Goal: Information Seeking & Learning: Learn about a topic

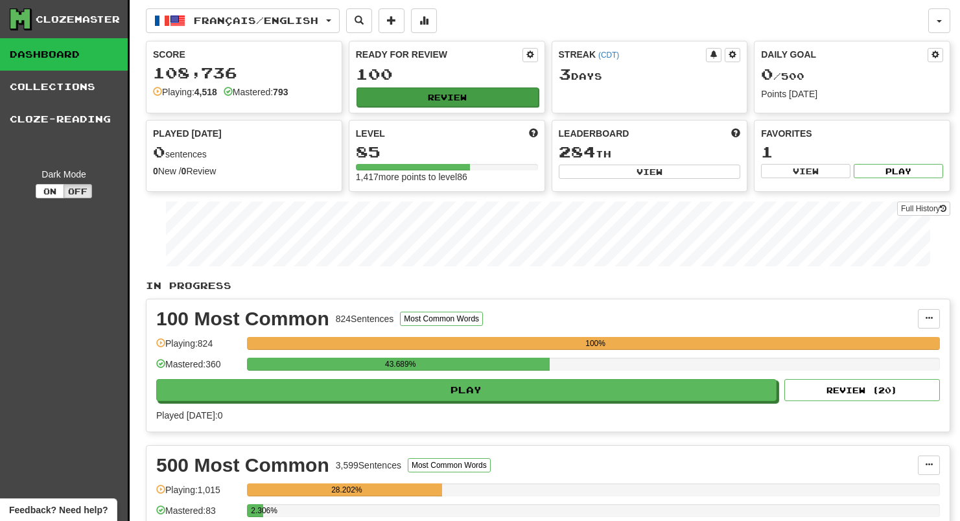
click at [504, 99] on button "Review" at bounding box center [447, 96] width 182 height 19
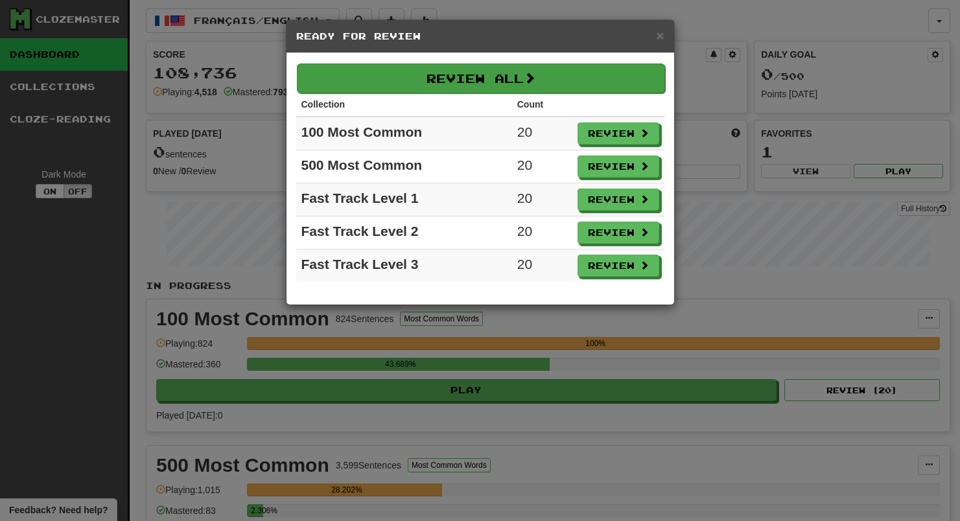
click at [496, 71] on button "Review All" at bounding box center [481, 79] width 368 height 30
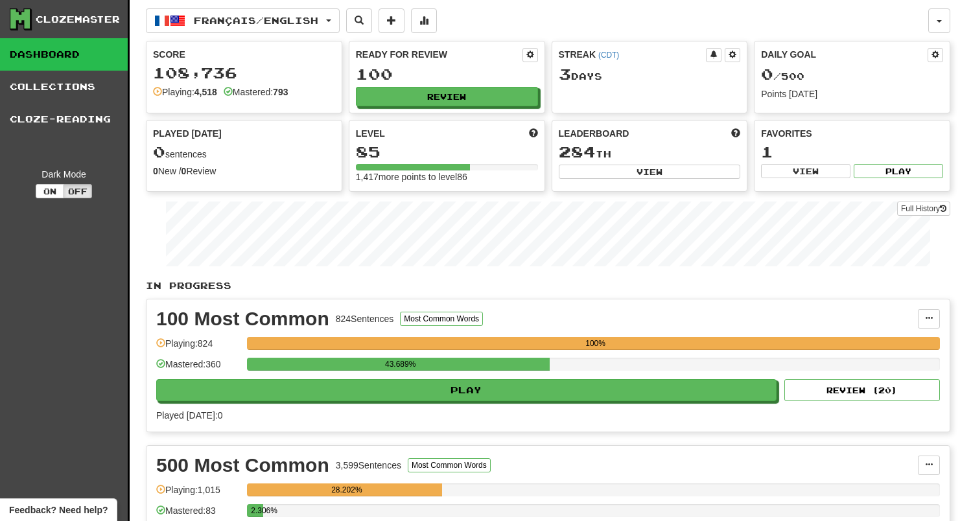
select select "**"
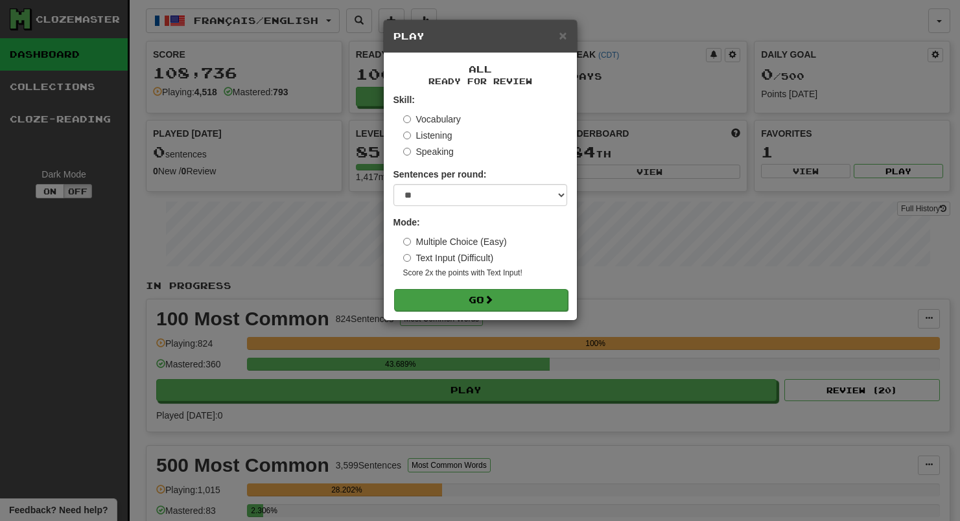
click at [514, 305] on button "Go" at bounding box center [481, 300] width 174 height 22
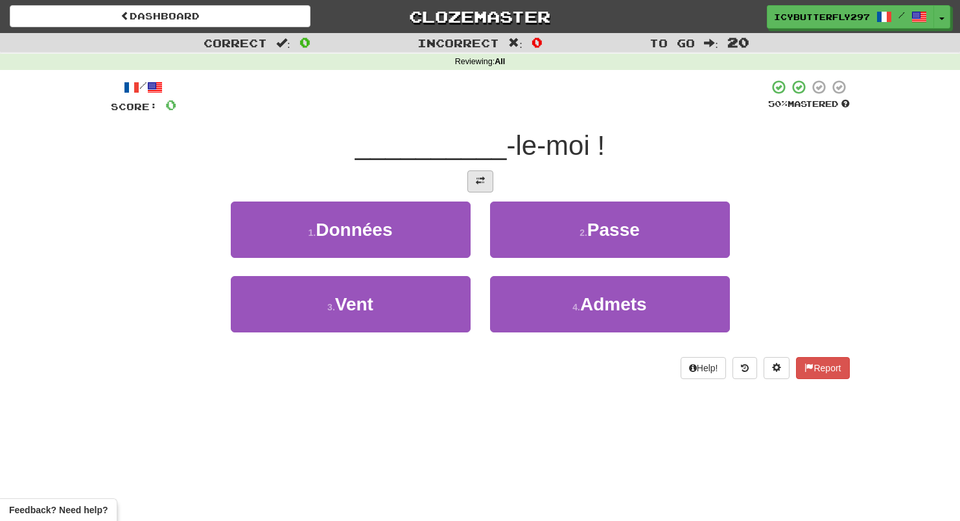
click at [476, 180] on span at bounding box center [480, 180] width 9 height 9
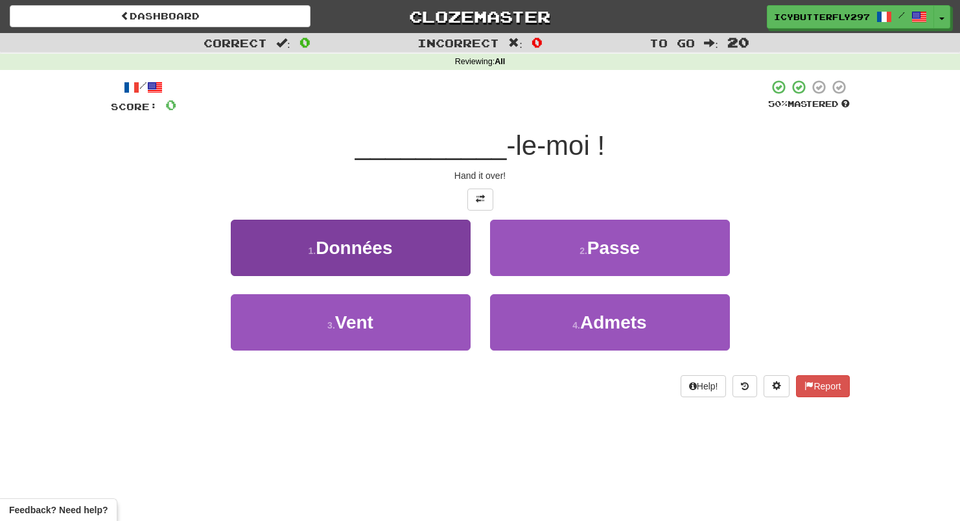
click at [463, 250] on button "1 . Données" at bounding box center [351, 248] width 240 height 56
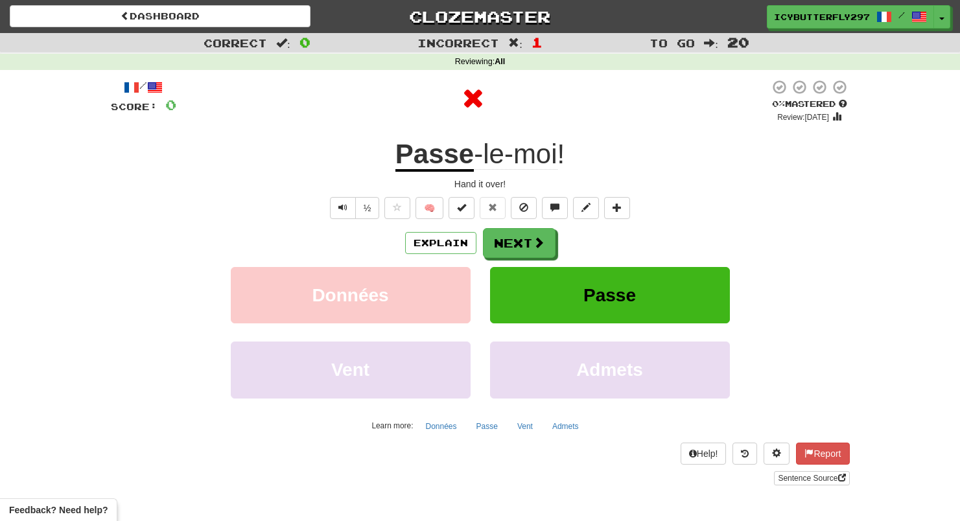
click at [520, 257] on div "Explain Next Données Passe Vent Admets Learn more: Données Passe Vent Admets" at bounding box center [480, 332] width 739 height 208
click at [523, 246] on button "Next" at bounding box center [519, 244] width 73 height 30
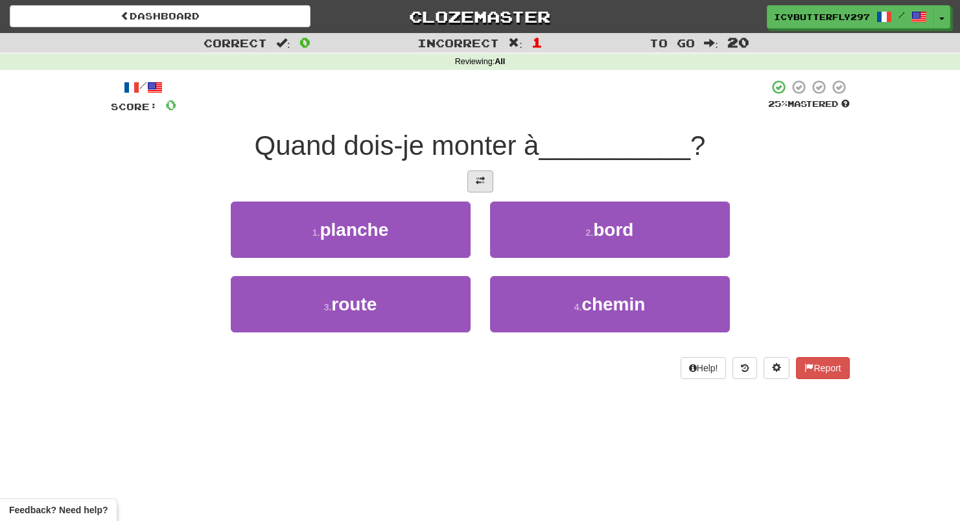
click at [483, 185] on button at bounding box center [480, 181] width 26 height 22
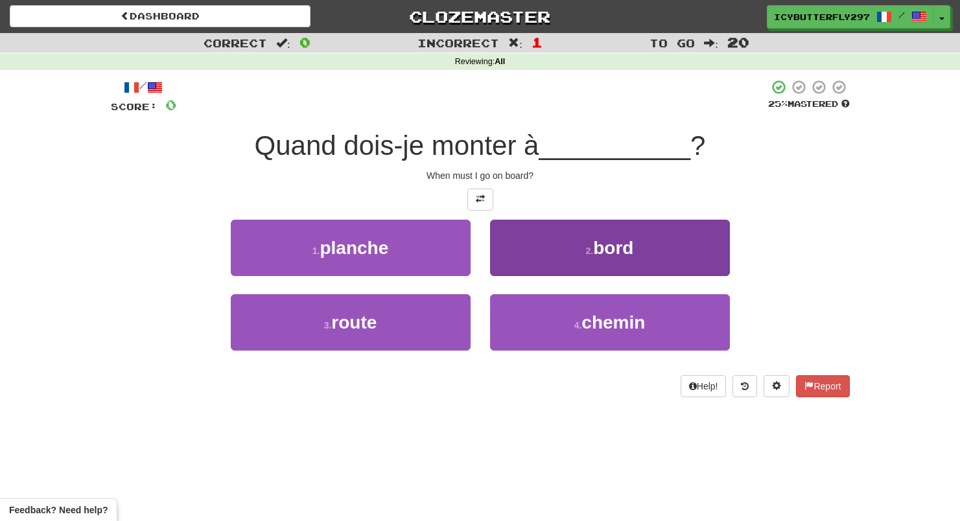
click at [513, 235] on button "2 . bord" at bounding box center [610, 248] width 240 height 56
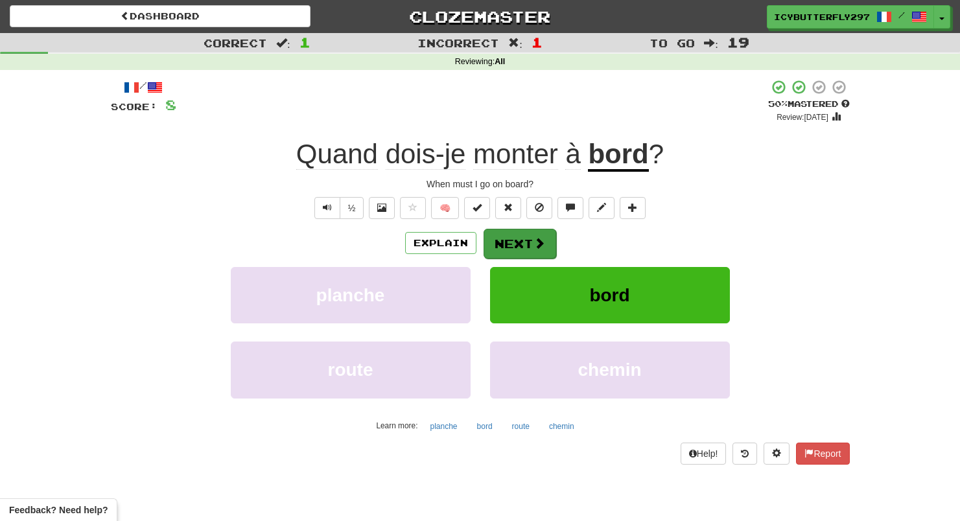
click at [513, 234] on button "Next" at bounding box center [519, 244] width 73 height 30
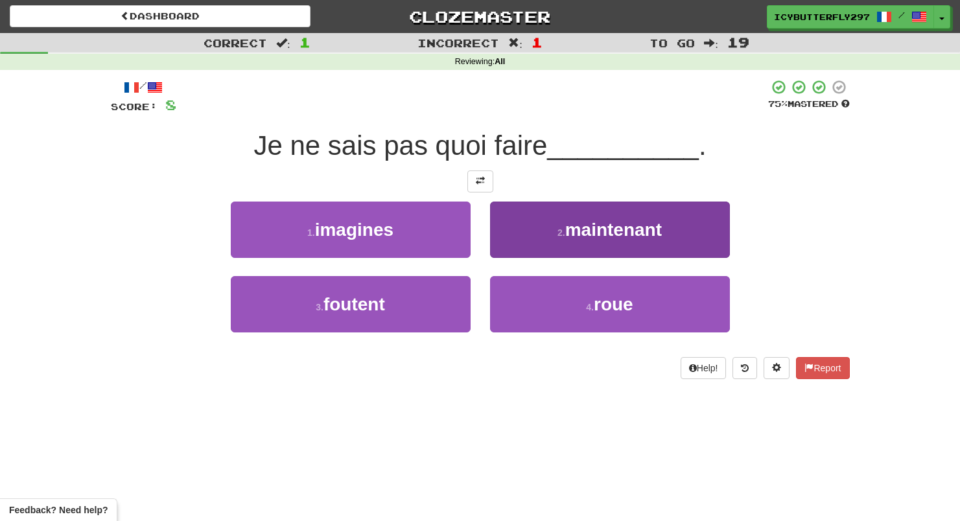
click at [575, 236] on span "maintenant" at bounding box center [613, 230] width 97 height 20
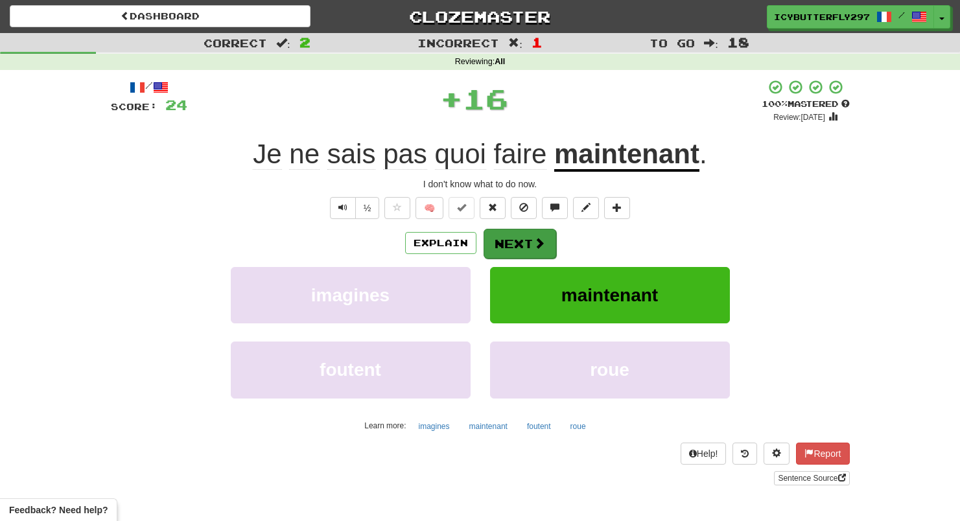
click at [550, 248] on button "Next" at bounding box center [519, 244] width 73 height 30
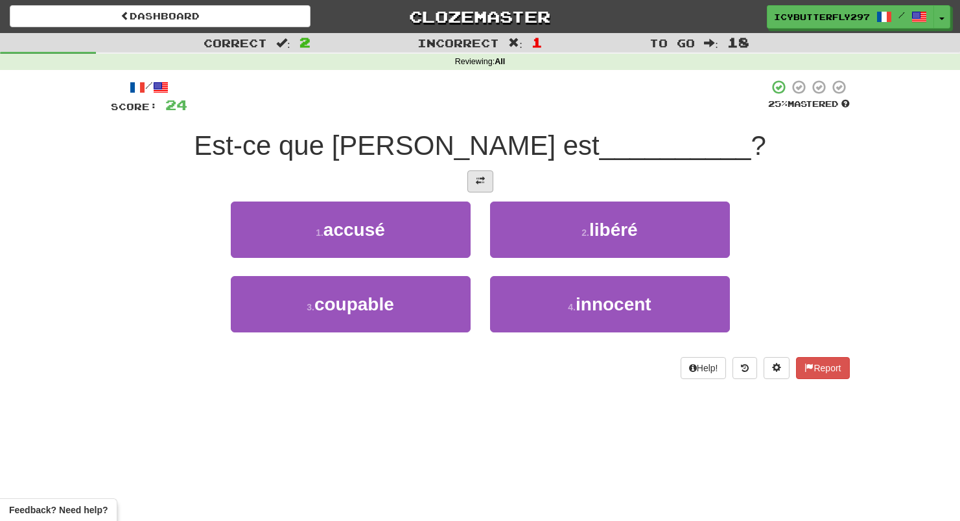
click at [471, 176] on button at bounding box center [480, 181] width 26 height 22
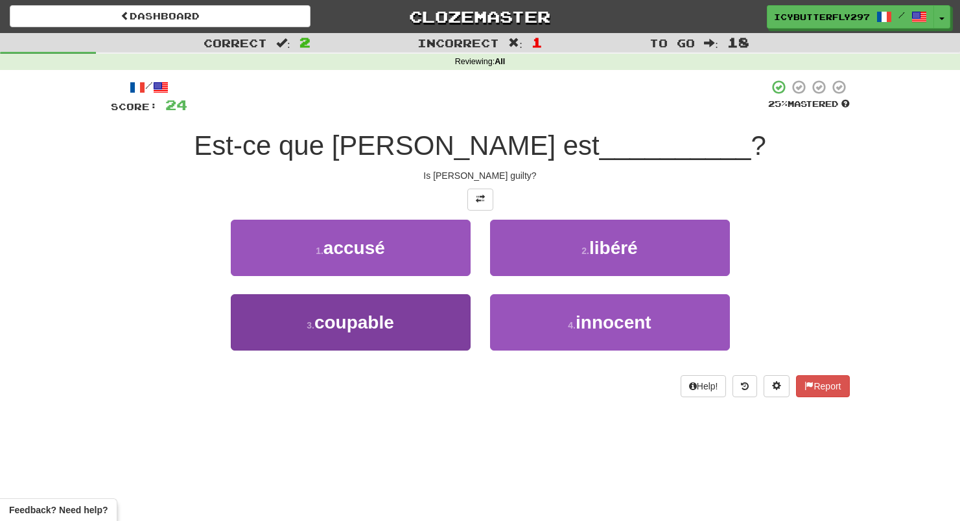
click at [442, 344] on button "3 . coupable" at bounding box center [351, 322] width 240 height 56
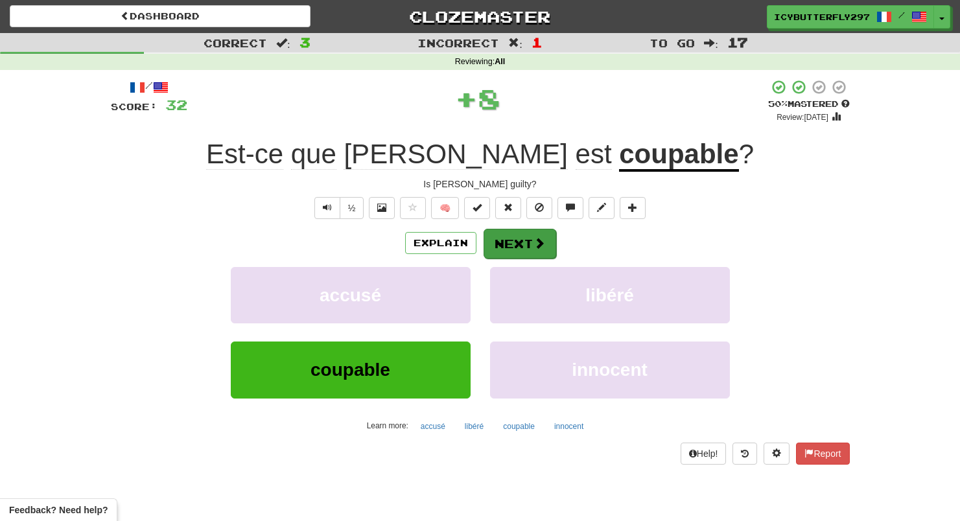
click at [521, 240] on button "Next" at bounding box center [519, 244] width 73 height 30
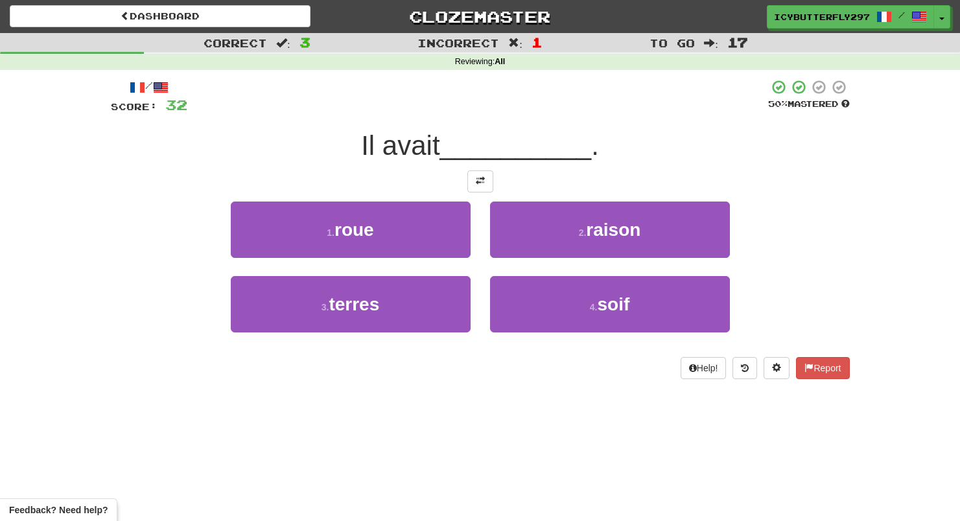
click at [521, 240] on button "2 . raison" at bounding box center [610, 230] width 240 height 56
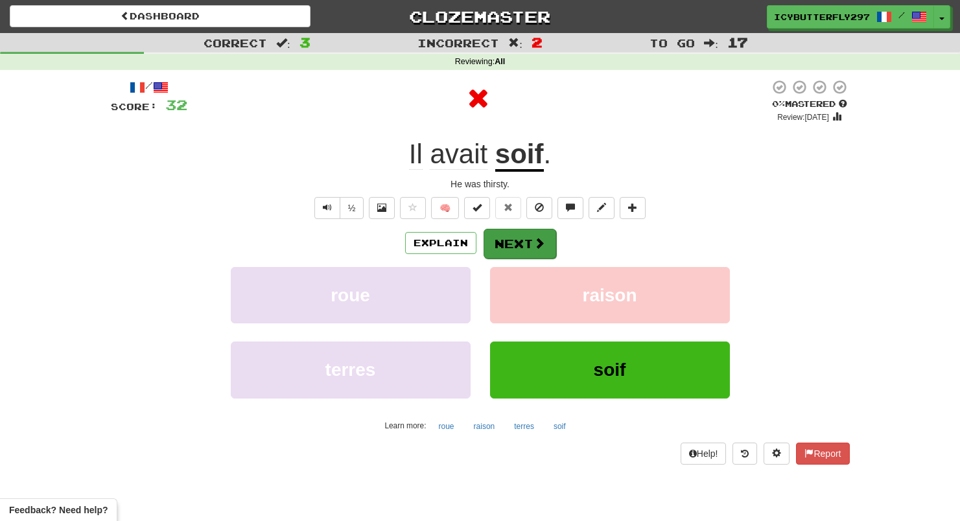
click at [529, 254] on button "Next" at bounding box center [519, 244] width 73 height 30
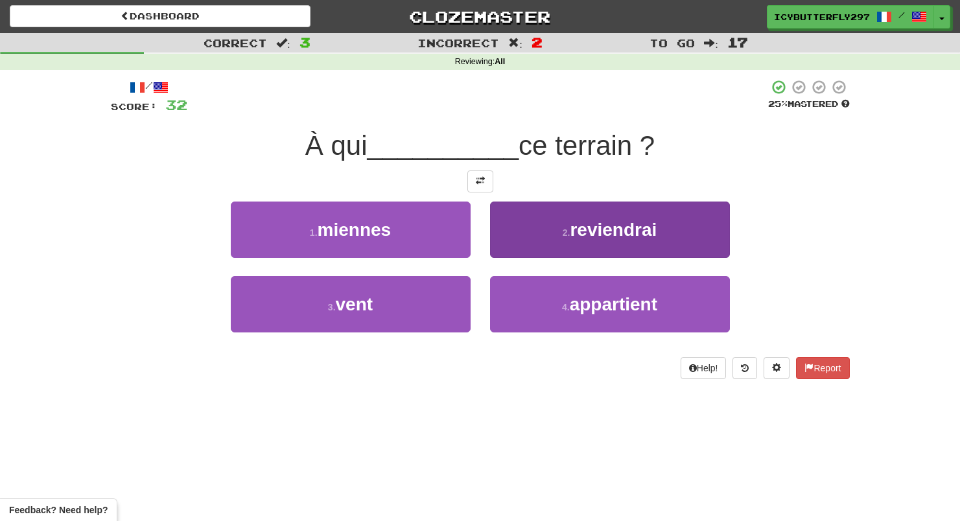
click at [508, 249] on button "2 . reviendrai" at bounding box center [610, 230] width 240 height 56
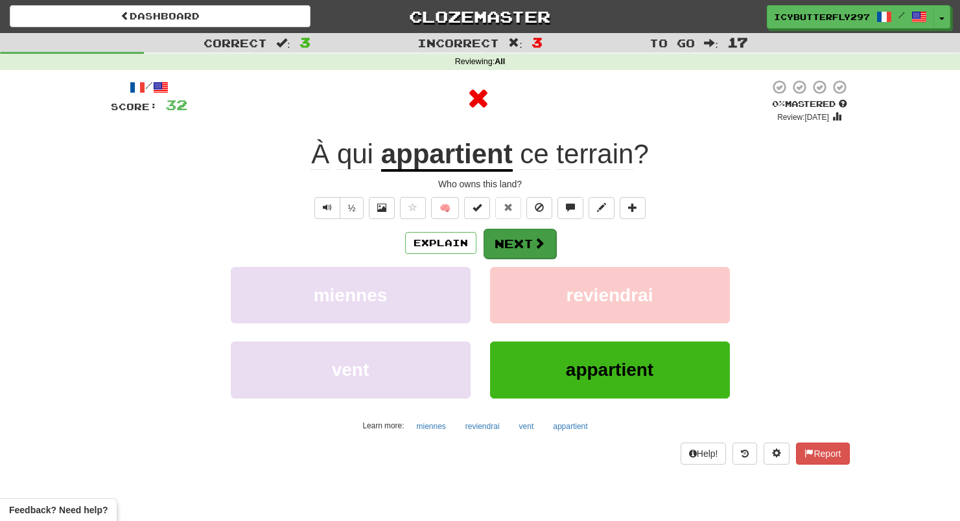
click at [506, 246] on button "Next" at bounding box center [519, 244] width 73 height 30
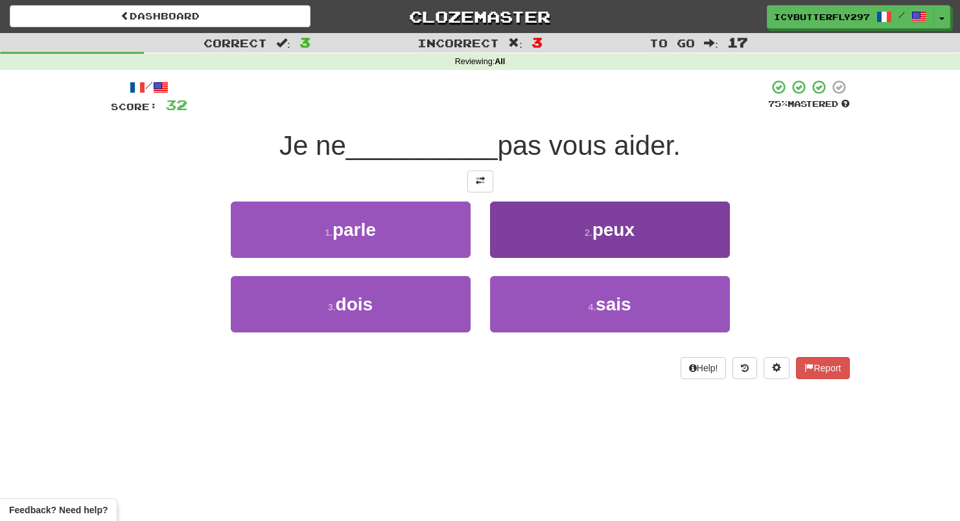
click at [506, 246] on button "2 . peux" at bounding box center [610, 230] width 240 height 56
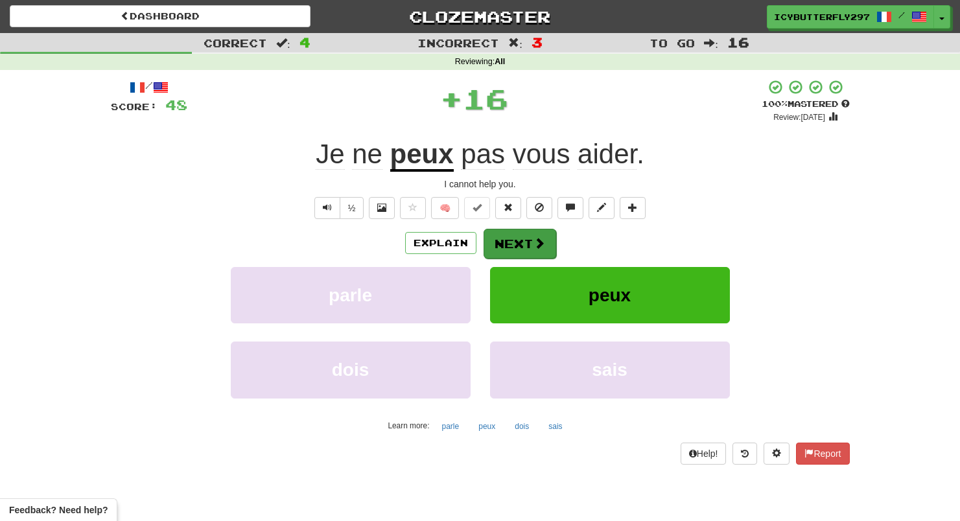
click at [506, 246] on button "Next" at bounding box center [519, 244] width 73 height 30
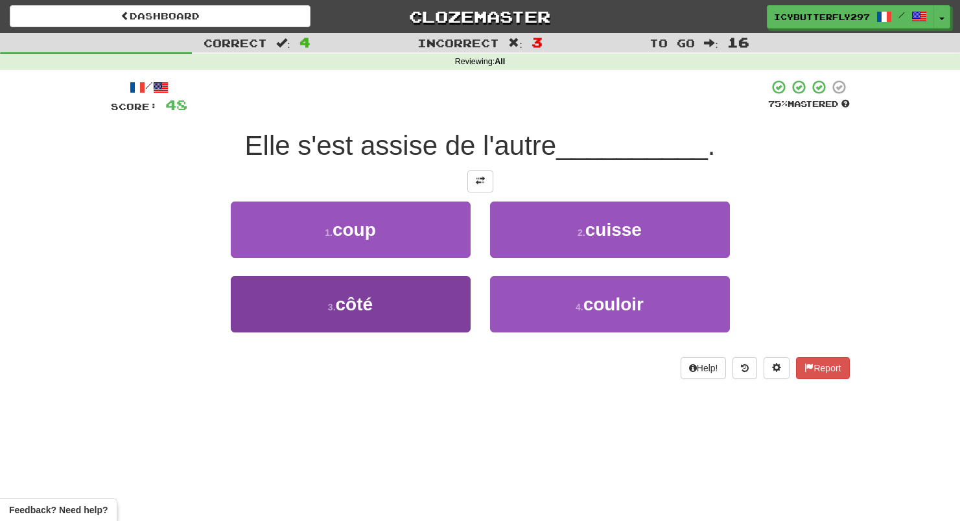
click at [434, 317] on button "3 . côté" at bounding box center [351, 304] width 240 height 56
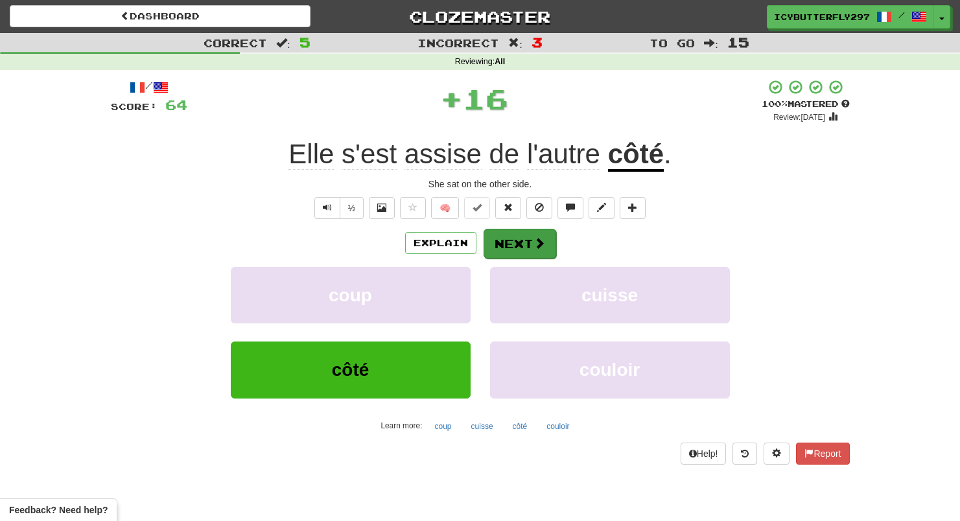
click at [506, 245] on button "Next" at bounding box center [519, 244] width 73 height 30
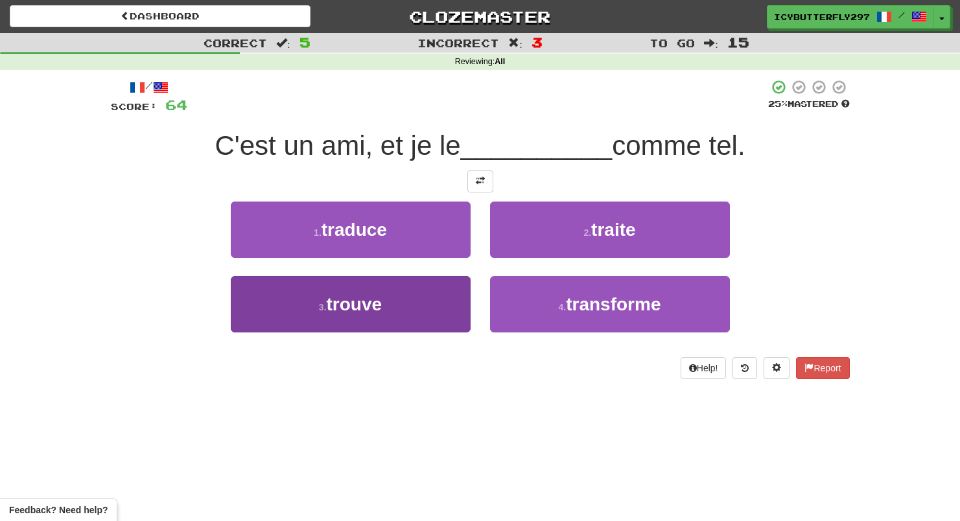
click at [460, 314] on button "3 . trouve" at bounding box center [351, 304] width 240 height 56
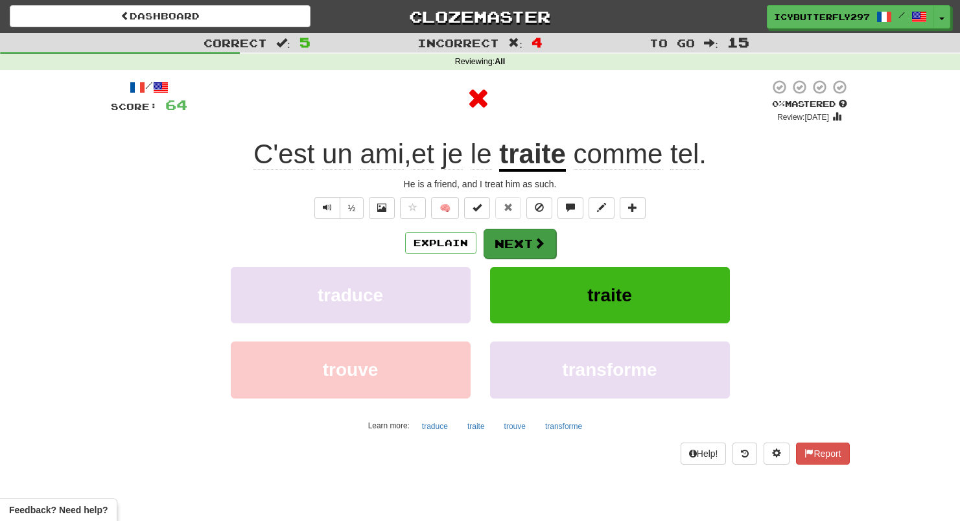
click at [505, 251] on button "Next" at bounding box center [519, 244] width 73 height 30
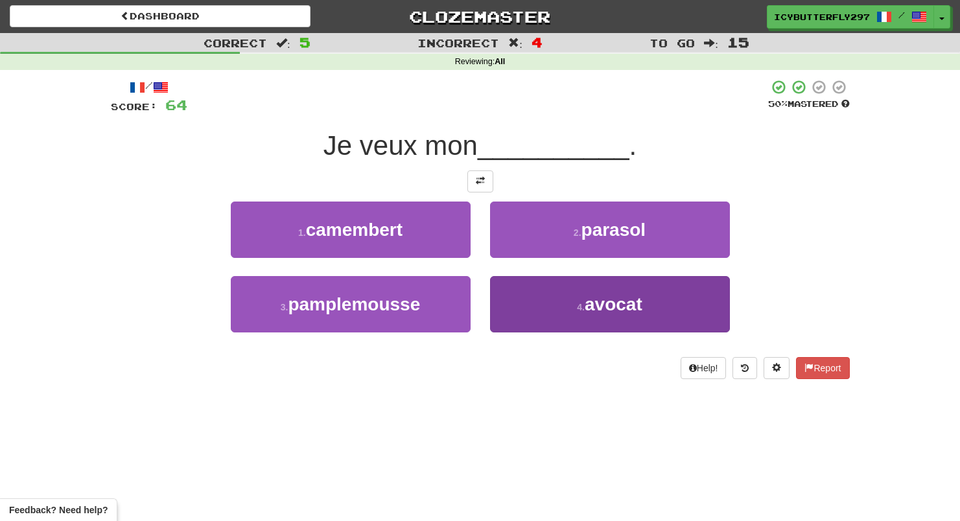
click at [531, 289] on button "4 . avocat" at bounding box center [610, 304] width 240 height 56
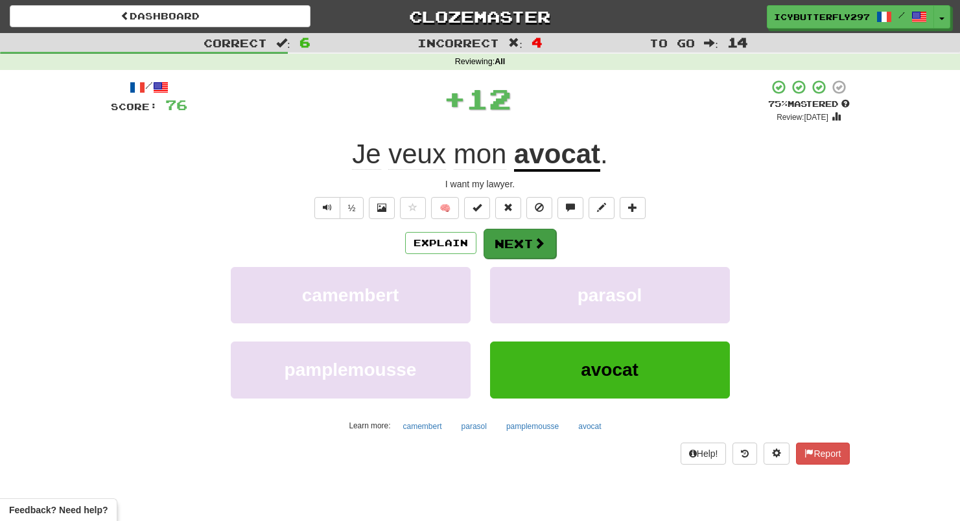
click at [506, 242] on button "Next" at bounding box center [519, 244] width 73 height 30
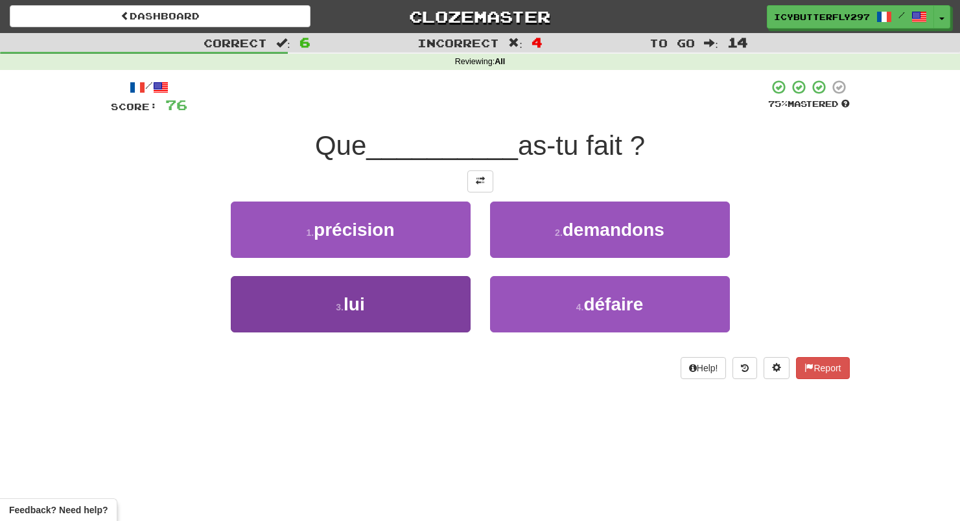
click at [447, 297] on button "3 . lui" at bounding box center [351, 304] width 240 height 56
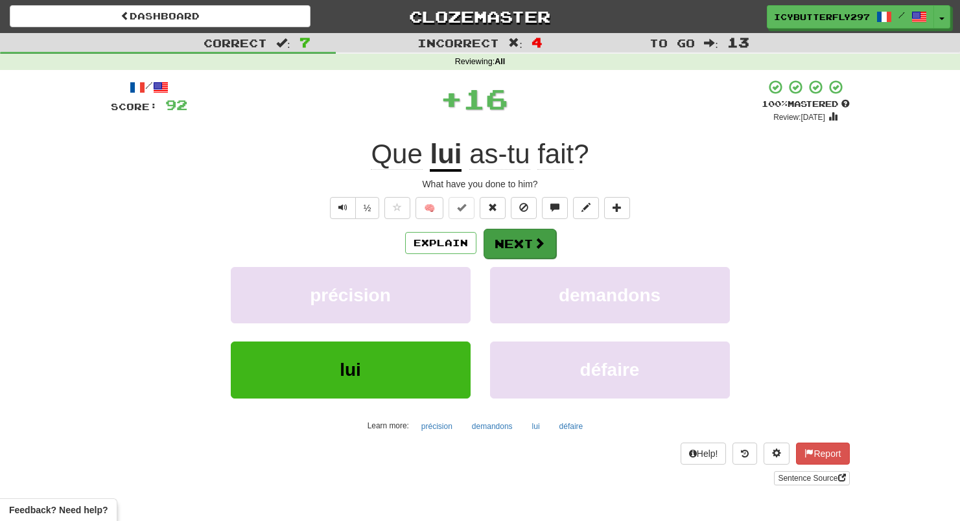
click at [512, 248] on button "Next" at bounding box center [519, 244] width 73 height 30
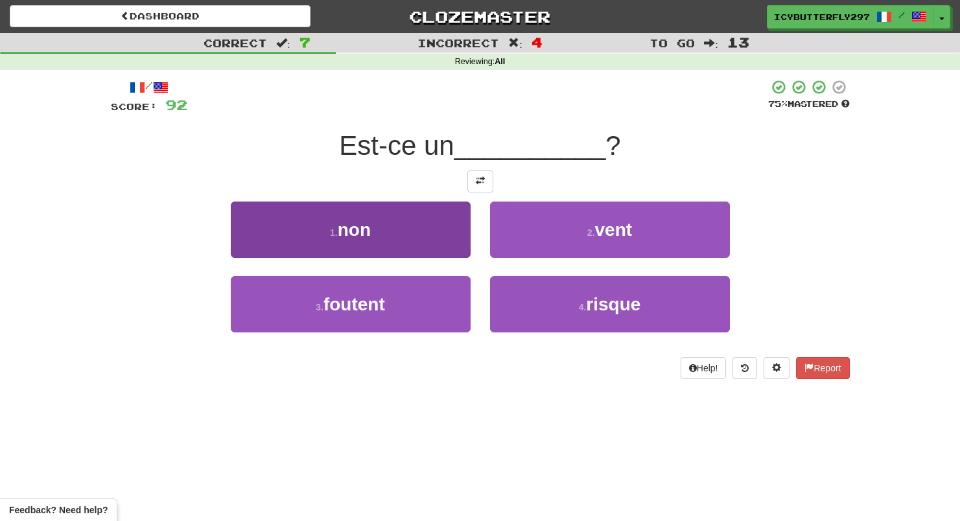
click at [325, 250] on button "1 . non" at bounding box center [351, 230] width 240 height 56
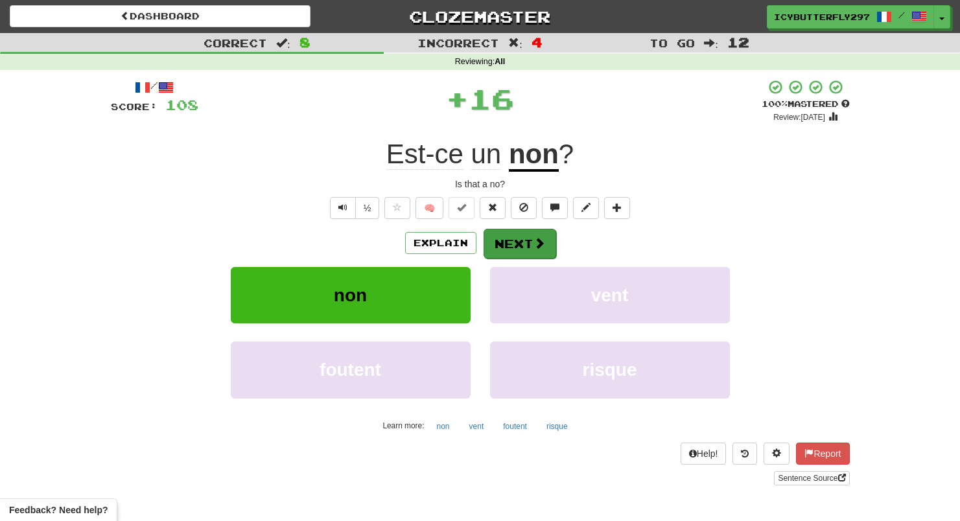
click at [522, 239] on button "Next" at bounding box center [519, 244] width 73 height 30
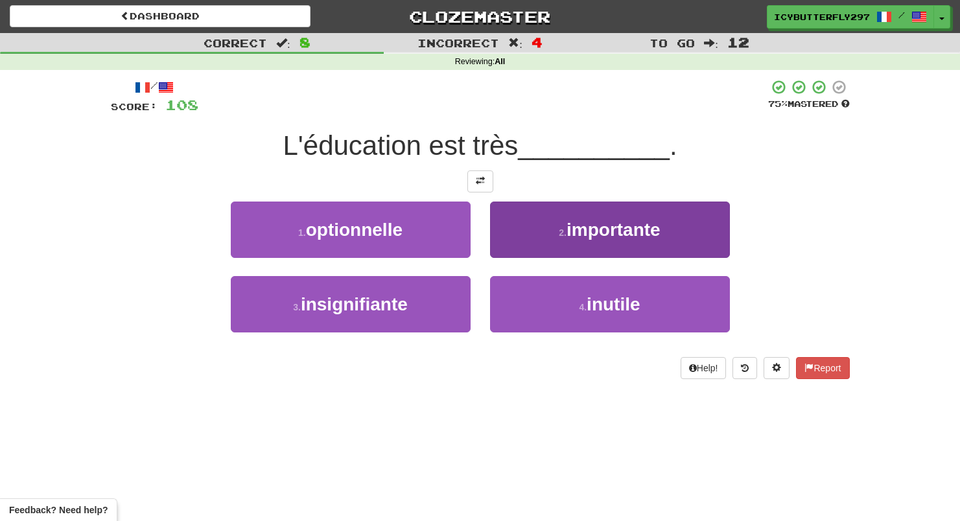
click at [522, 225] on button "2 . importante" at bounding box center [610, 230] width 240 height 56
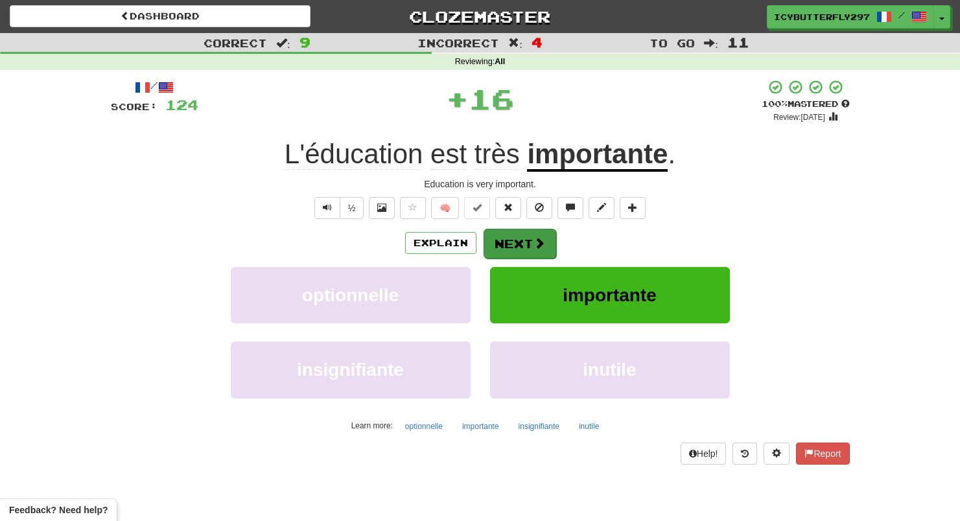
click at [523, 239] on button "Next" at bounding box center [519, 244] width 73 height 30
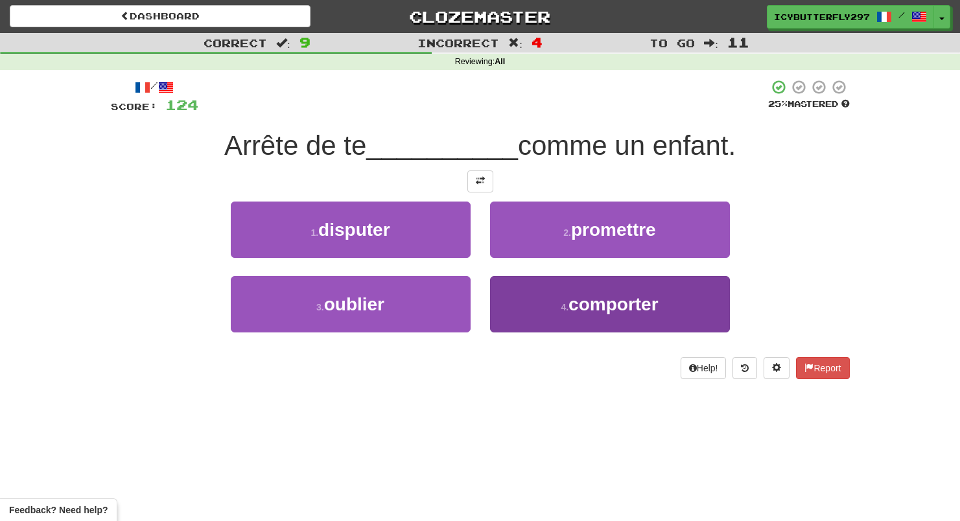
click at [568, 290] on button "4 . comporter" at bounding box center [610, 304] width 240 height 56
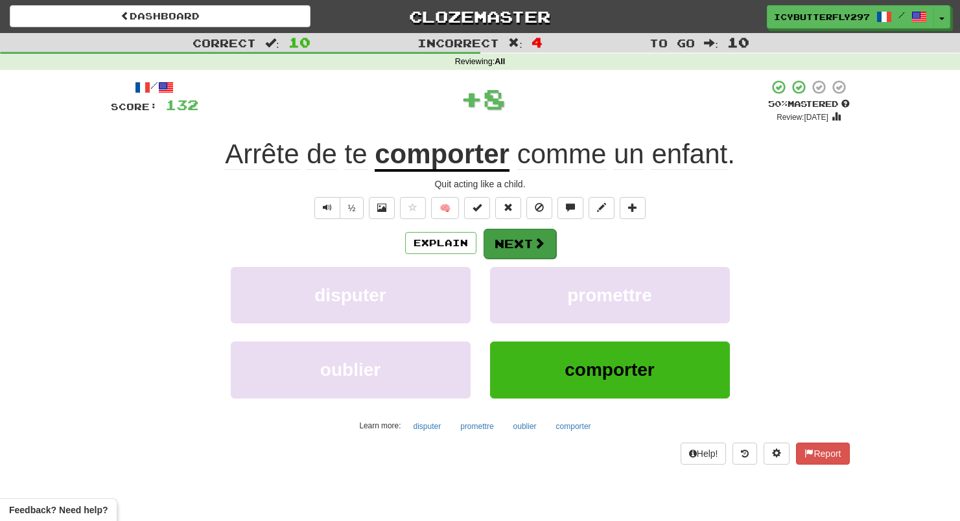
click at [496, 229] on button "Next" at bounding box center [519, 244] width 73 height 30
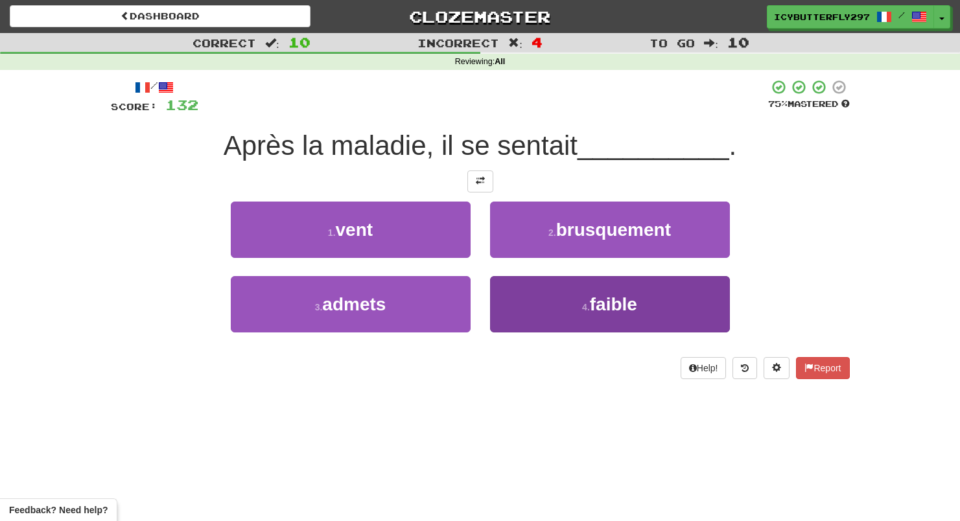
click at [522, 281] on button "4 . faible" at bounding box center [610, 304] width 240 height 56
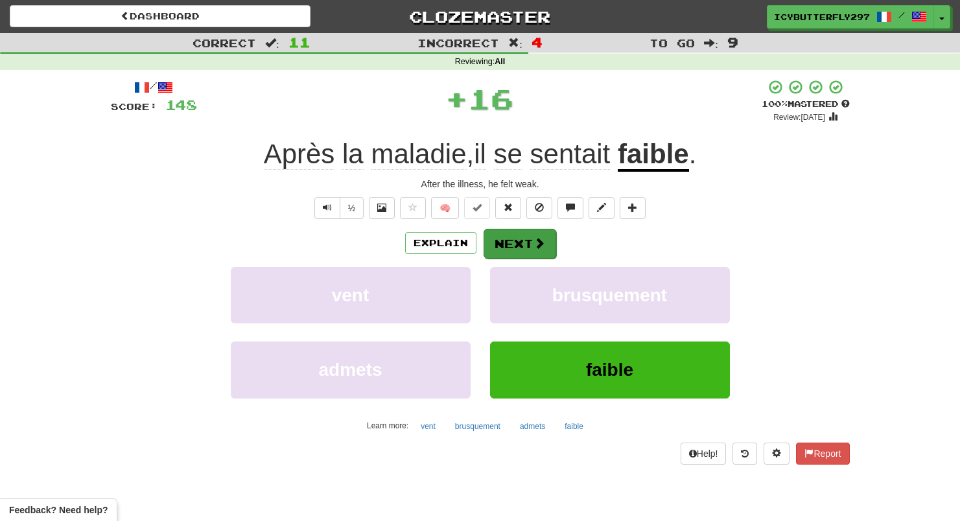
click at [515, 248] on button "Next" at bounding box center [519, 244] width 73 height 30
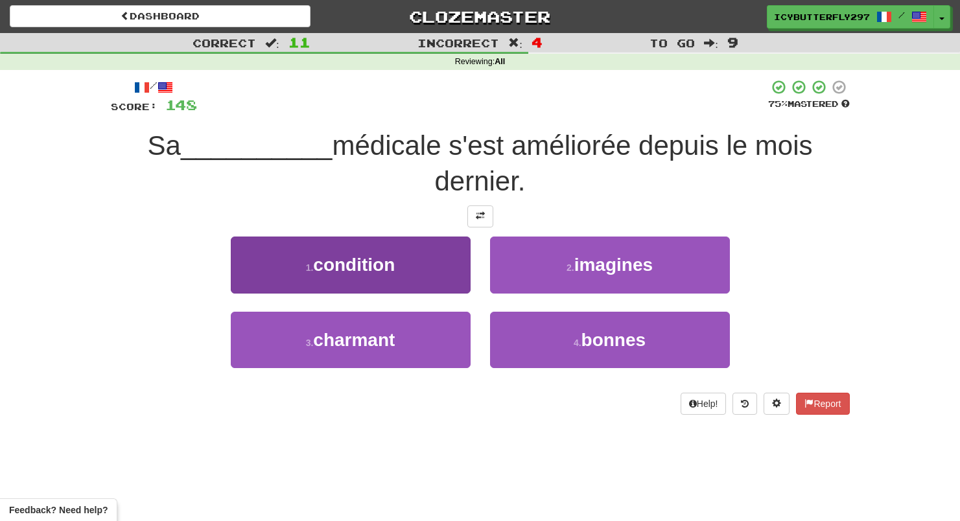
click at [357, 280] on button "1 . condition" at bounding box center [351, 265] width 240 height 56
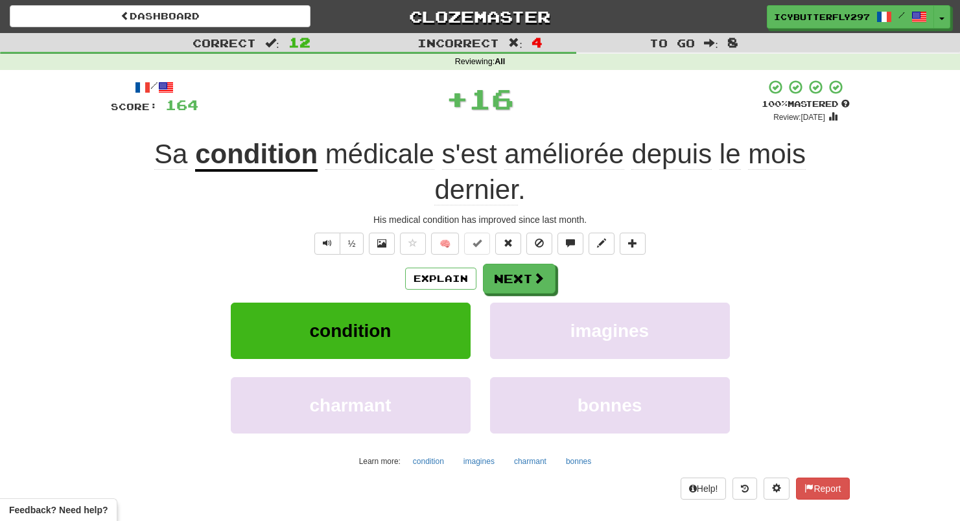
click at [510, 292] on div "Explain Next condition imagines charmant bonnes Learn more: condition imagines …" at bounding box center [480, 368] width 739 height 208
click at [511, 285] on button "Next" at bounding box center [519, 279] width 73 height 30
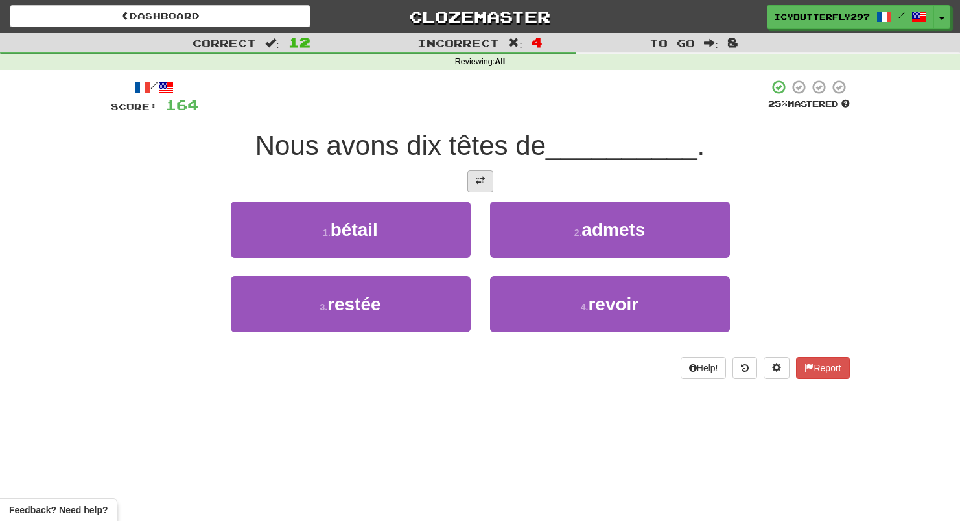
click at [482, 182] on span at bounding box center [480, 180] width 9 height 9
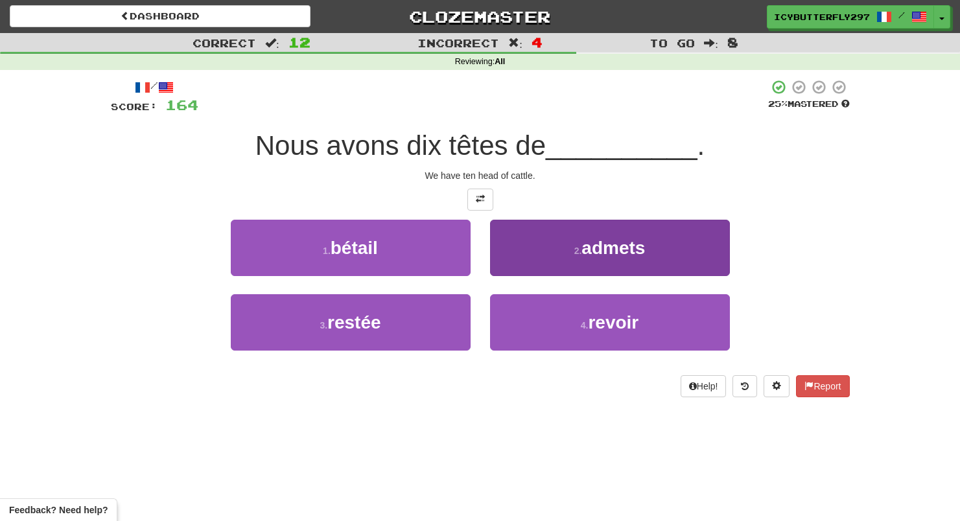
click at [555, 248] on button "2 . admets" at bounding box center [610, 248] width 240 height 56
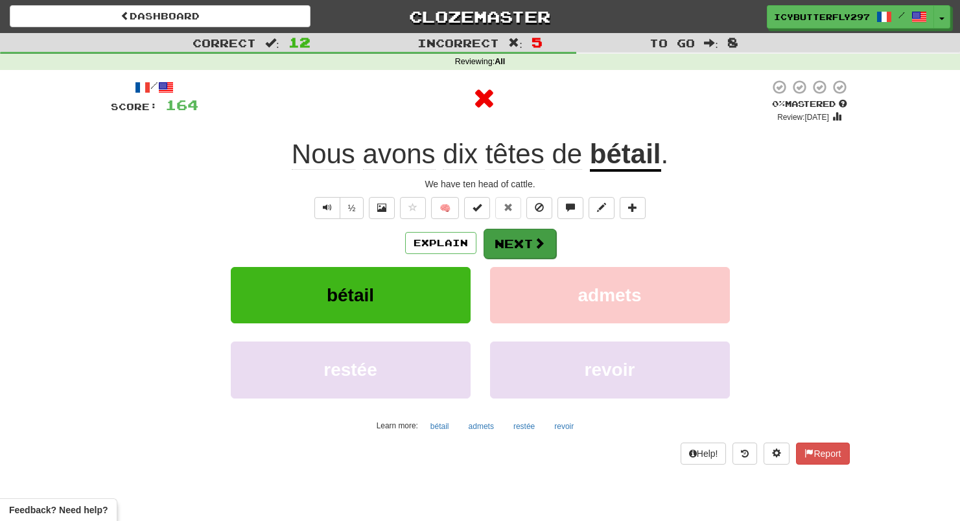
click at [511, 252] on button "Next" at bounding box center [519, 244] width 73 height 30
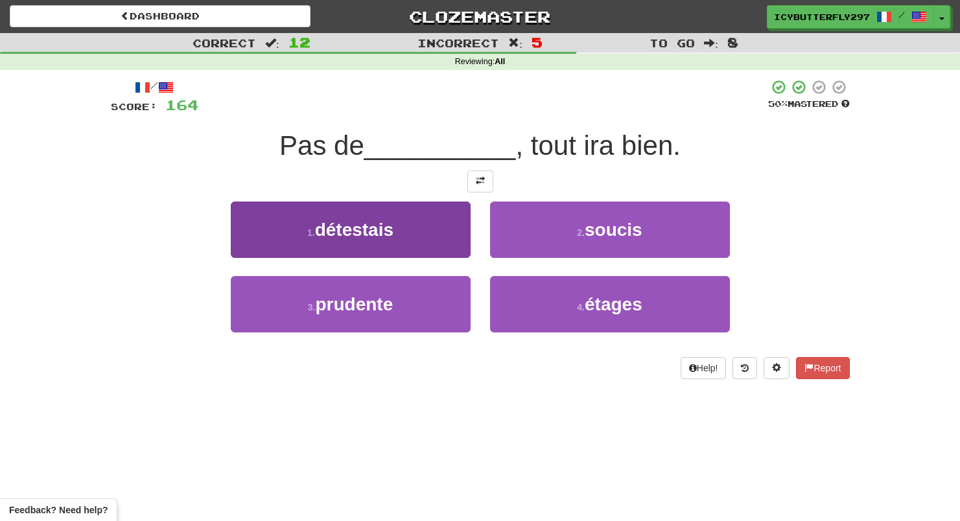
click at [433, 251] on button "1 . détestais" at bounding box center [351, 230] width 240 height 56
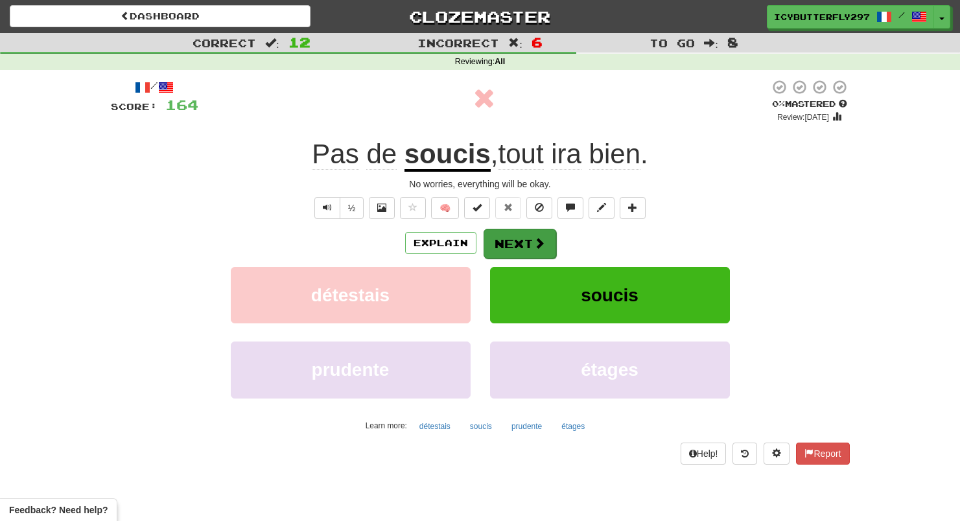
click at [520, 240] on button "Next" at bounding box center [519, 244] width 73 height 30
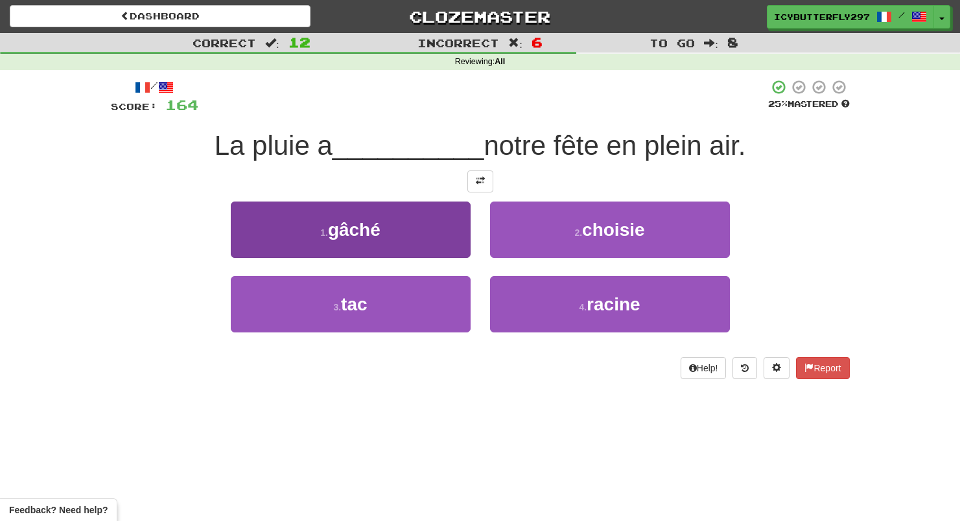
click at [440, 228] on button "1 . gâché" at bounding box center [351, 230] width 240 height 56
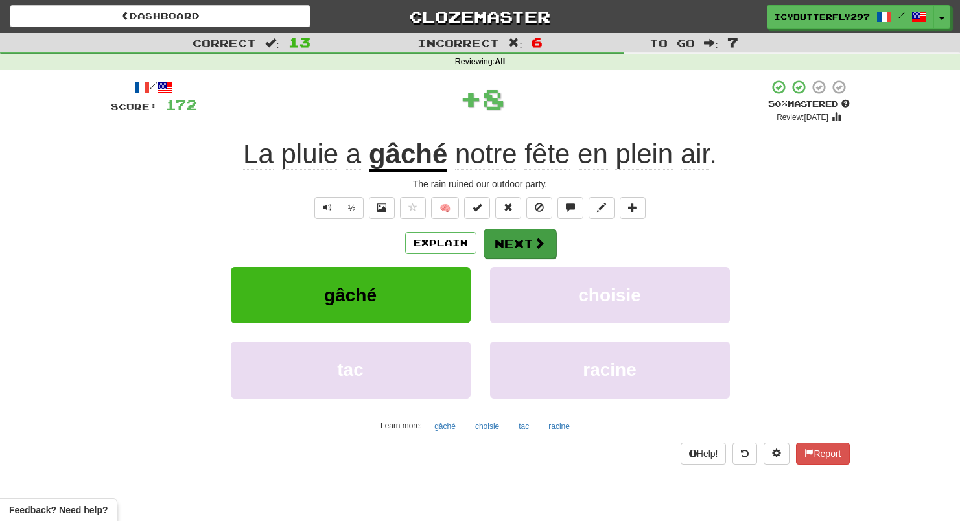
click at [530, 235] on button "Next" at bounding box center [519, 244] width 73 height 30
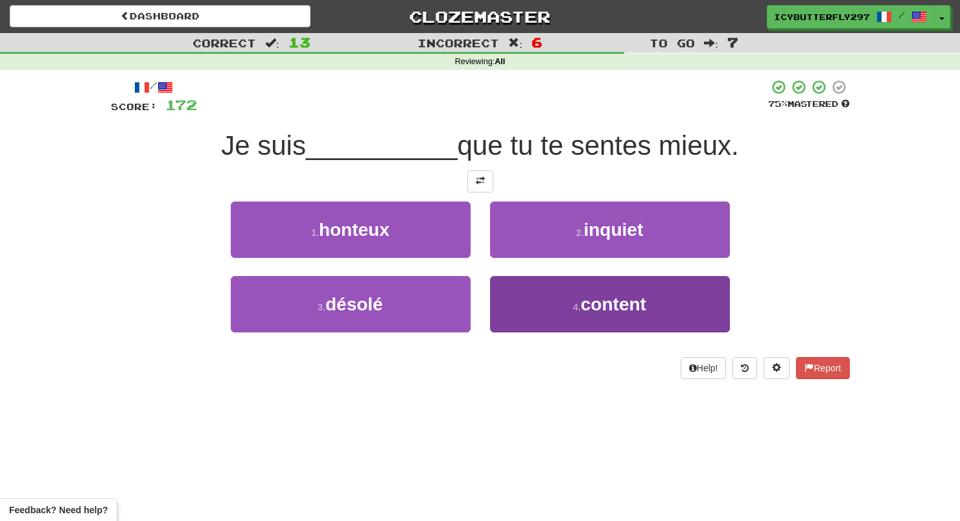
click at [528, 288] on button "4 . content" at bounding box center [610, 304] width 240 height 56
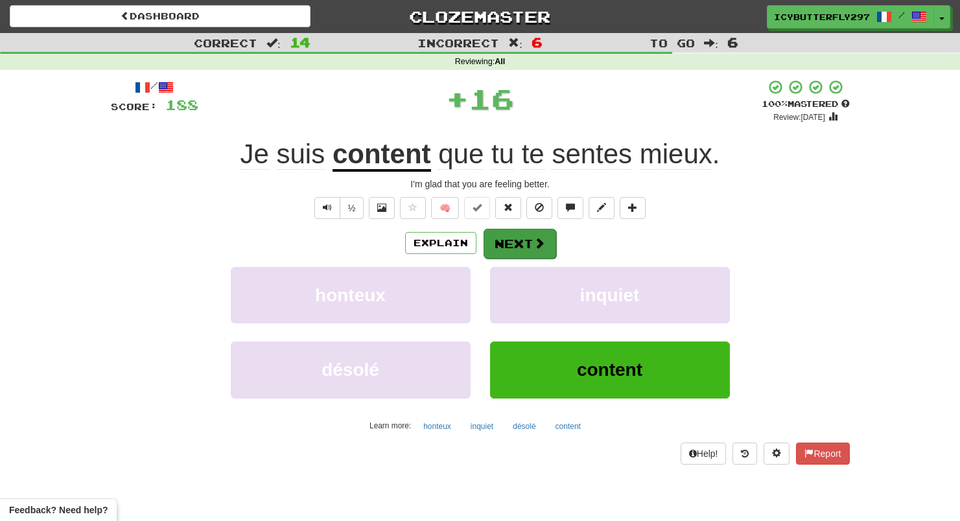
click at [502, 240] on button "Next" at bounding box center [519, 244] width 73 height 30
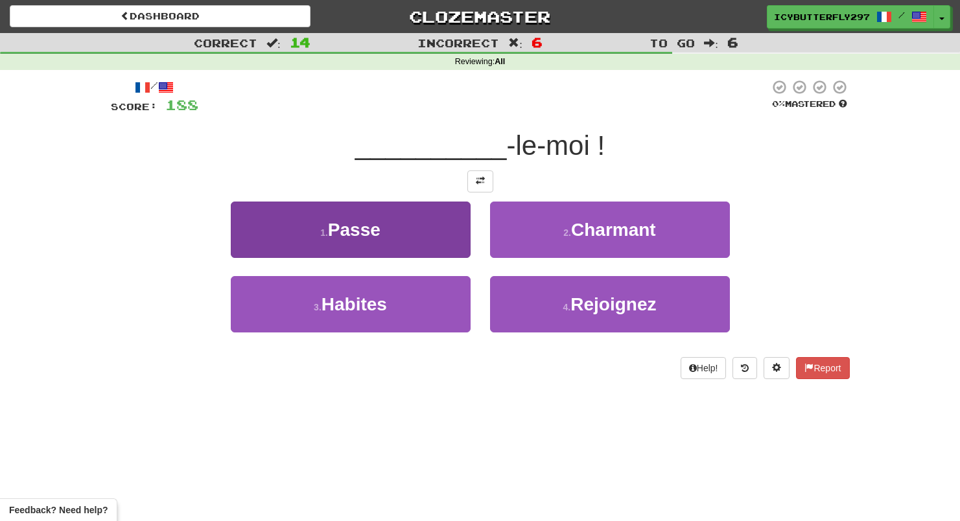
click at [463, 240] on button "1 . Passe" at bounding box center [351, 230] width 240 height 56
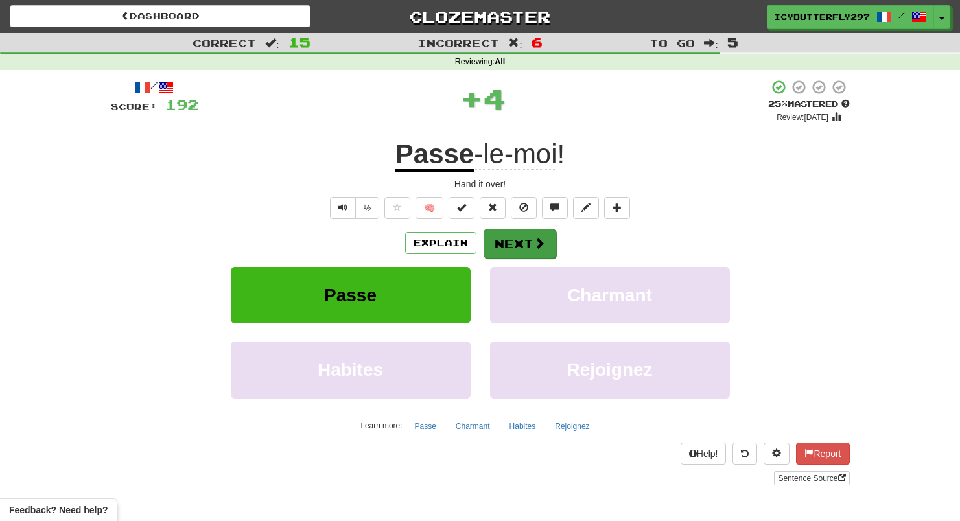
click at [533, 243] on span at bounding box center [539, 243] width 12 height 12
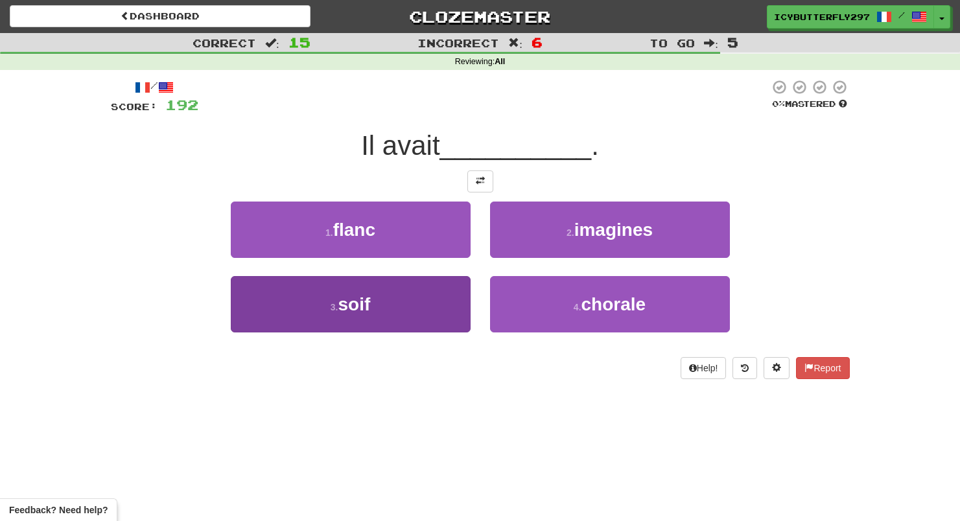
click at [391, 314] on button "3 . soif" at bounding box center [351, 304] width 240 height 56
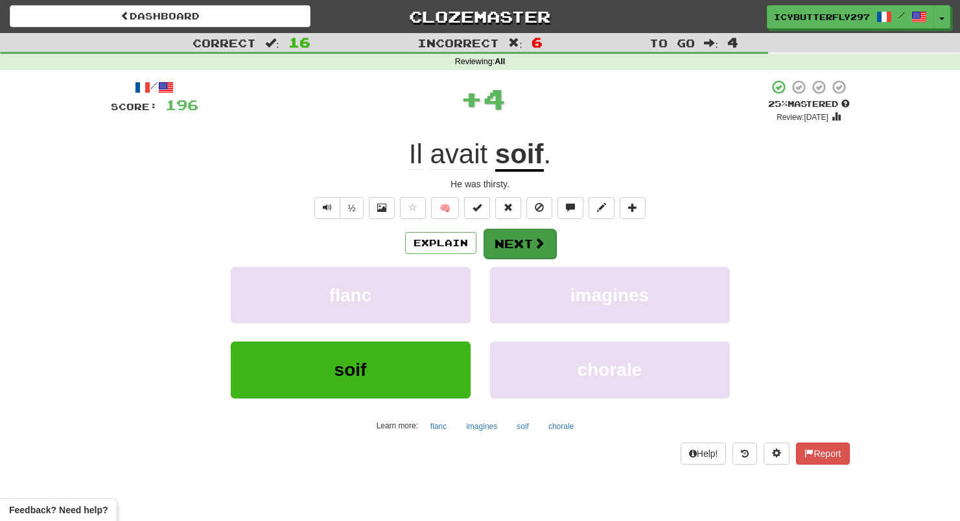
click at [520, 245] on button "Next" at bounding box center [519, 244] width 73 height 30
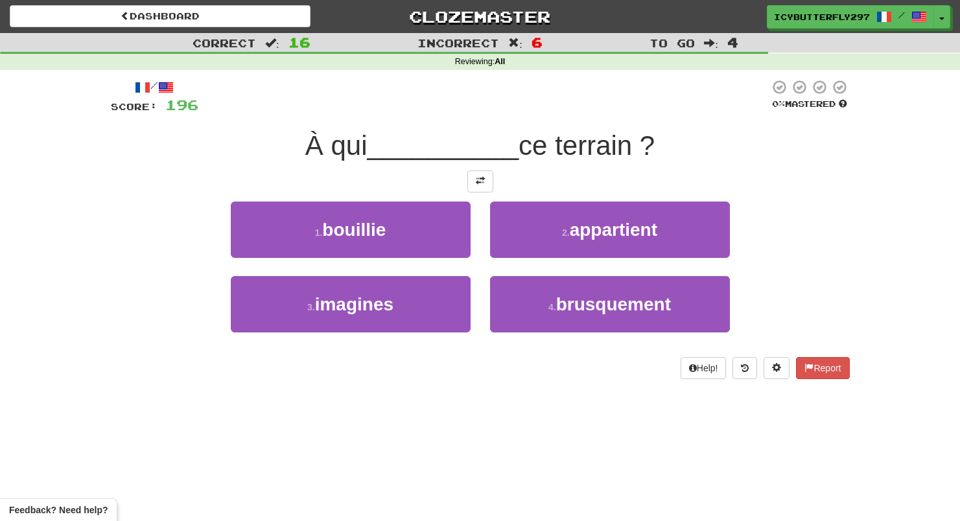
click at [520, 245] on button "2 . appartient" at bounding box center [610, 230] width 240 height 56
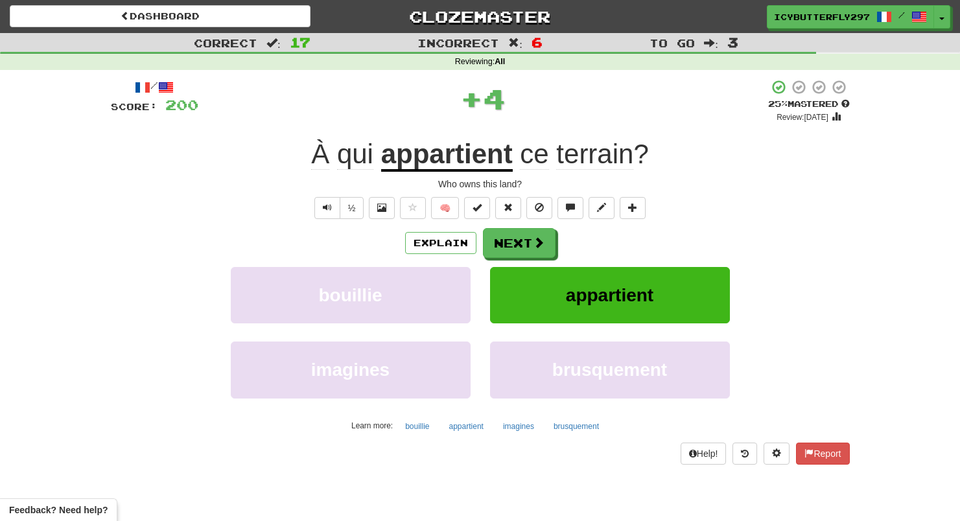
click at [520, 245] on button "Next" at bounding box center [519, 243] width 73 height 30
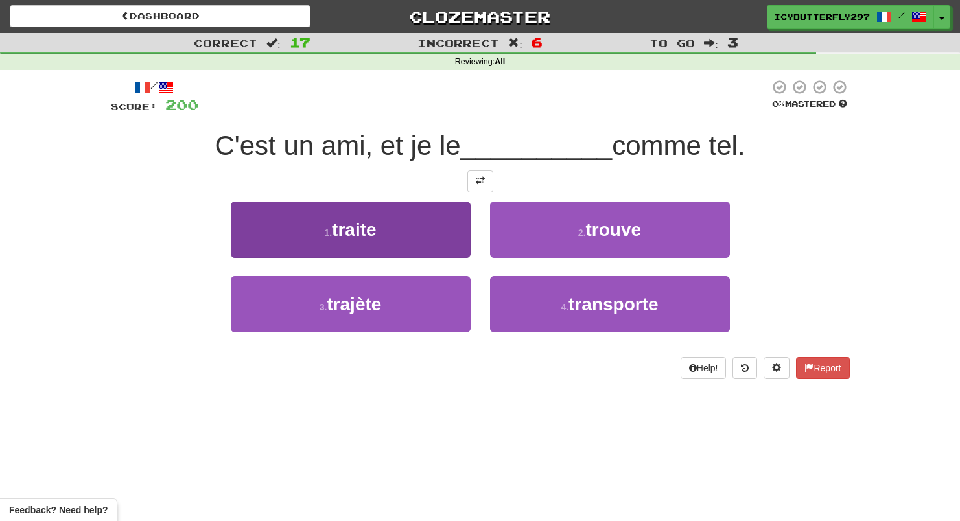
click at [421, 231] on button "1 . traite" at bounding box center [351, 230] width 240 height 56
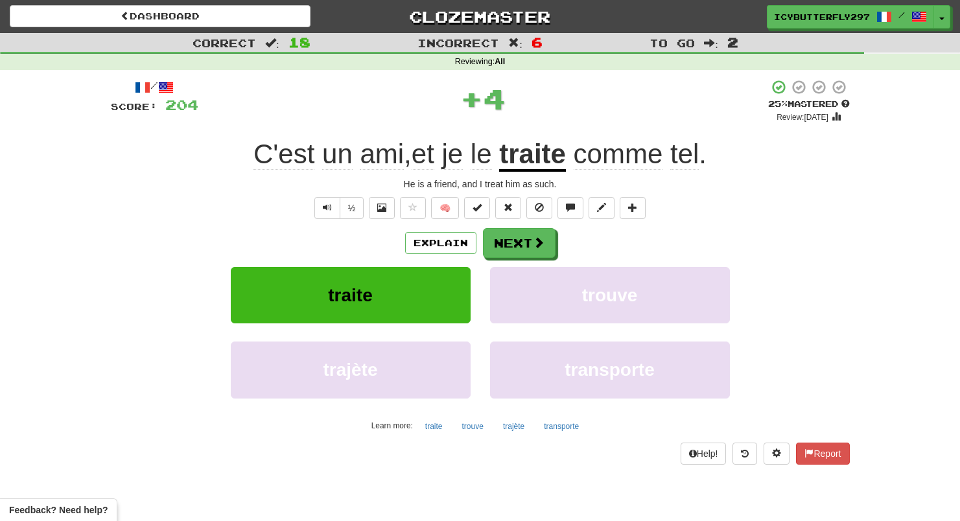
click at [556, 239] on div "Explain Next" at bounding box center [480, 243] width 739 height 30
click at [543, 242] on span at bounding box center [539, 243] width 12 height 12
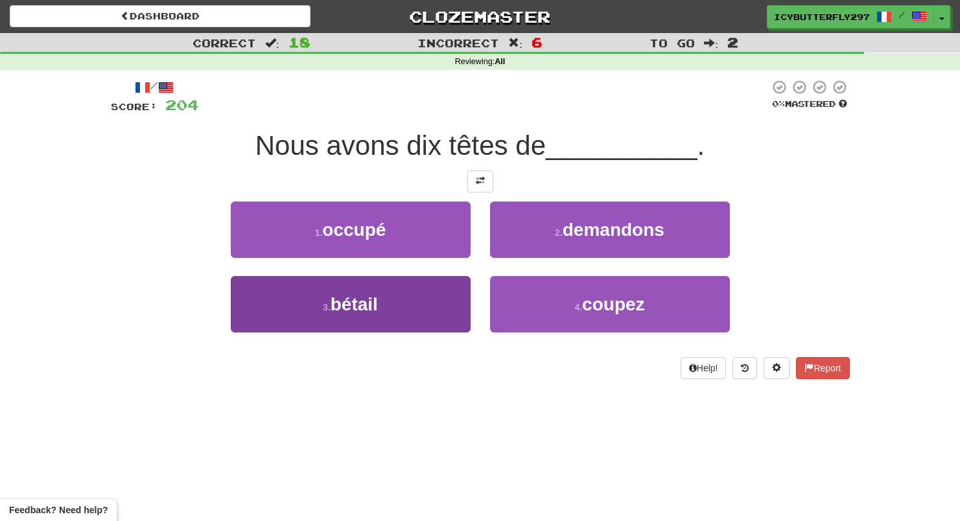
click at [430, 306] on button "3 . bétail" at bounding box center [351, 304] width 240 height 56
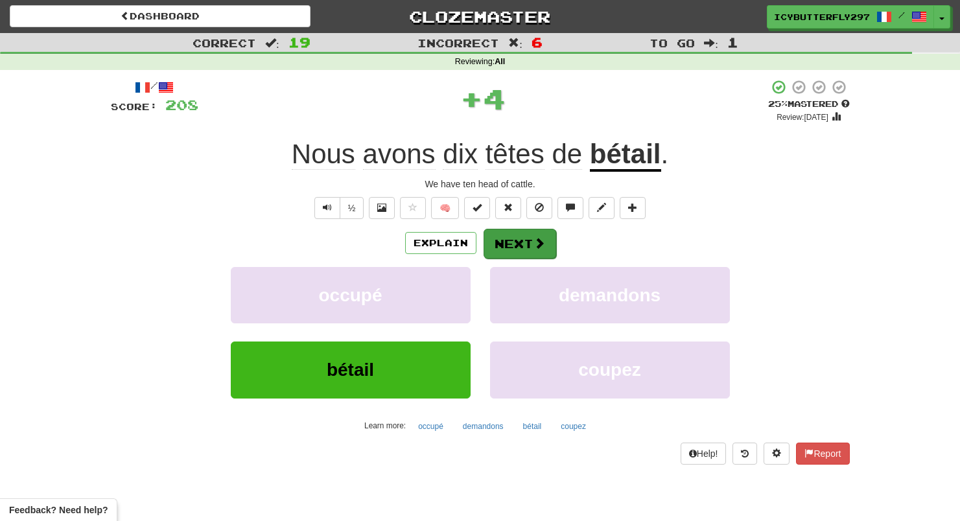
click at [517, 230] on button "Next" at bounding box center [519, 244] width 73 height 30
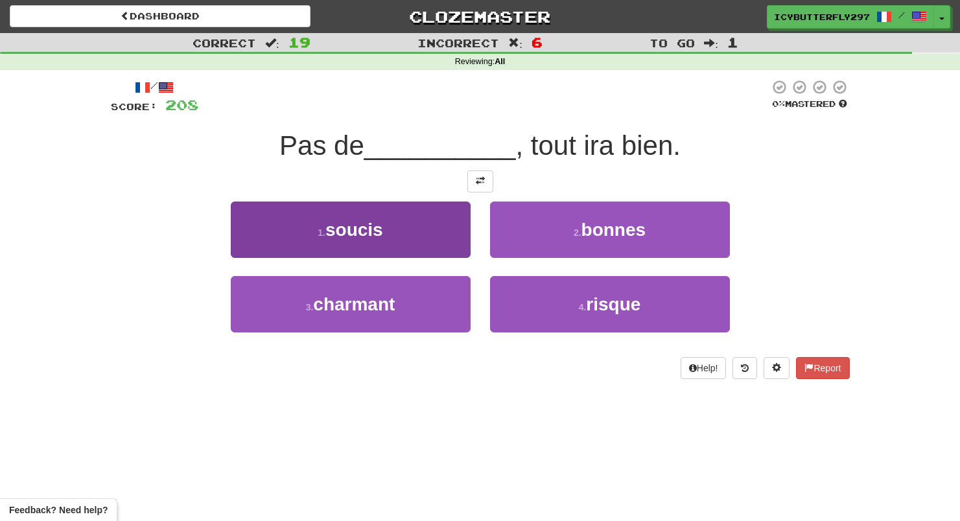
click at [454, 229] on button "1 . soucis" at bounding box center [351, 230] width 240 height 56
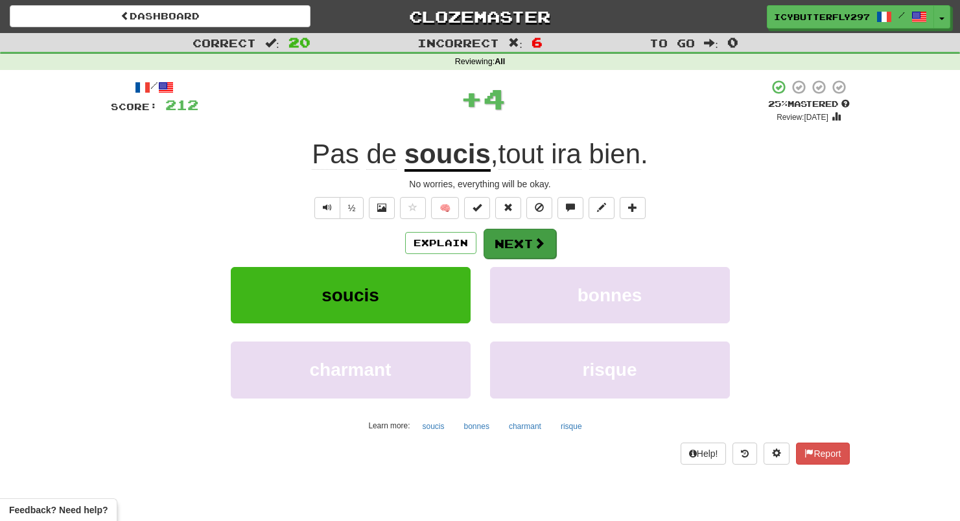
click at [539, 237] on span at bounding box center [539, 243] width 12 height 12
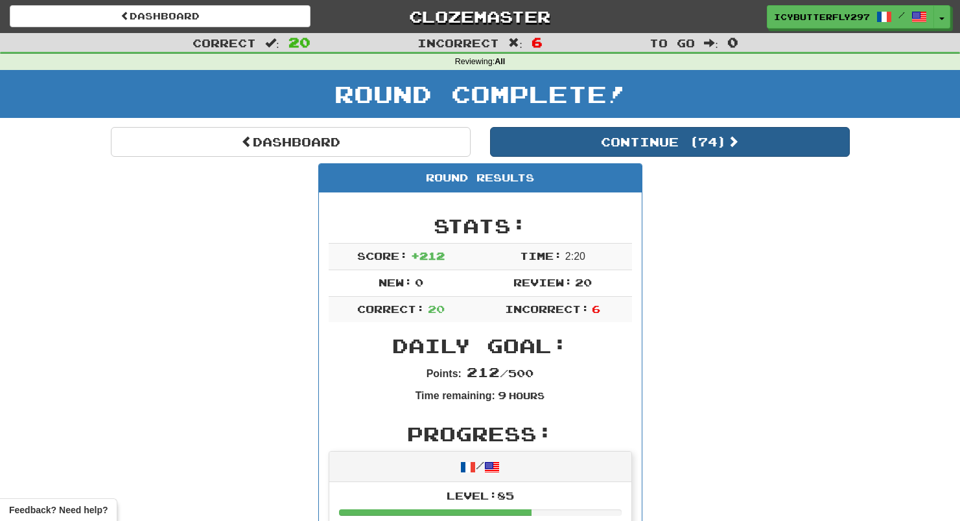
click at [531, 132] on button "Continue ( 74 )" at bounding box center [670, 142] width 360 height 30
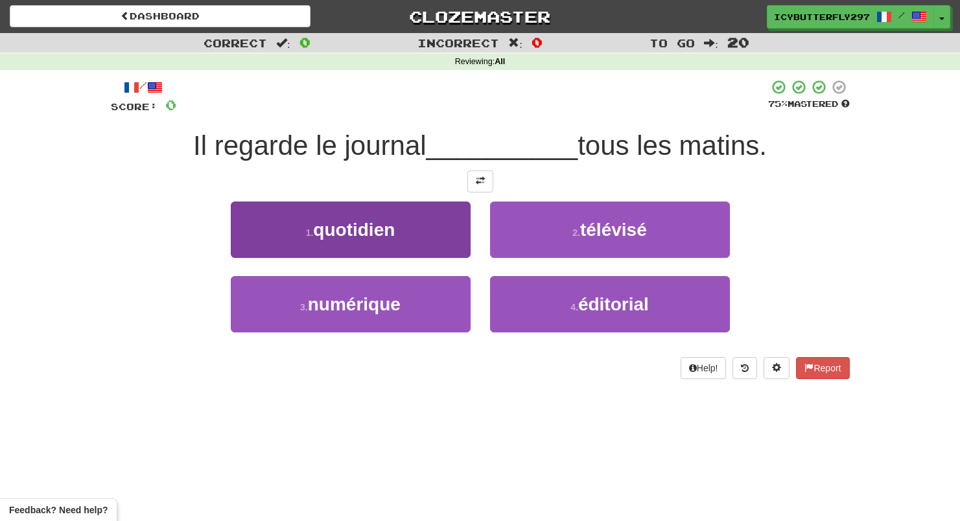
click at [437, 208] on button "1 . quotidien" at bounding box center [351, 230] width 240 height 56
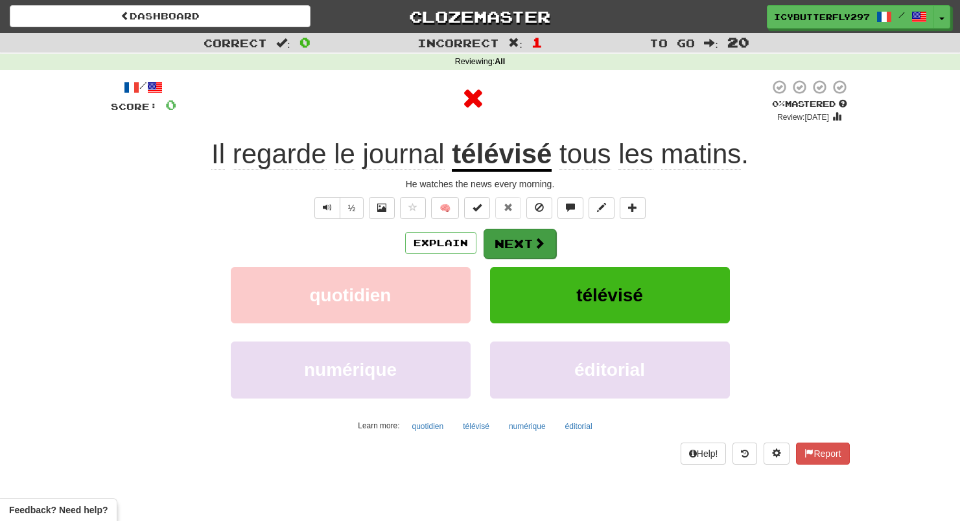
click at [512, 251] on button "Next" at bounding box center [519, 244] width 73 height 30
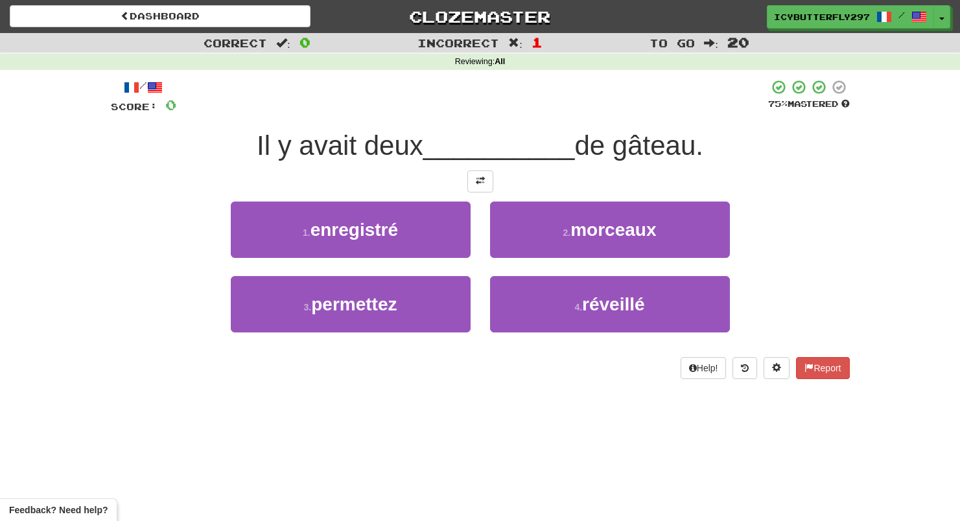
click at [512, 251] on button "2 . morceaux" at bounding box center [610, 230] width 240 height 56
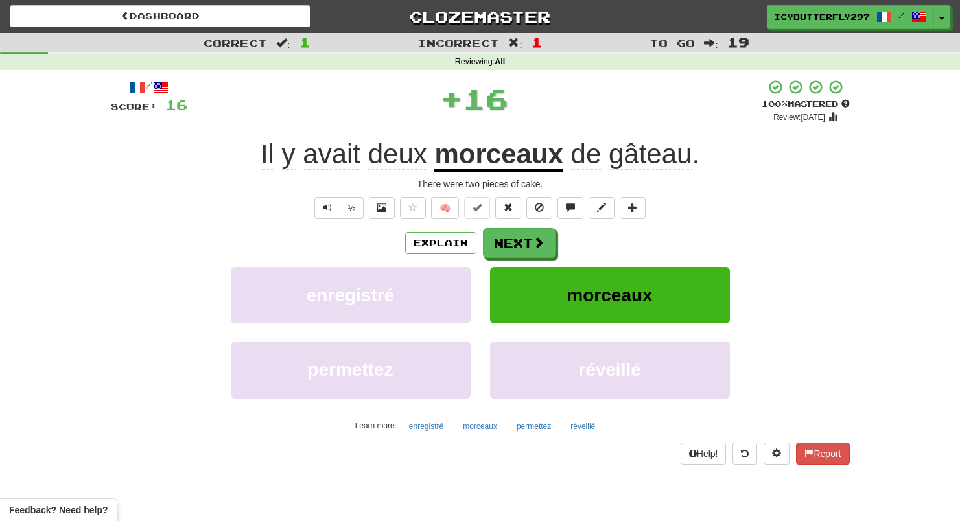
click at [512, 251] on button "Next" at bounding box center [519, 243] width 73 height 30
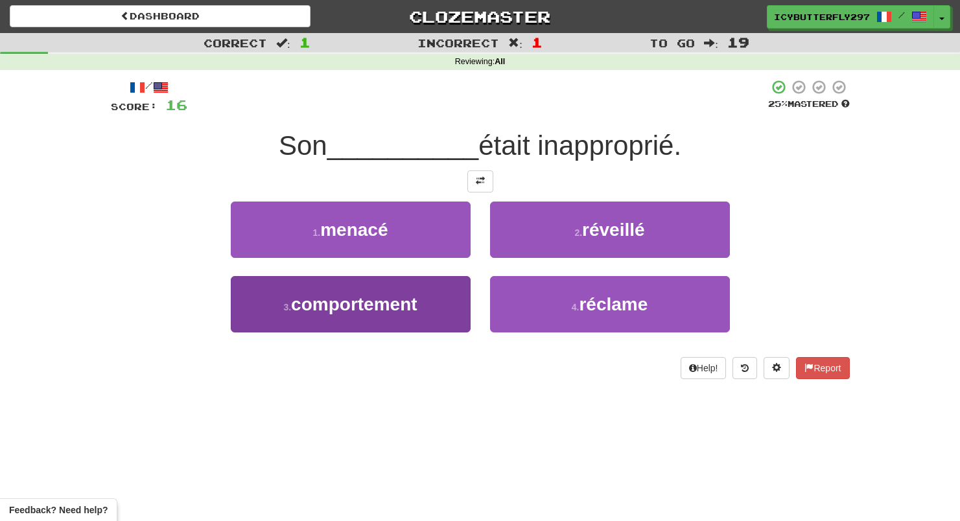
click at [424, 320] on button "3 . comportement" at bounding box center [351, 304] width 240 height 56
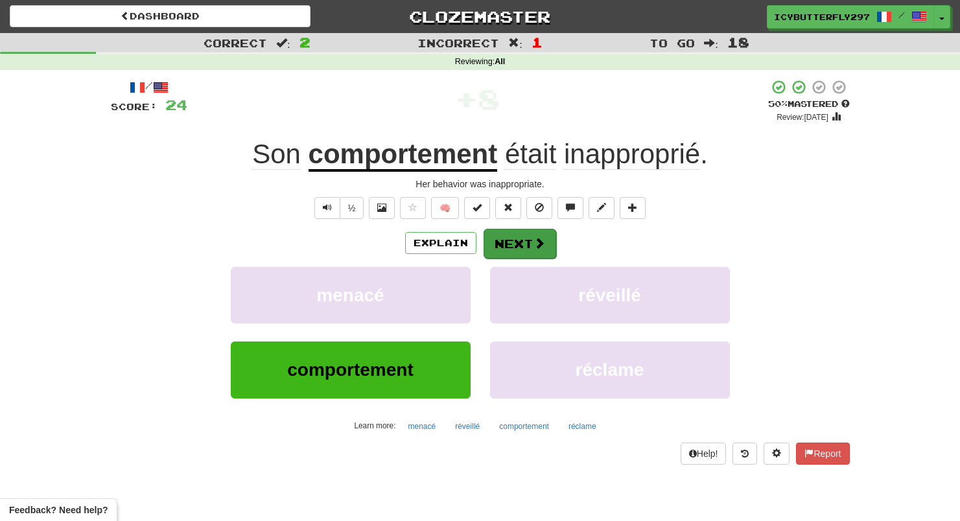
click at [500, 245] on button "Next" at bounding box center [519, 244] width 73 height 30
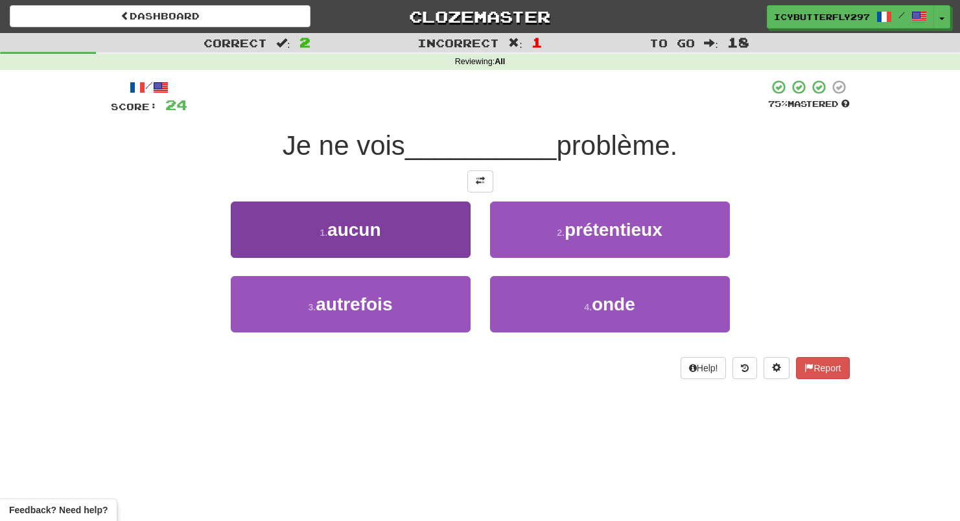
click at [445, 232] on button "1 . aucun" at bounding box center [351, 230] width 240 height 56
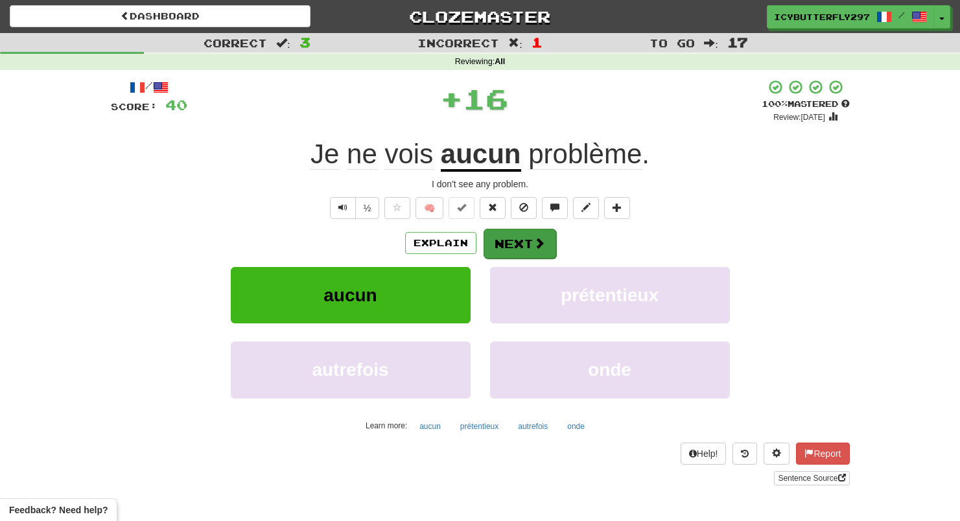
click at [509, 240] on button "Next" at bounding box center [519, 244] width 73 height 30
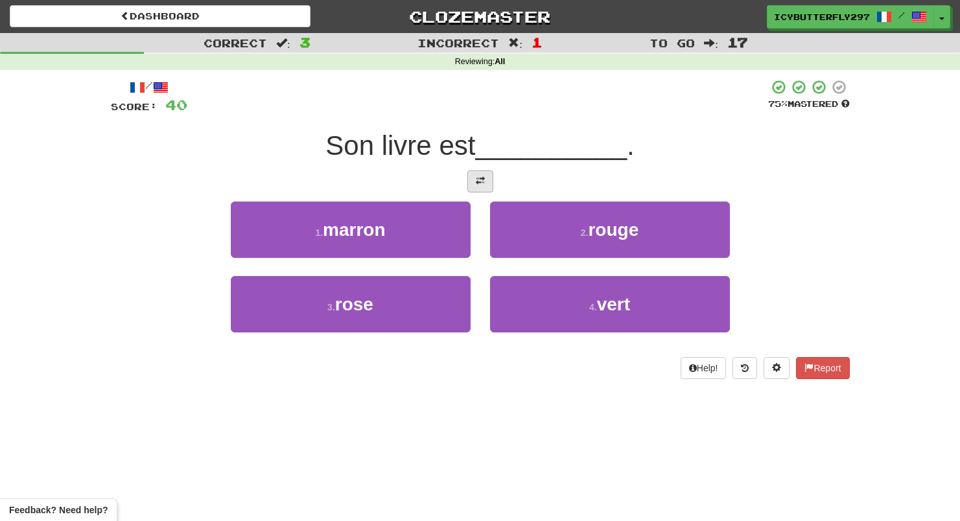
click at [478, 183] on span at bounding box center [480, 180] width 9 height 9
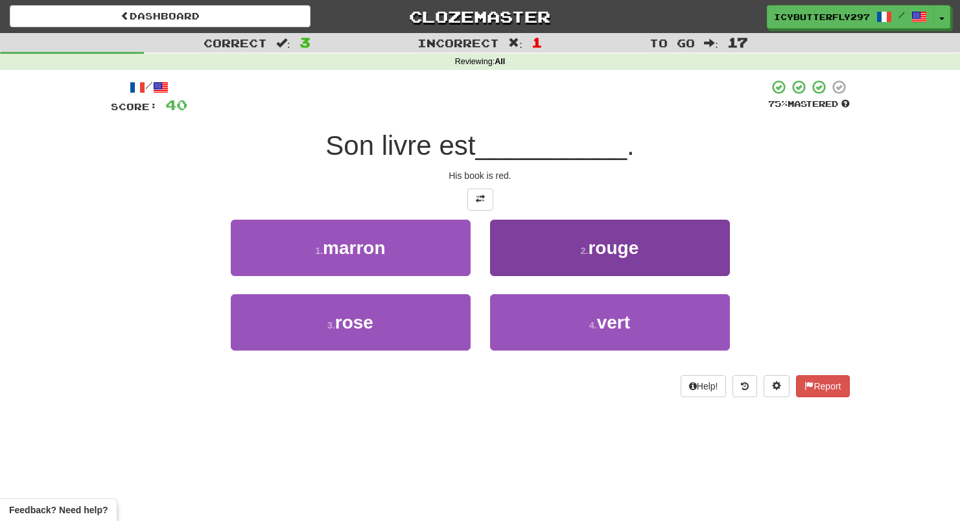
click at [536, 238] on button "2 . rouge" at bounding box center [610, 248] width 240 height 56
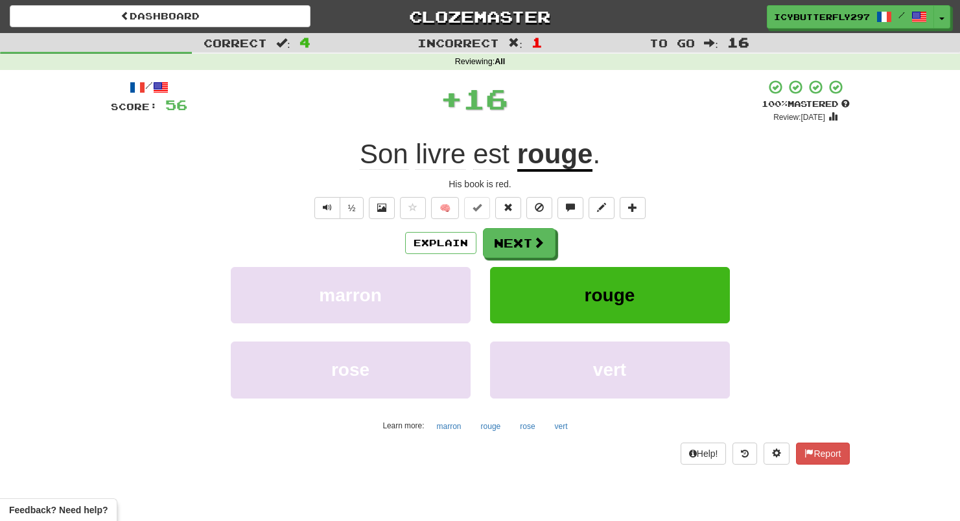
click at [536, 238] on span at bounding box center [539, 243] width 12 height 12
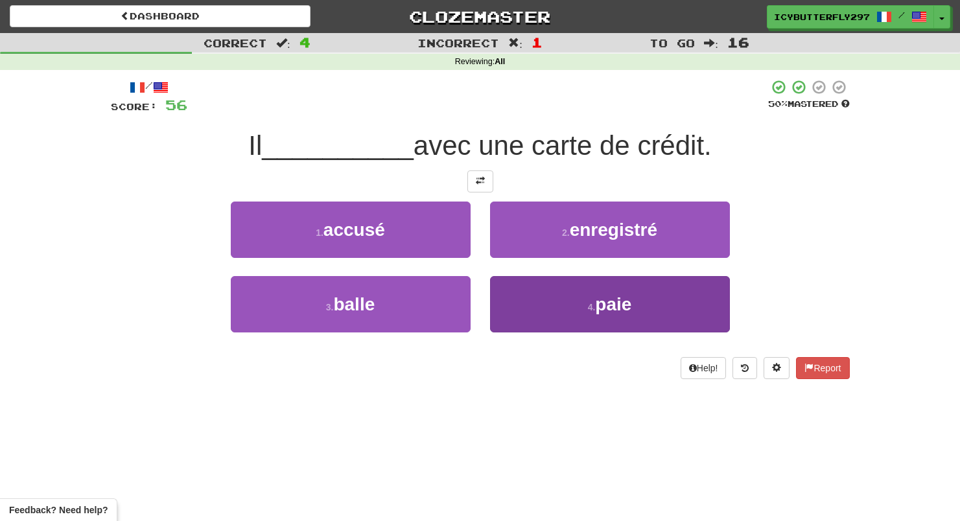
click at [496, 286] on button "4 . paie" at bounding box center [610, 304] width 240 height 56
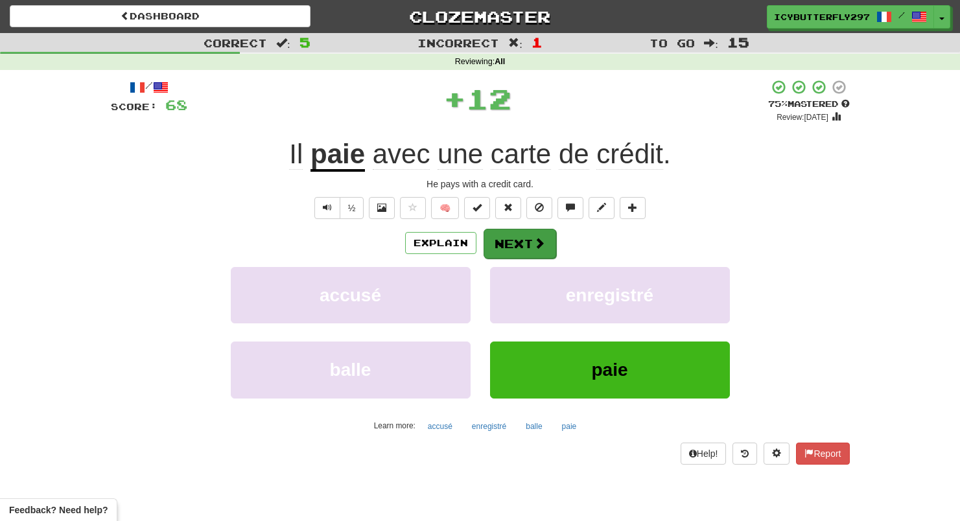
click at [502, 236] on button "Next" at bounding box center [519, 244] width 73 height 30
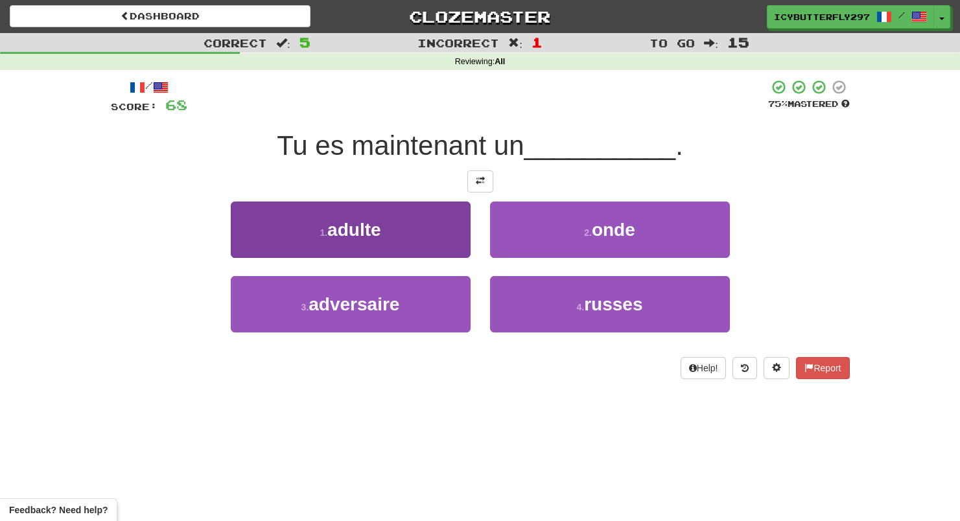
click at [441, 237] on button "1 . adulte" at bounding box center [351, 230] width 240 height 56
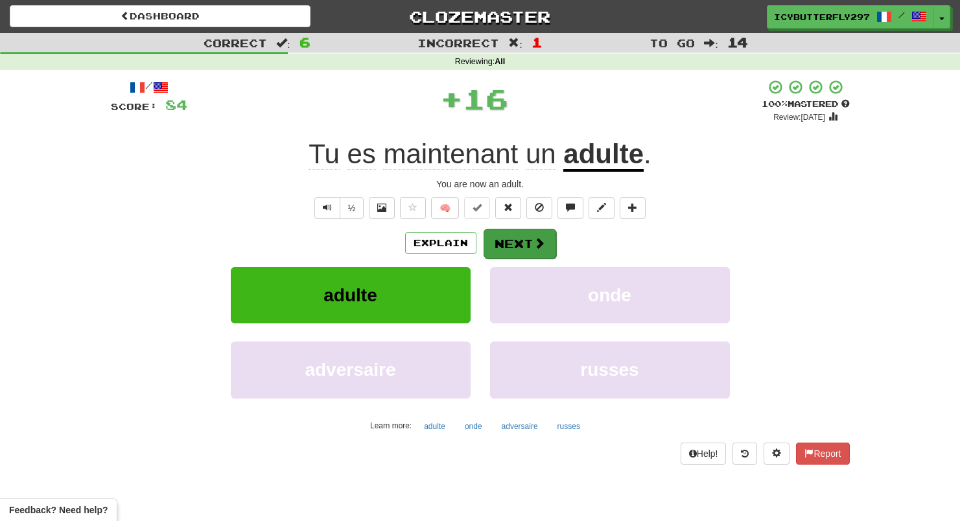
click at [522, 232] on button "Next" at bounding box center [519, 244] width 73 height 30
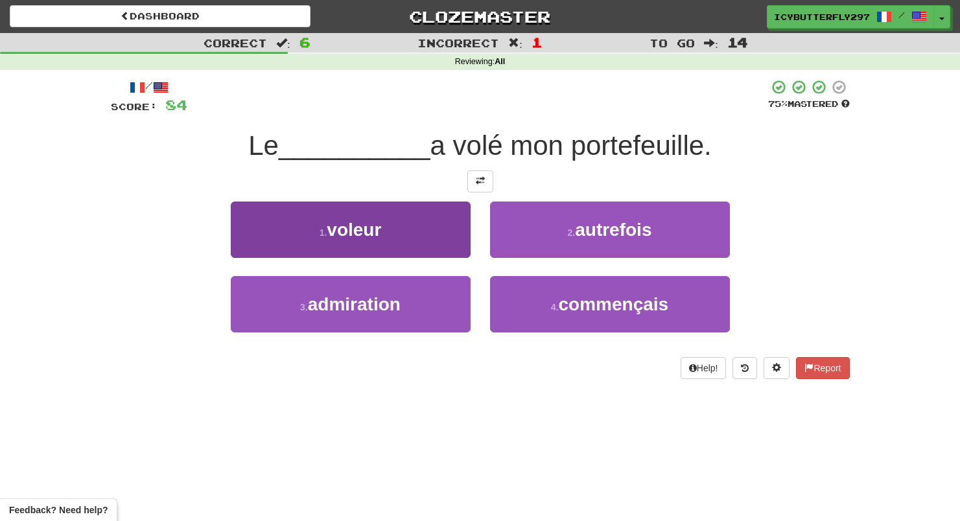
click at [436, 227] on button "1 . voleur" at bounding box center [351, 230] width 240 height 56
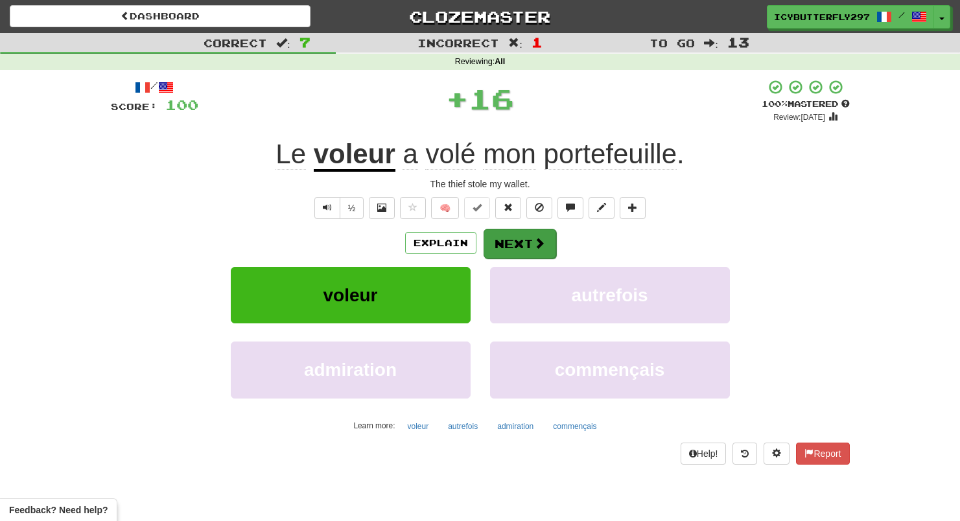
click at [530, 239] on button "Next" at bounding box center [519, 244] width 73 height 30
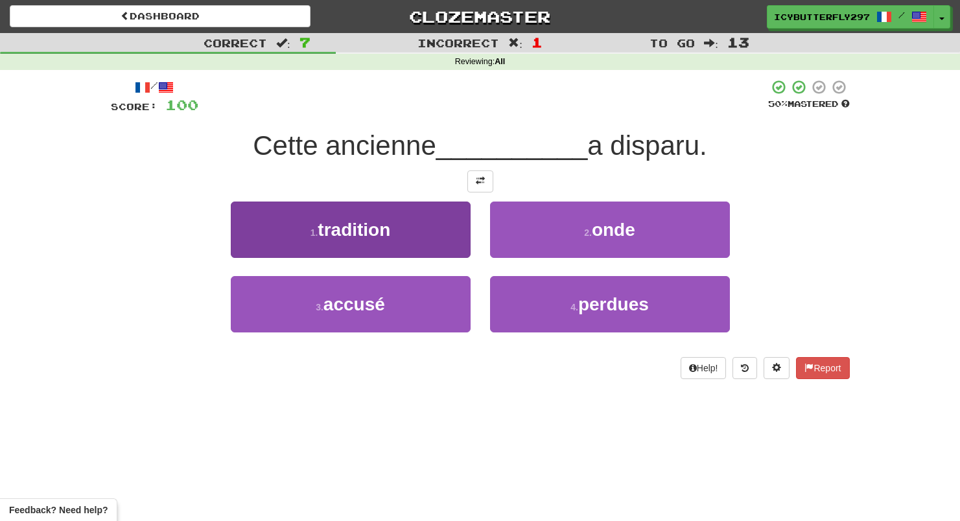
click at [414, 220] on button "1 . tradition" at bounding box center [351, 230] width 240 height 56
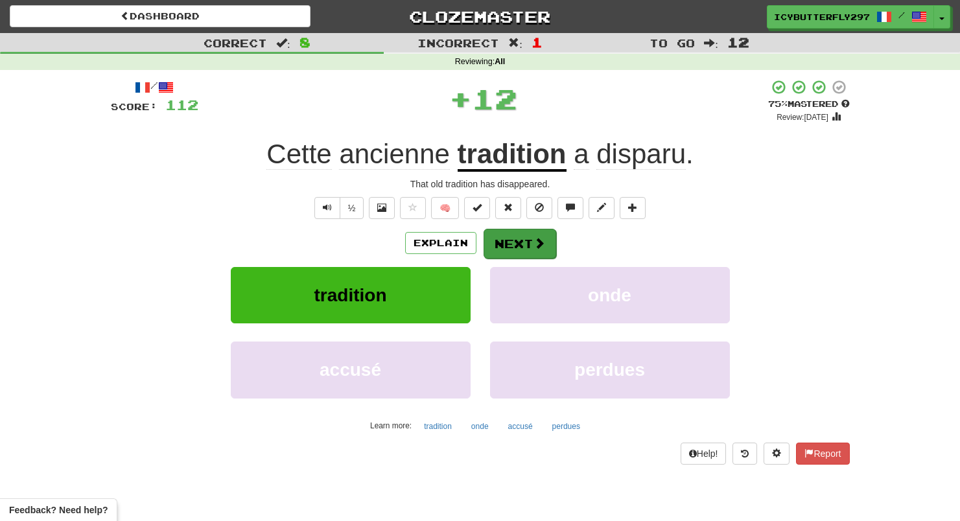
click at [523, 232] on button "Next" at bounding box center [519, 244] width 73 height 30
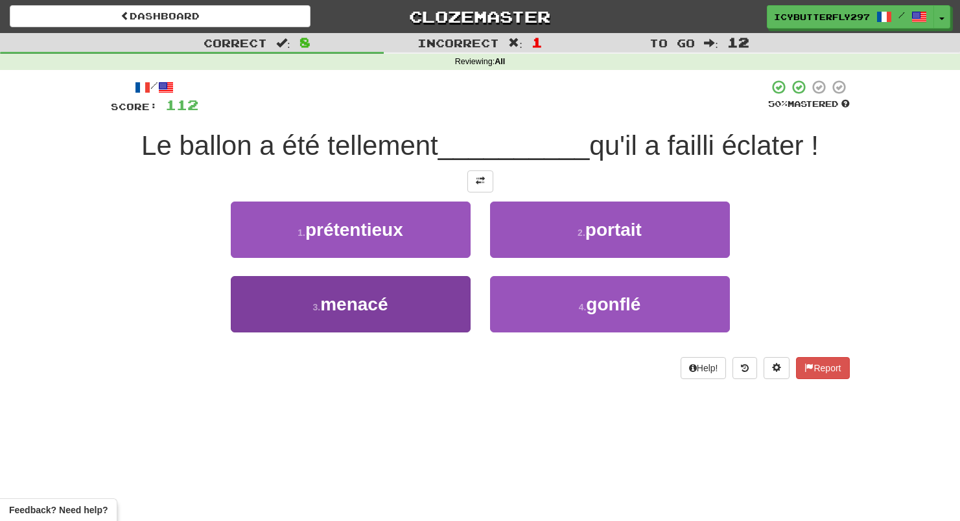
click at [429, 308] on button "3 . menacé" at bounding box center [351, 304] width 240 height 56
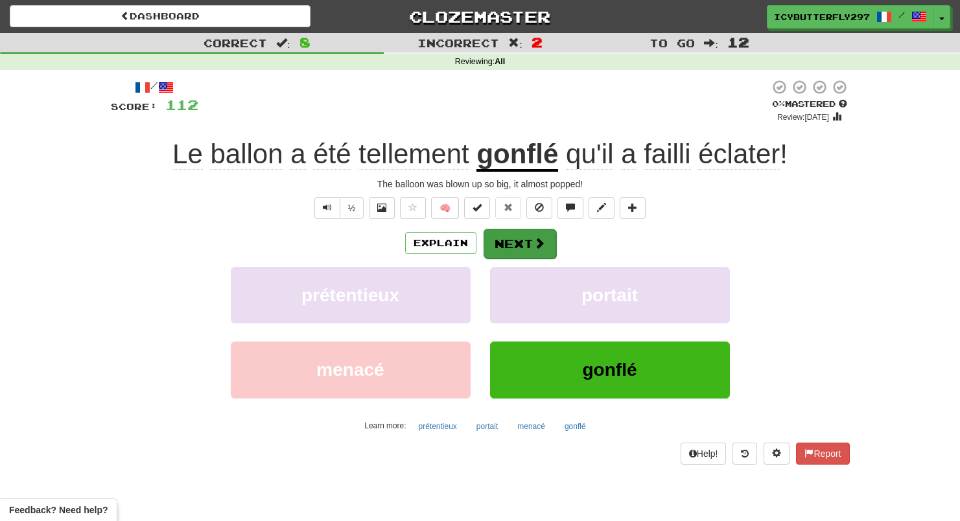
click at [528, 243] on button "Next" at bounding box center [519, 244] width 73 height 30
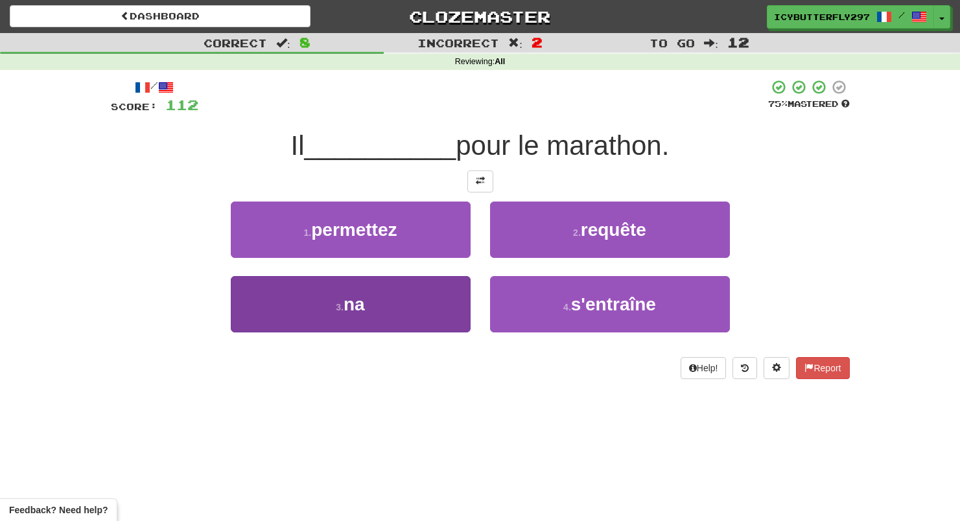
click at [431, 310] on button "3 . na" at bounding box center [351, 304] width 240 height 56
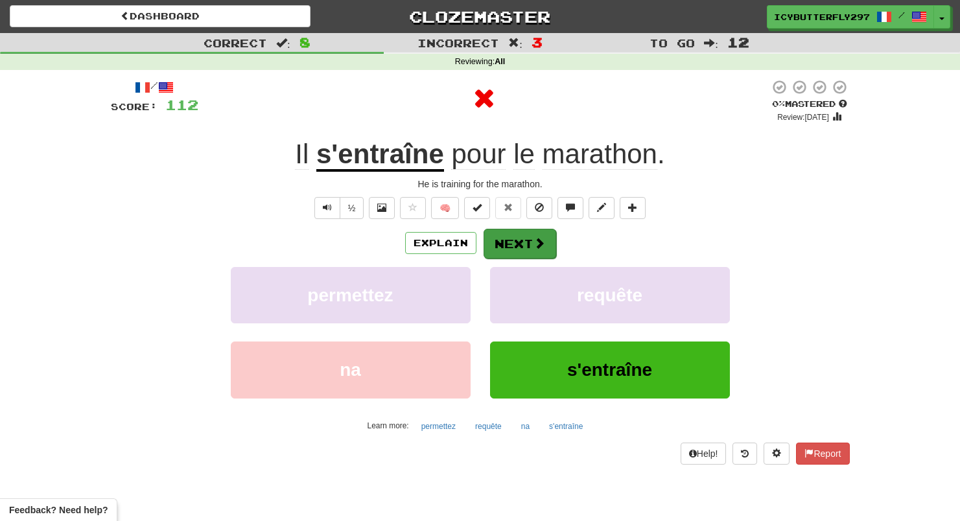
click at [533, 235] on button "Next" at bounding box center [519, 244] width 73 height 30
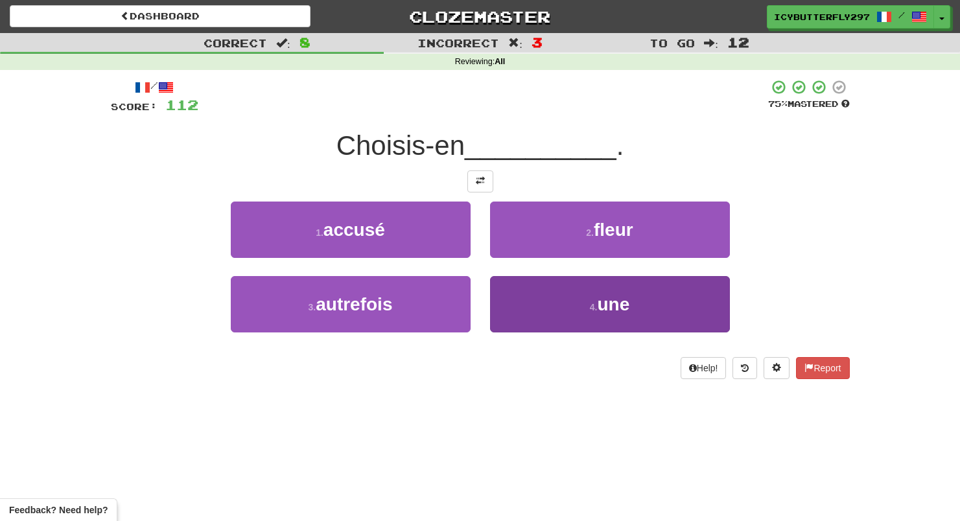
click at [538, 312] on button "4 . une" at bounding box center [610, 304] width 240 height 56
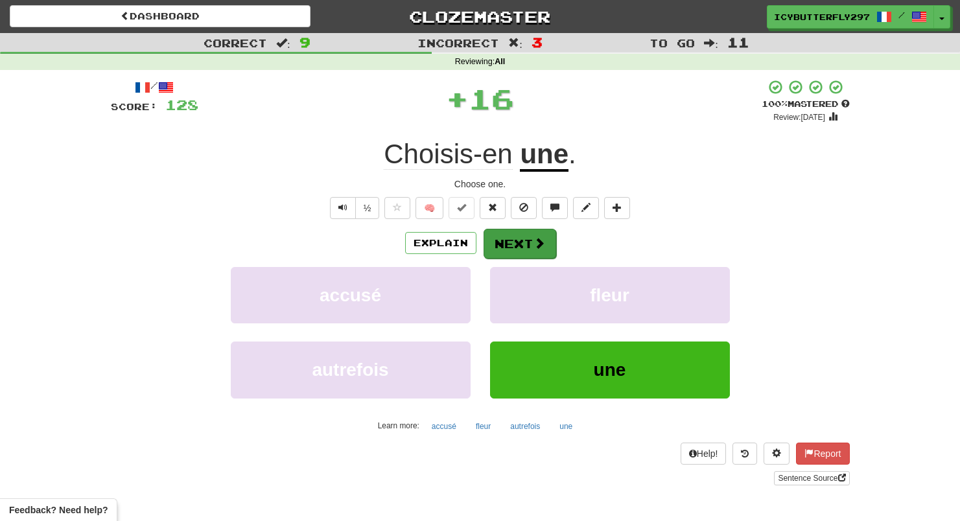
click at [506, 238] on button "Next" at bounding box center [519, 244] width 73 height 30
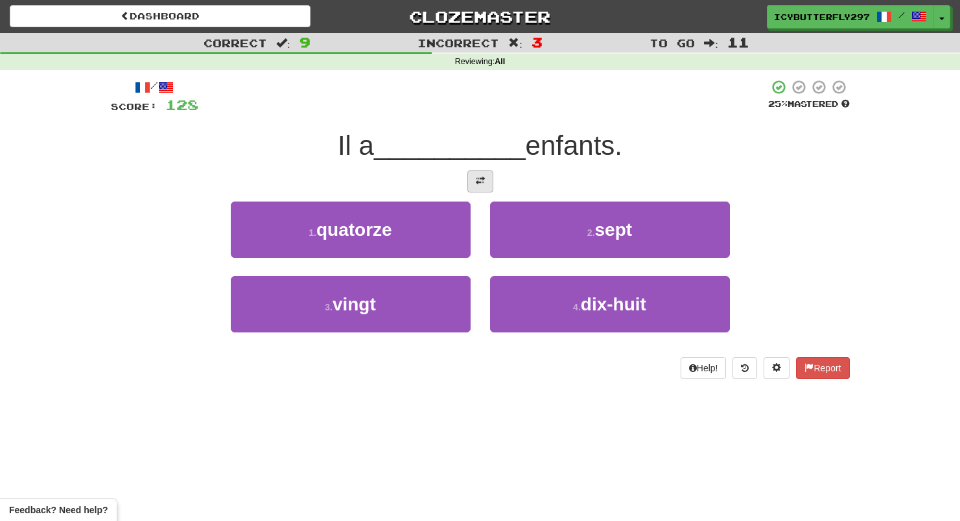
click at [480, 183] on span at bounding box center [480, 180] width 9 height 9
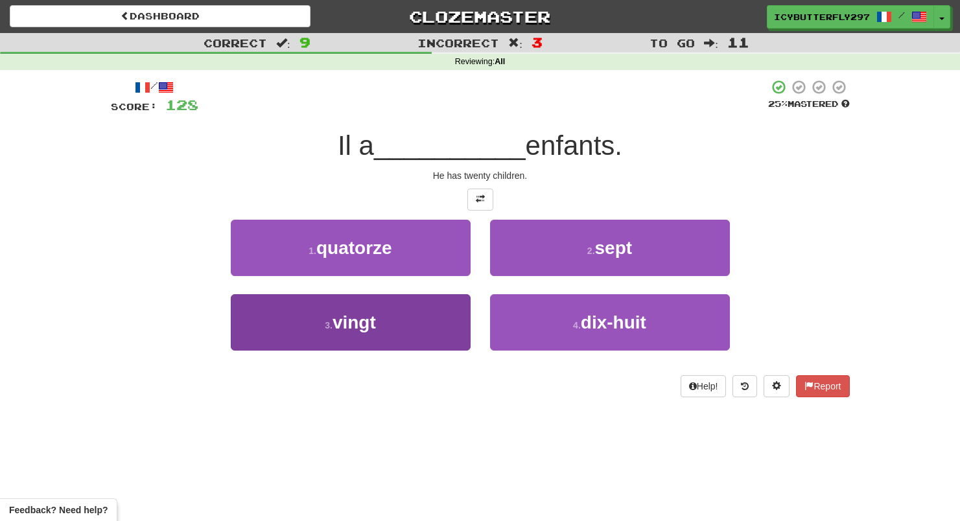
click at [450, 314] on button "3 . vingt" at bounding box center [351, 322] width 240 height 56
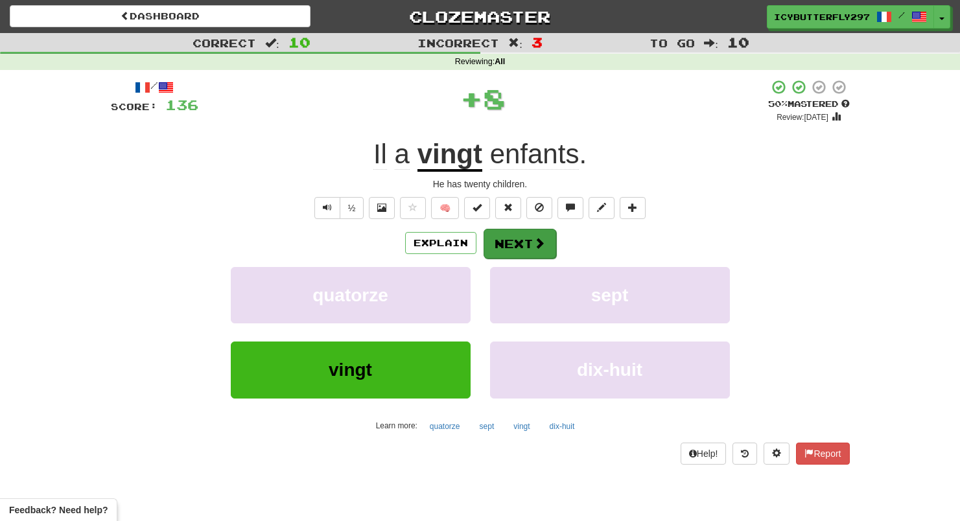
click at [509, 243] on button "Next" at bounding box center [519, 244] width 73 height 30
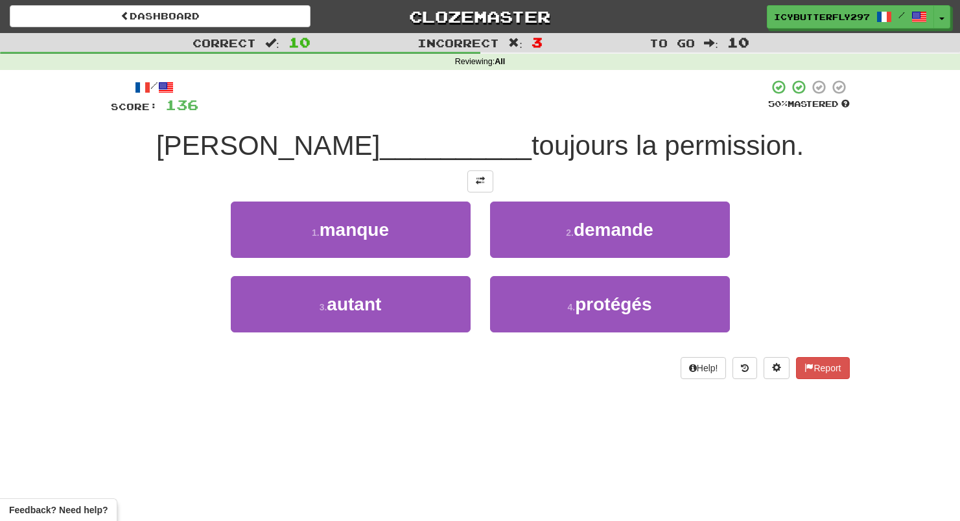
click at [509, 243] on button "2 . demande" at bounding box center [610, 230] width 240 height 56
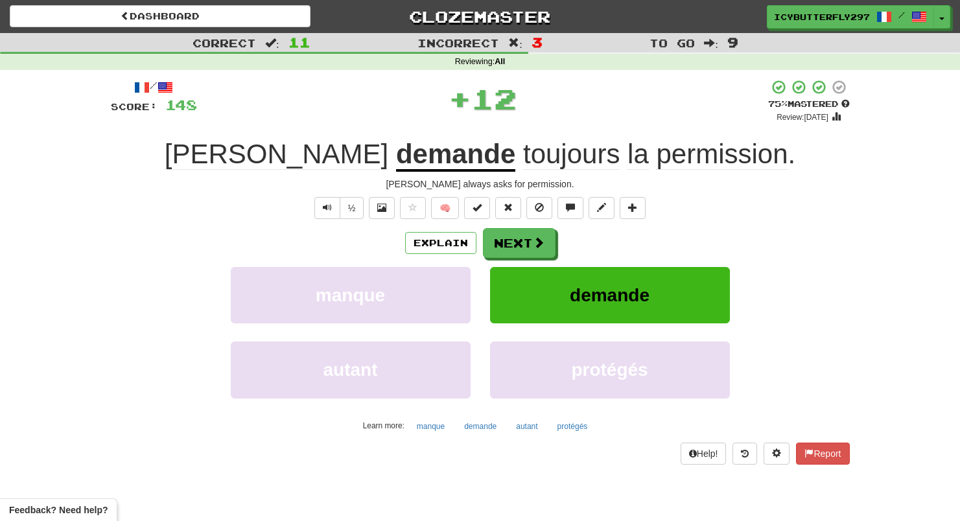
click at [509, 243] on button "Next" at bounding box center [519, 243] width 73 height 30
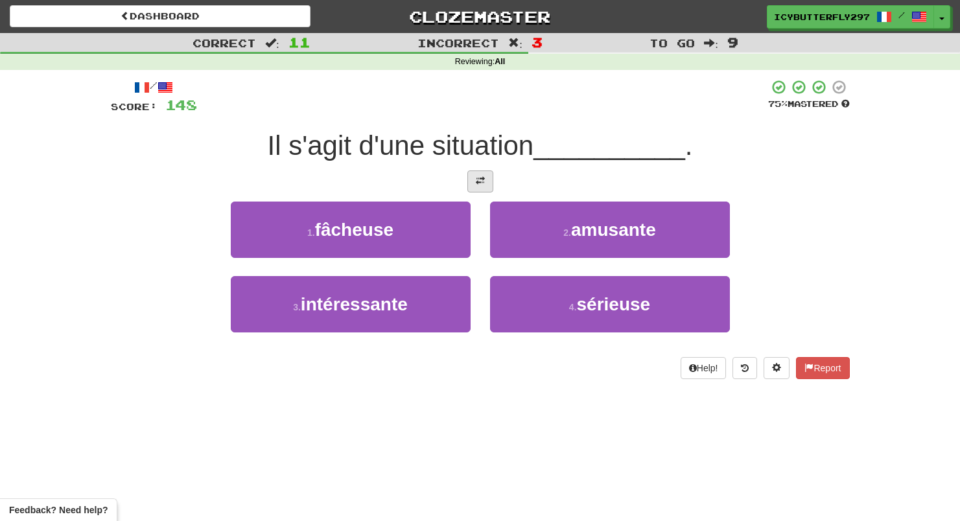
click at [487, 182] on button at bounding box center [480, 181] width 26 height 22
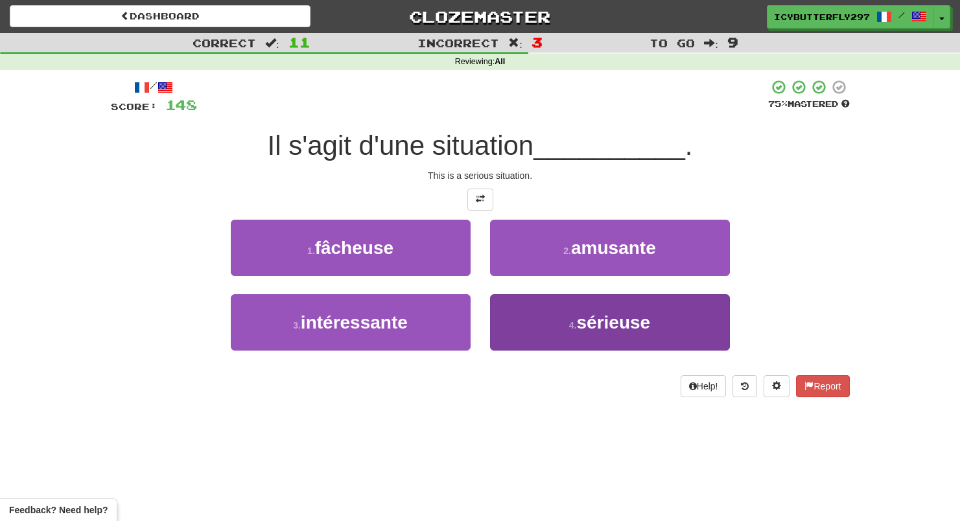
click at [529, 316] on button "4 . sérieuse" at bounding box center [610, 322] width 240 height 56
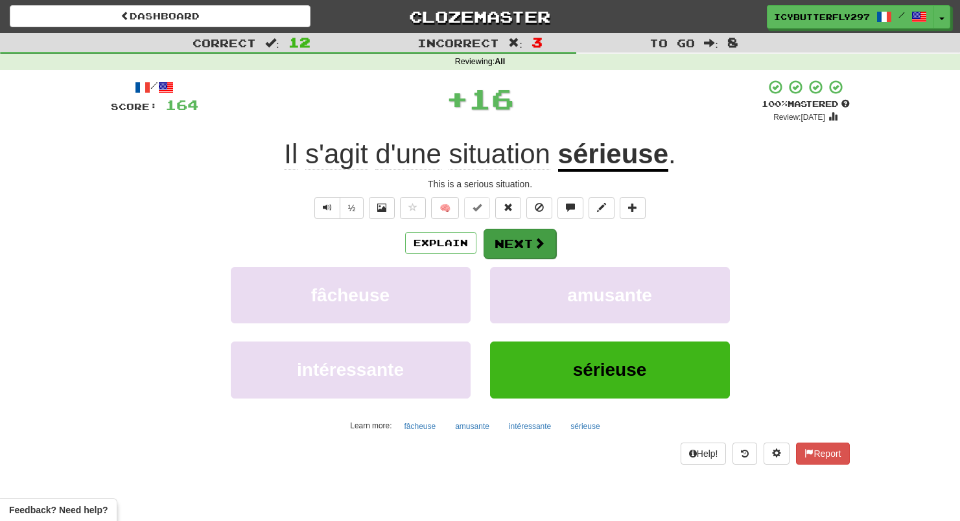
click at [524, 237] on button "Next" at bounding box center [519, 244] width 73 height 30
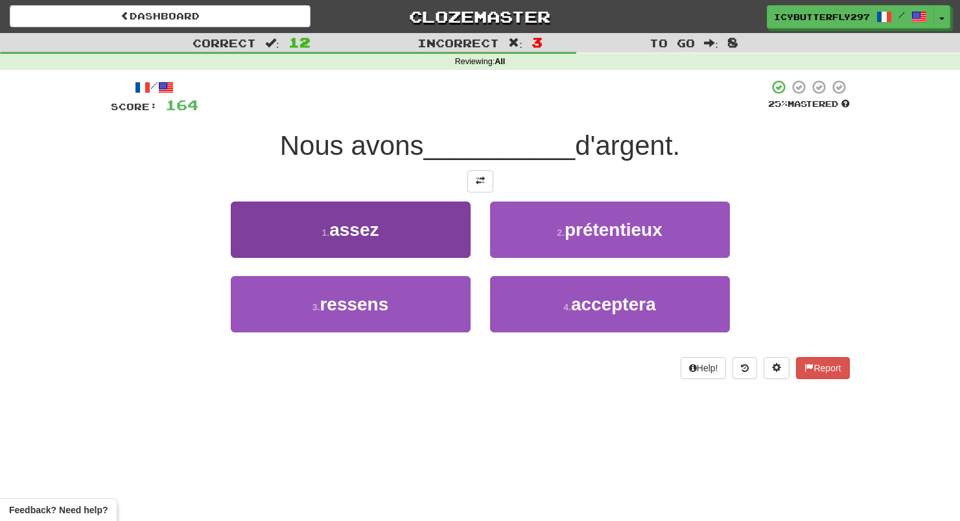
click at [445, 236] on button "1 . assez" at bounding box center [351, 230] width 240 height 56
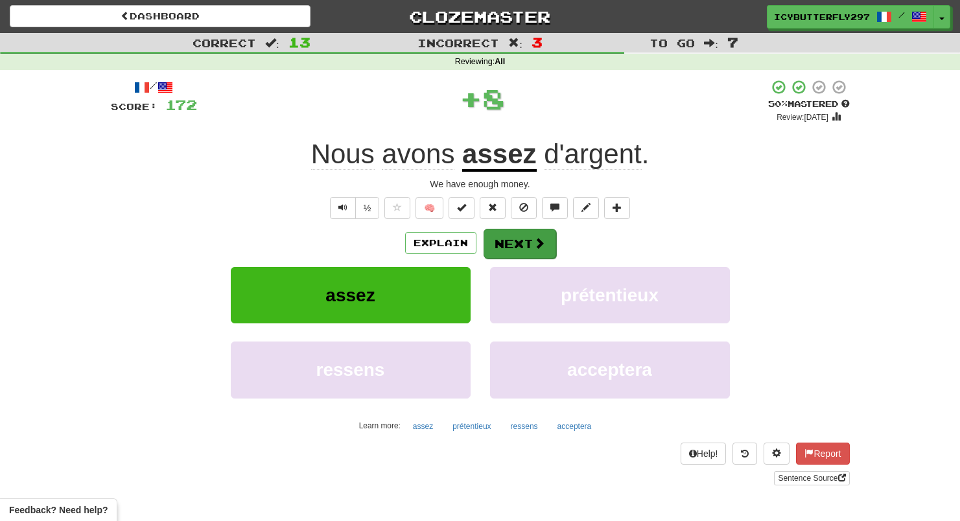
click at [509, 244] on button "Next" at bounding box center [519, 244] width 73 height 30
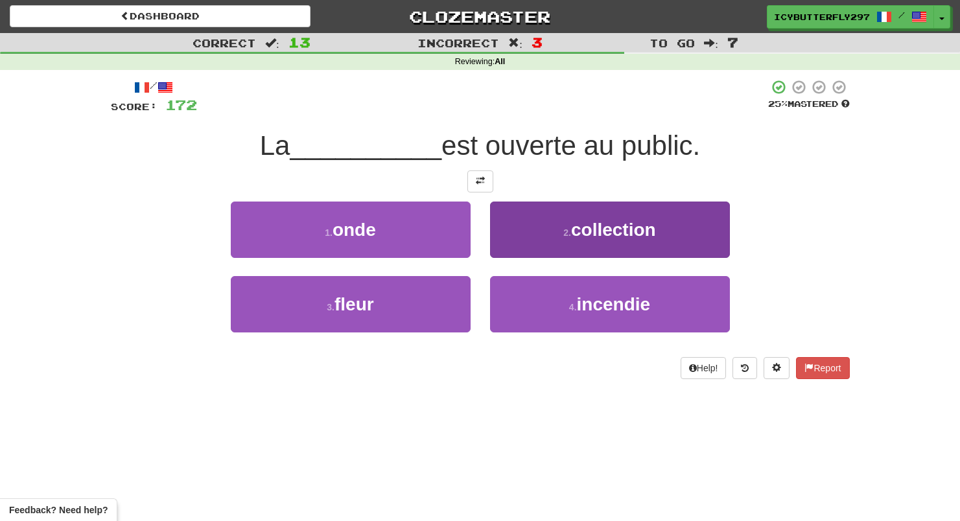
click at [535, 242] on button "2 . collection" at bounding box center [610, 230] width 240 height 56
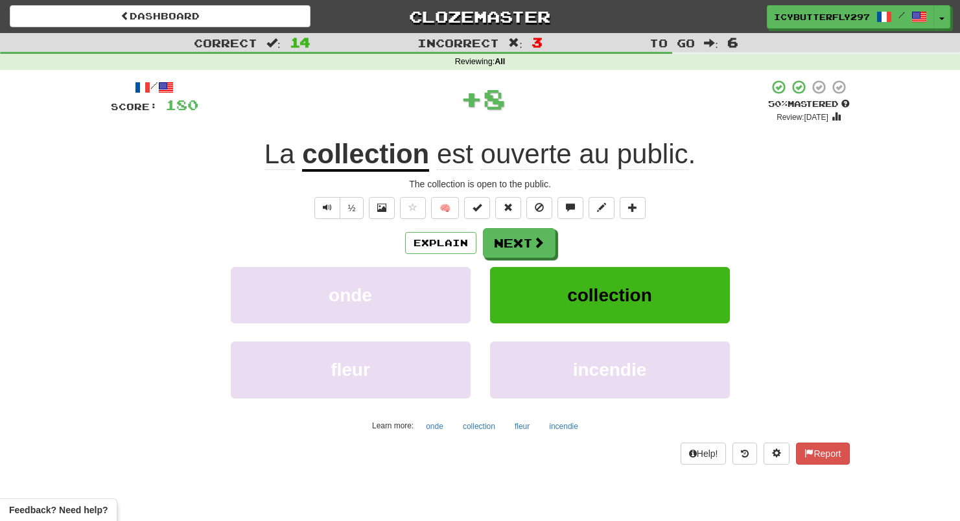
click at [535, 242] on span at bounding box center [539, 243] width 12 height 12
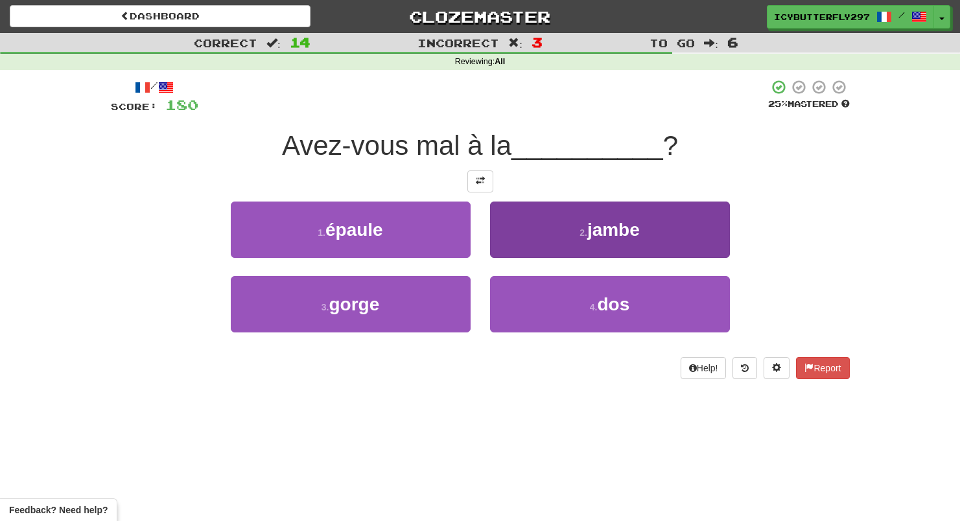
click at [537, 235] on button "2 . jambe" at bounding box center [610, 230] width 240 height 56
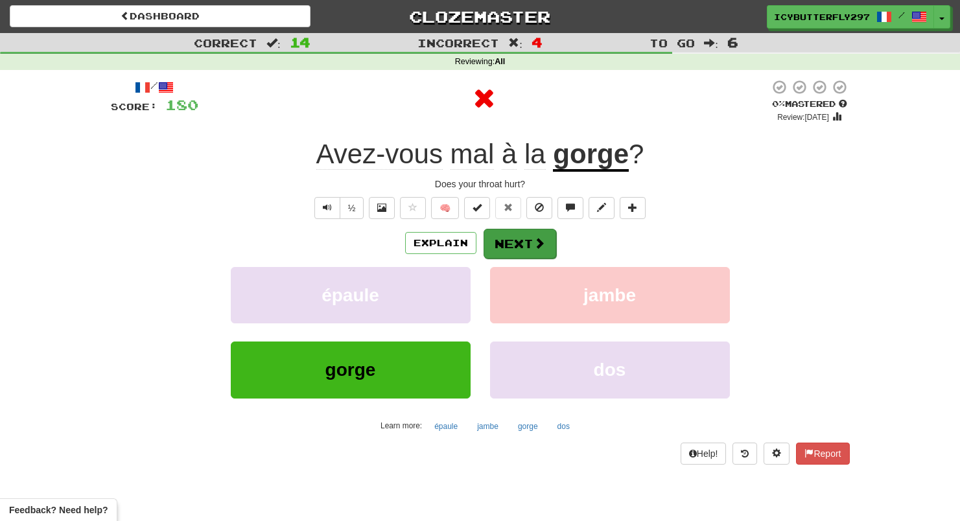
click at [523, 245] on button "Next" at bounding box center [519, 244] width 73 height 30
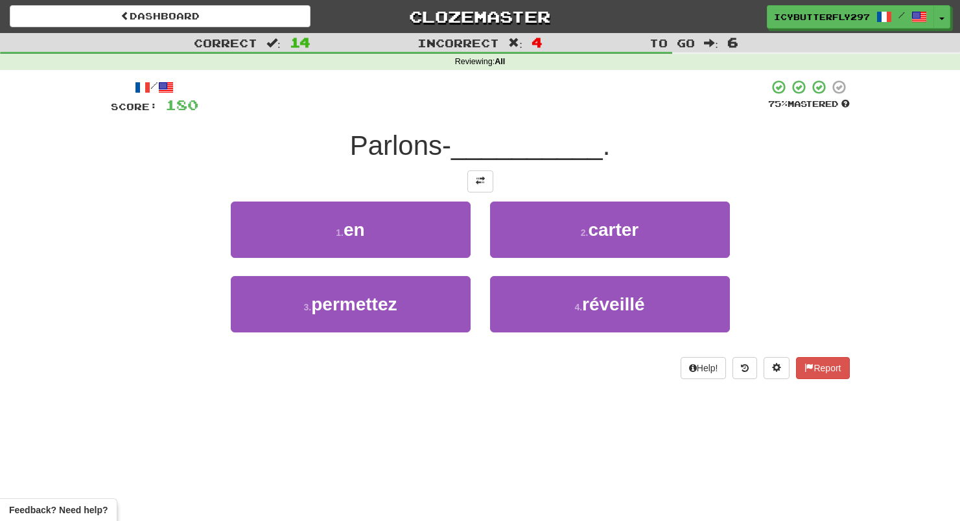
click at [428, 259] on div "1 . en" at bounding box center [350, 239] width 259 height 75
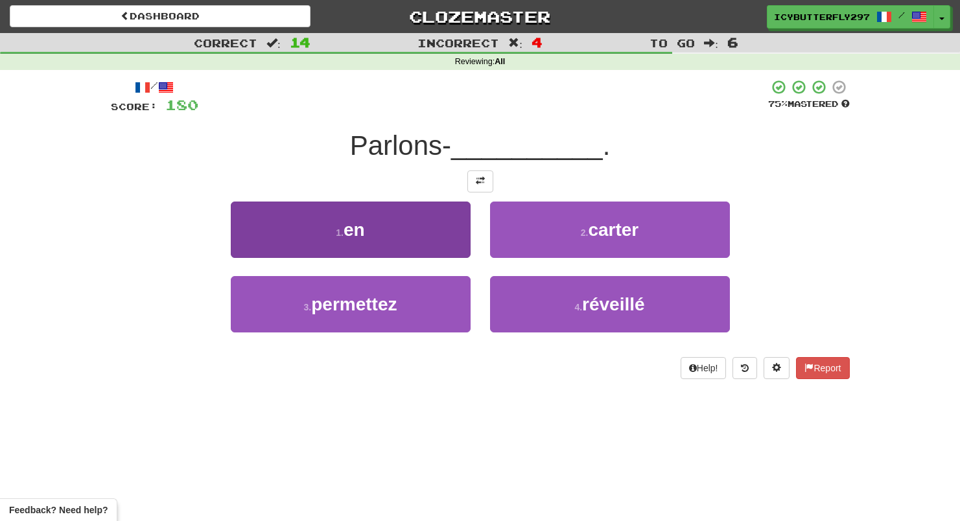
click at [428, 247] on button "1 . en" at bounding box center [351, 230] width 240 height 56
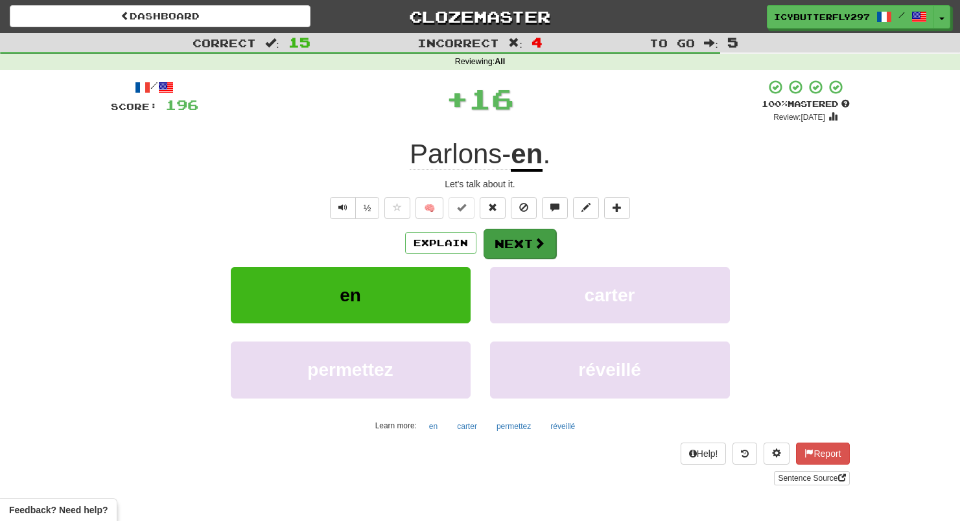
click at [500, 247] on button "Next" at bounding box center [519, 244] width 73 height 30
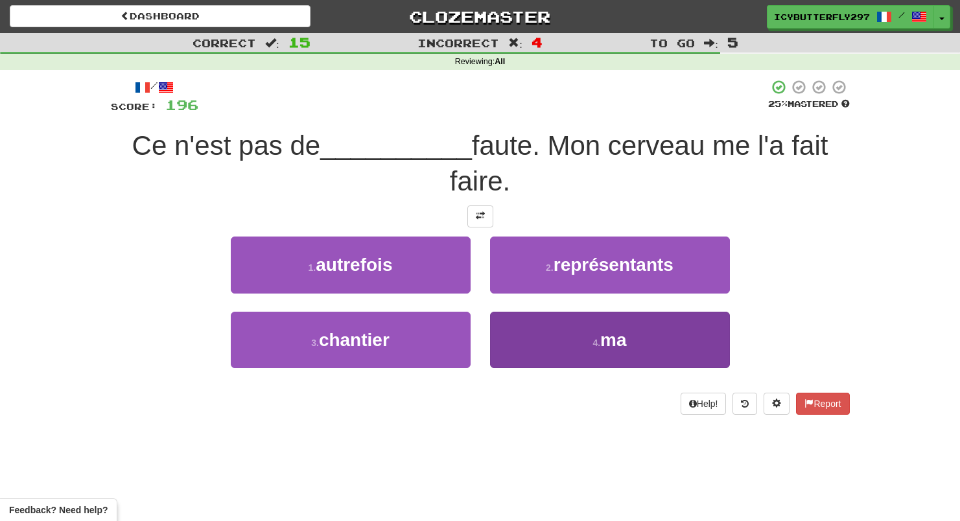
click at [524, 344] on button "4 . ma" at bounding box center [610, 340] width 240 height 56
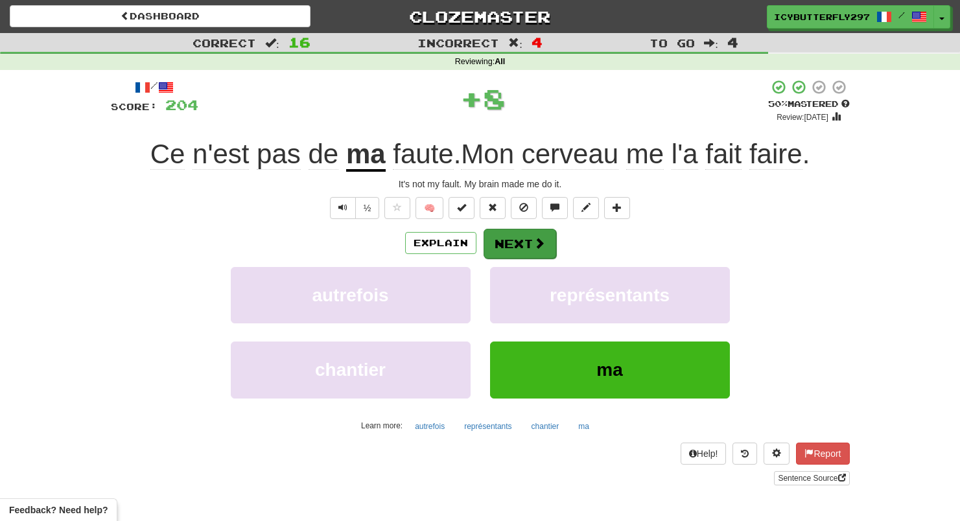
click at [521, 250] on button "Next" at bounding box center [519, 244] width 73 height 30
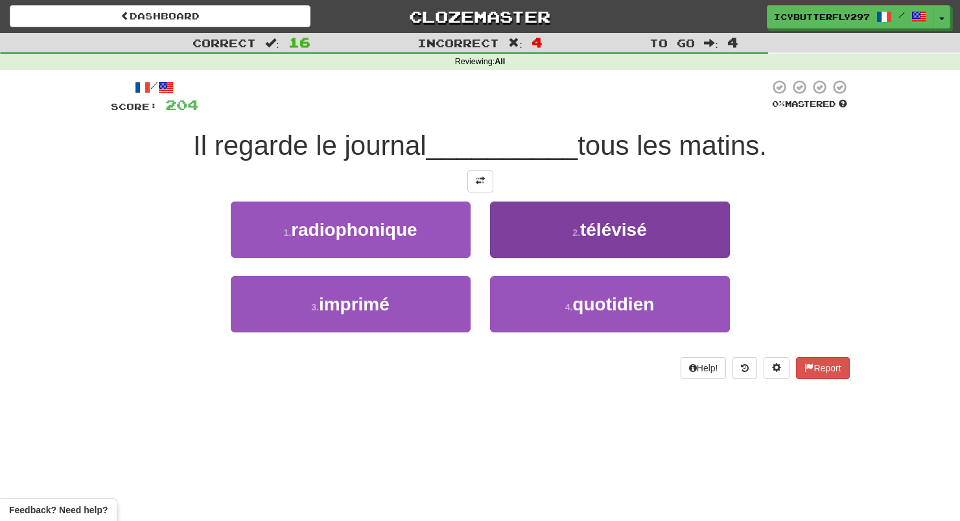
click at [509, 241] on button "2 . télévisé" at bounding box center [610, 230] width 240 height 56
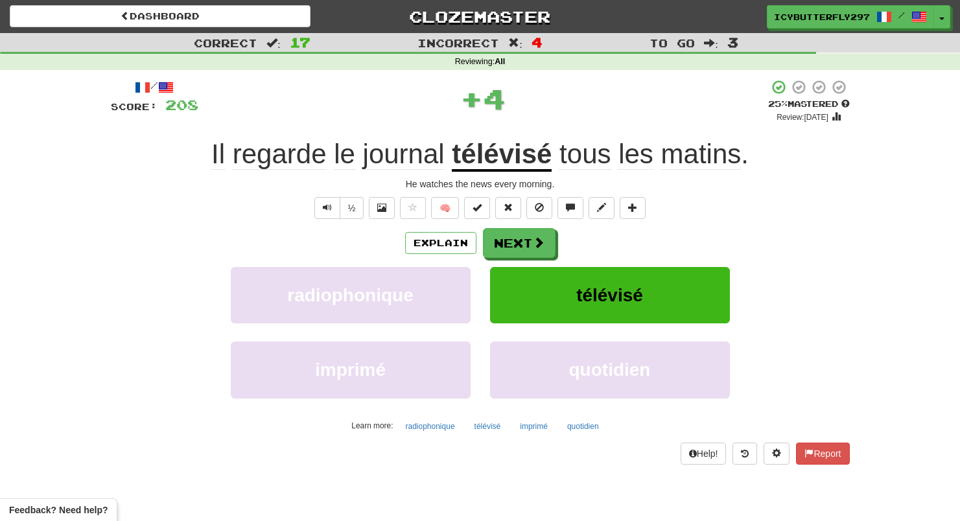
click at [509, 241] on button "Next" at bounding box center [519, 243] width 73 height 30
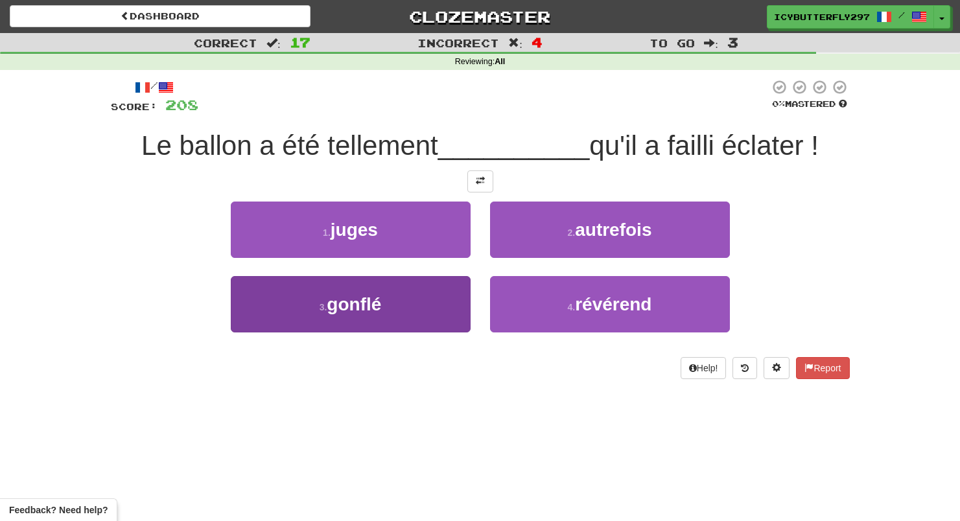
click at [387, 328] on button "3 . gonflé" at bounding box center [351, 304] width 240 height 56
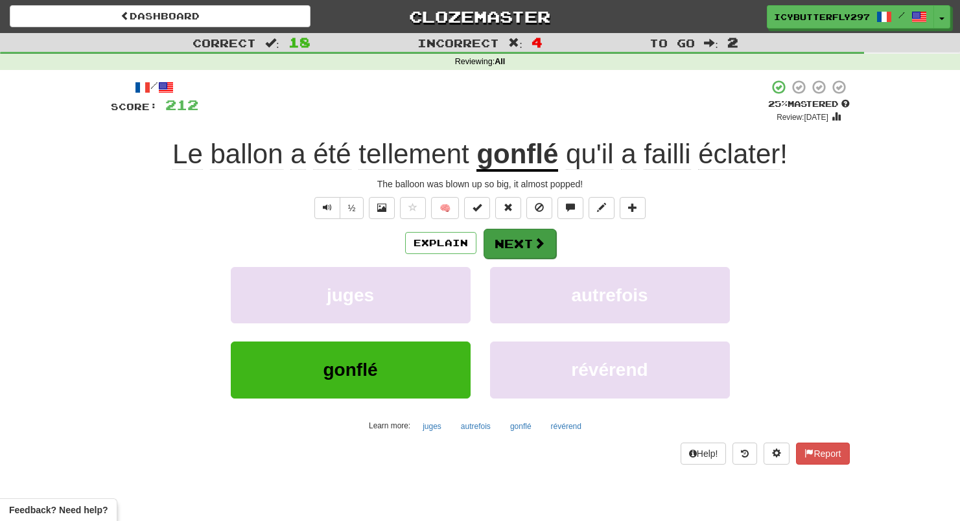
click at [528, 229] on button "Next" at bounding box center [519, 244] width 73 height 30
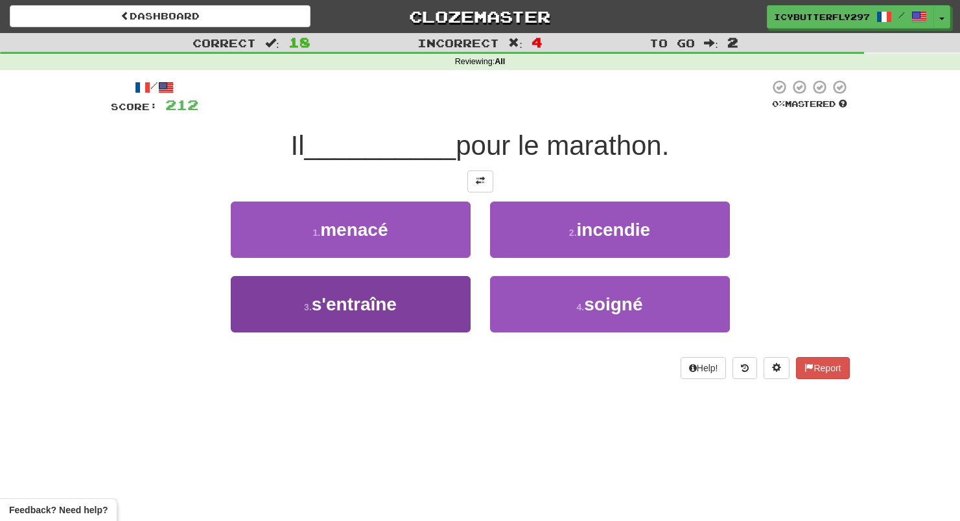
click at [469, 279] on button "3 . s'entraîne" at bounding box center [351, 304] width 240 height 56
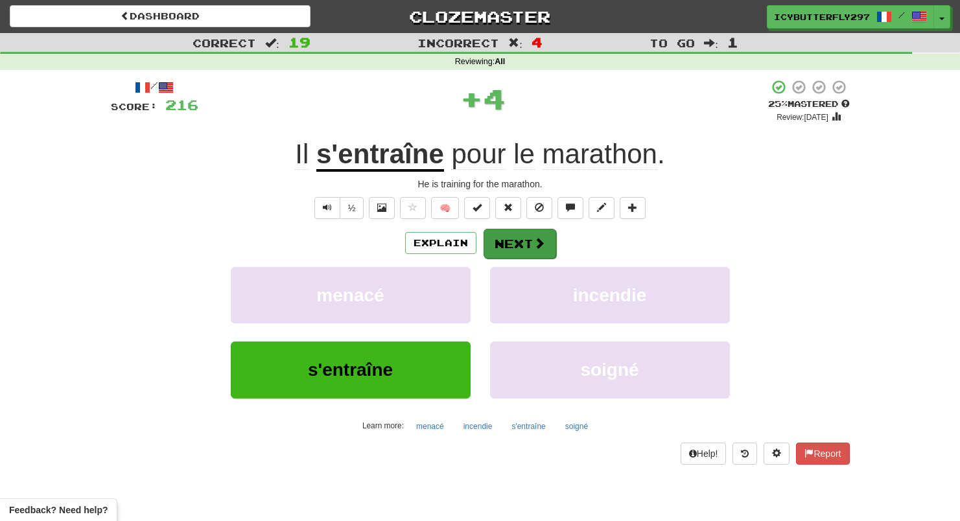
click at [513, 234] on button "Next" at bounding box center [519, 244] width 73 height 30
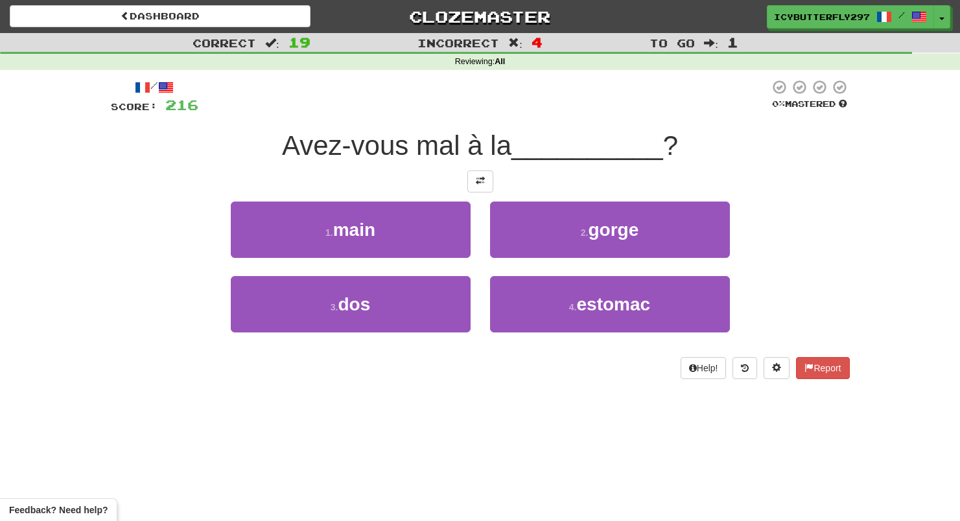
click at [513, 234] on button "2 . gorge" at bounding box center [610, 230] width 240 height 56
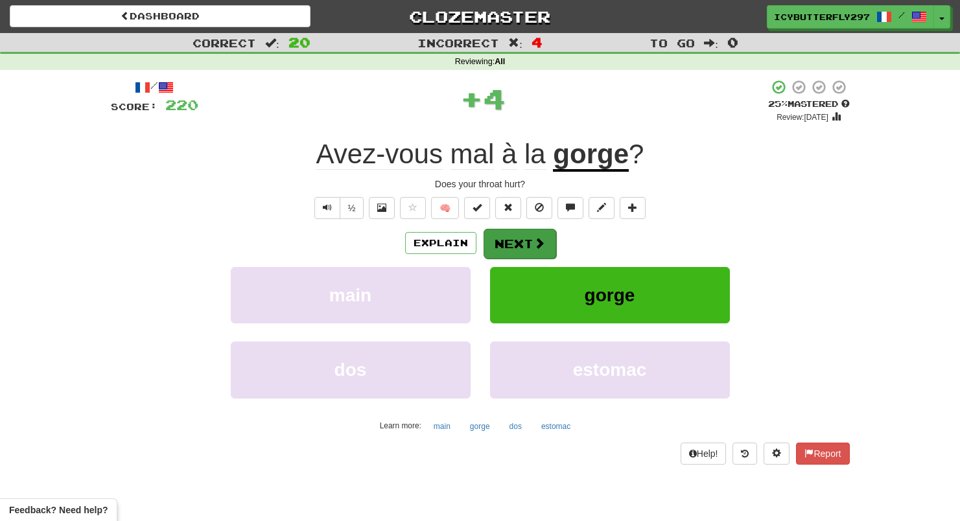
click at [512, 250] on button "Next" at bounding box center [519, 244] width 73 height 30
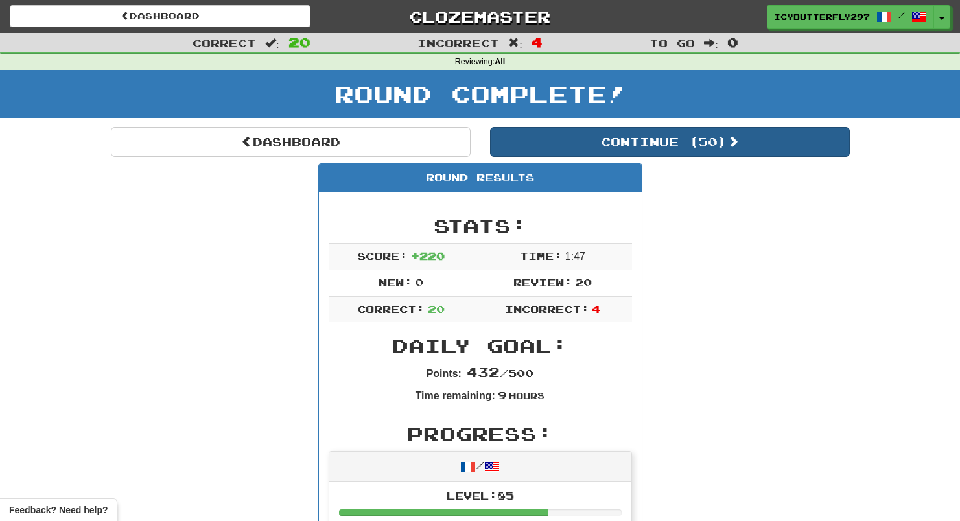
click at [571, 147] on button "Continue ( 50 )" at bounding box center [670, 142] width 360 height 30
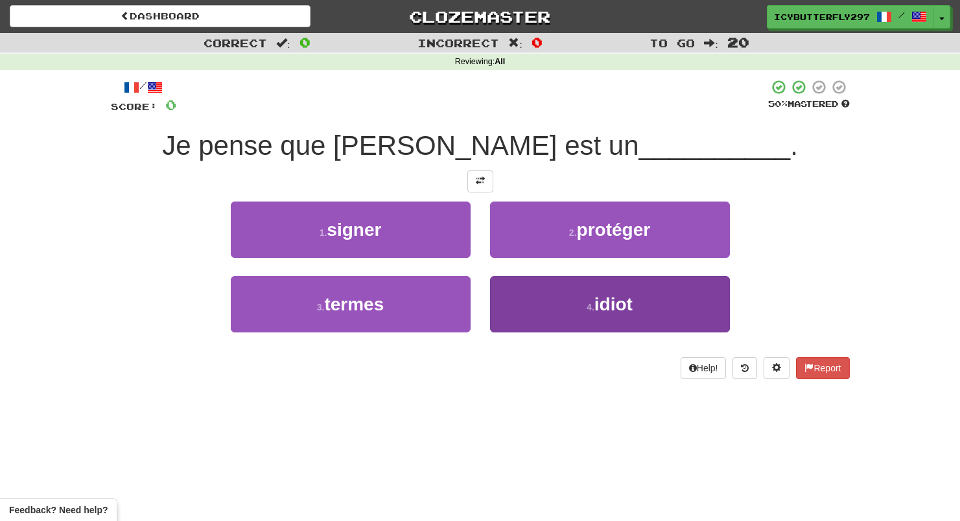
click at [580, 291] on button "4 . idiot" at bounding box center [610, 304] width 240 height 56
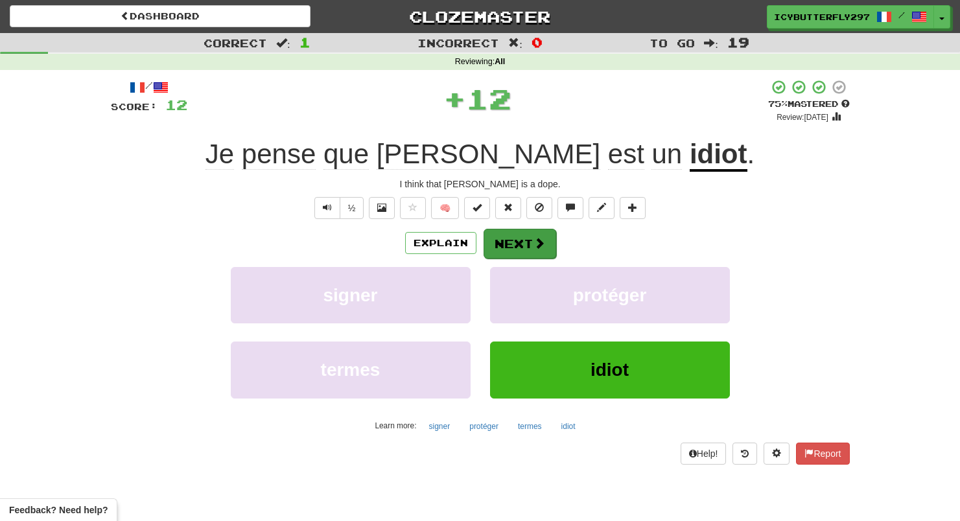
click at [541, 240] on span at bounding box center [539, 243] width 12 height 12
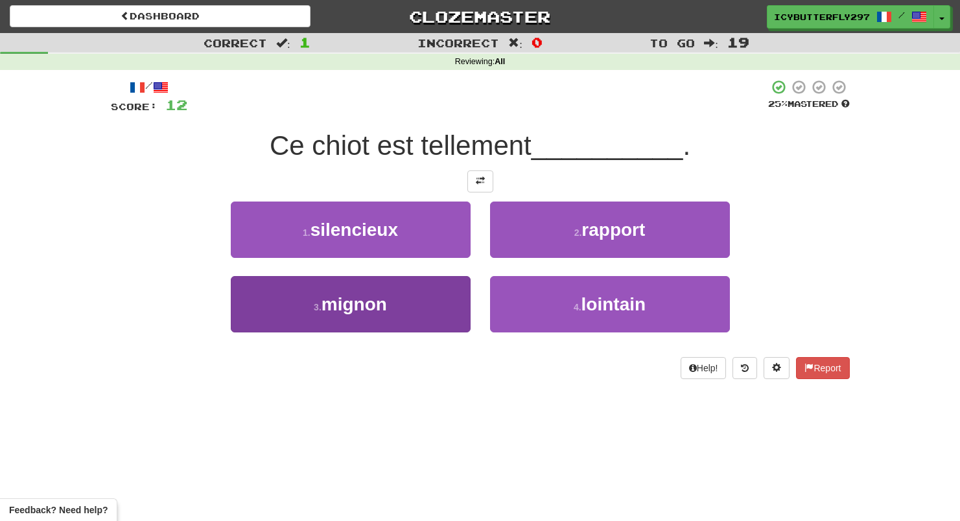
click at [449, 300] on button "3 . mignon" at bounding box center [351, 304] width 240 height 56
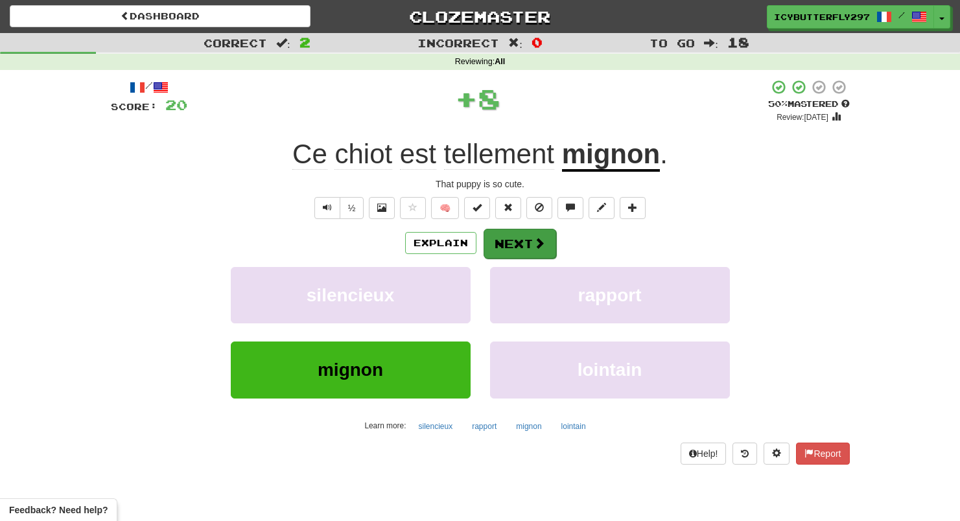
click at [511, 233] on button "Next" at bounding box center [519, 244] width 73 height 30
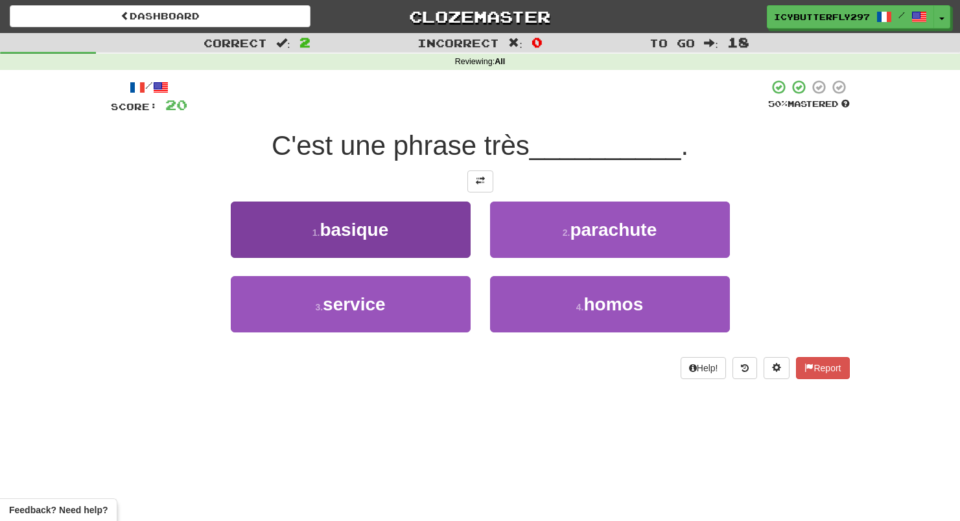
click at [456, 238] on button "1 . basique" at bounding box center [351, 230] width 240 height 56
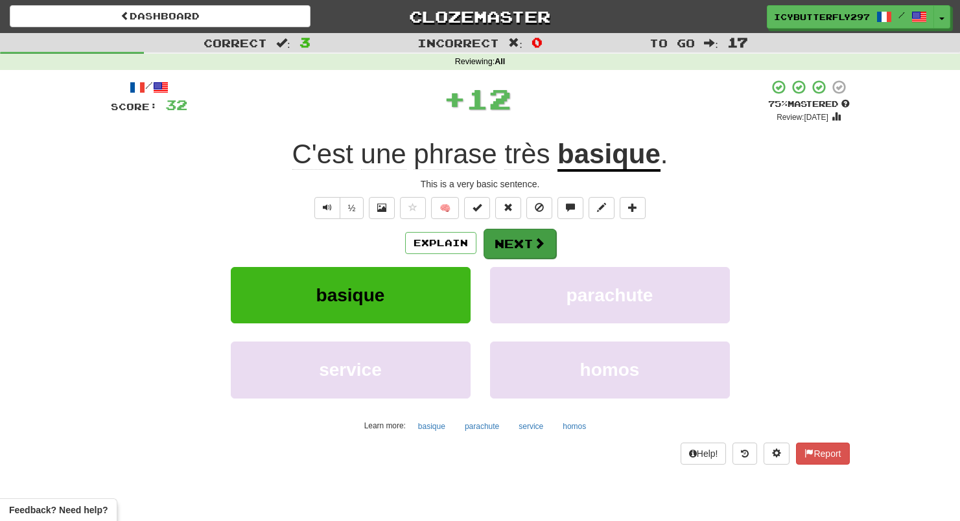
click at [505, 245] on button "Next" at bounding box center [519, 244] width 73 height 30
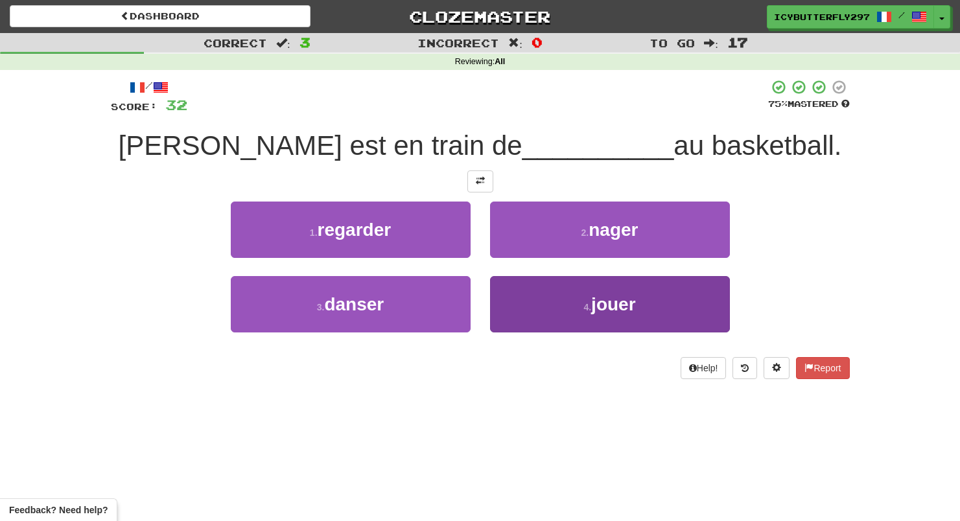
click at [572, 303] on button "4 . jouer" at bounding box center [610, 304] width 240 height 56
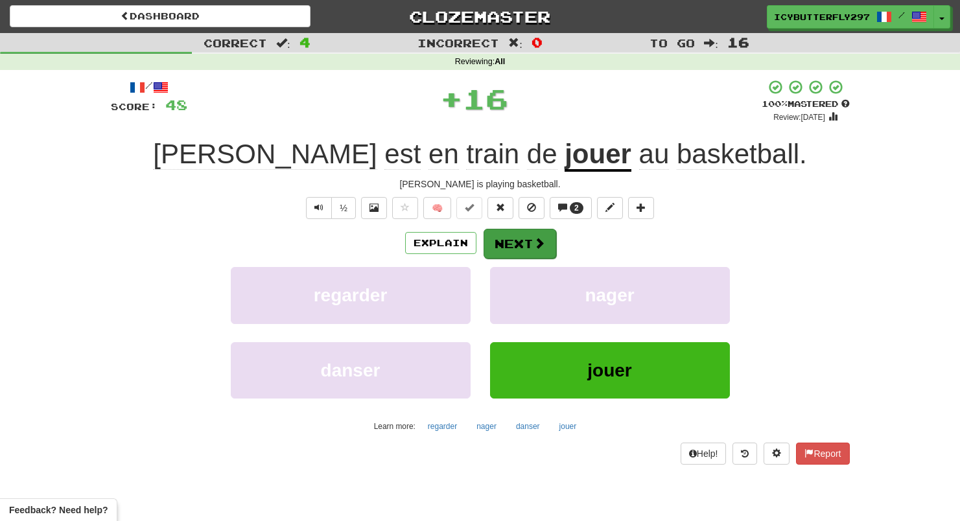
click at [520, 242] on button "Next" at bounding box center [519, 244] width 73 height 30
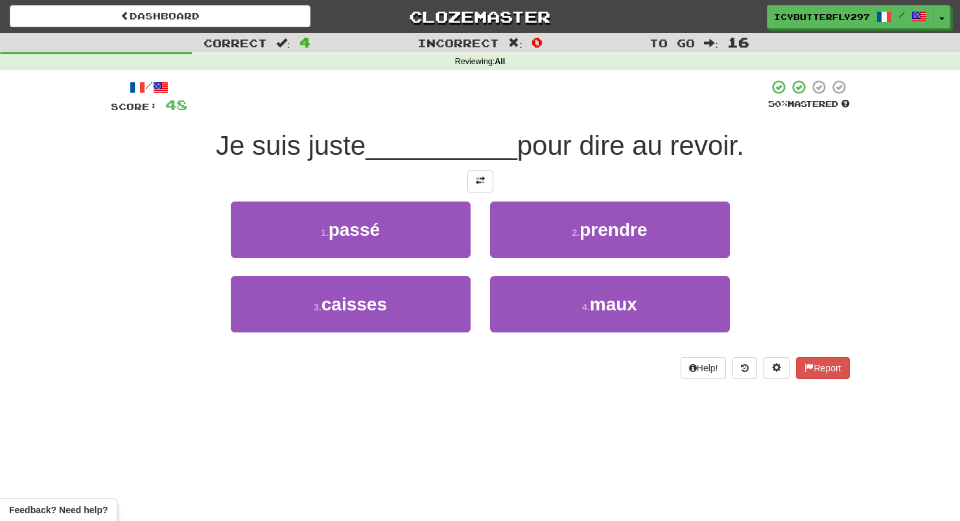
click at [426, 256] on div "1 . passé" at bounding box center [350, 239] width 259 height 75
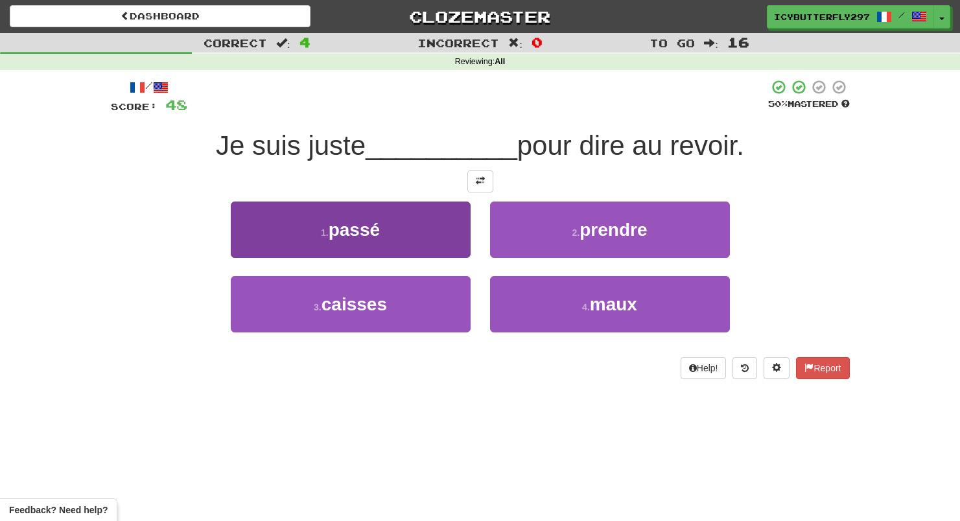
click at [425, 238] on button "1 . passé" at bounding box center [351, 230] width 240 height 56
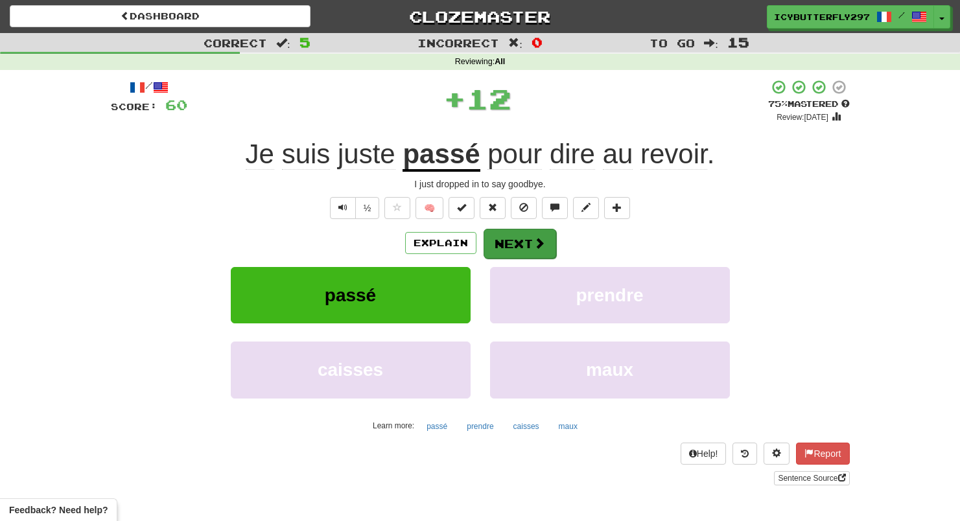
click at [499, 238] on button "Next" at bounding box center [519, 244] width 73 height 30
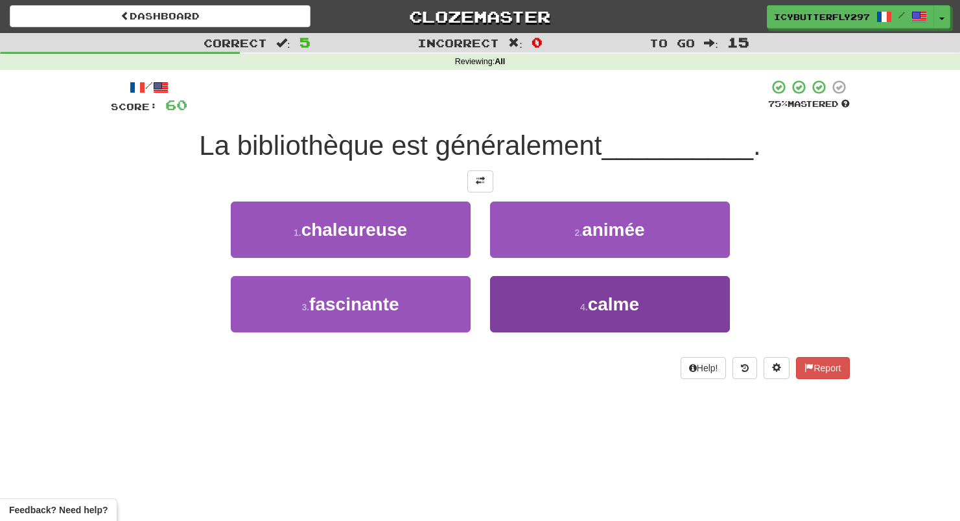
click at [528, 294] on button "4 . calme" at bounding box center [610, 304] width 240 height 56
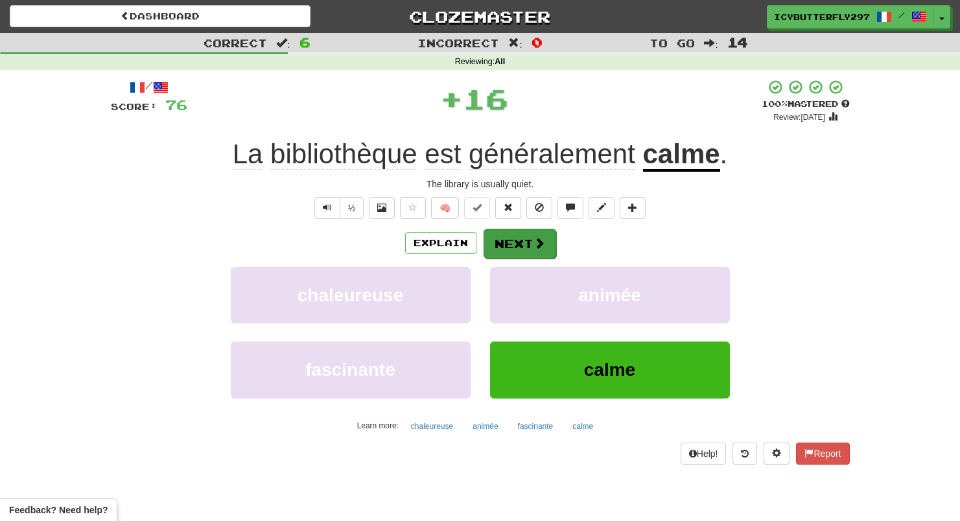
click at [512, 250] on button "Next" at bounding box center [519, 244] width 73 height 30
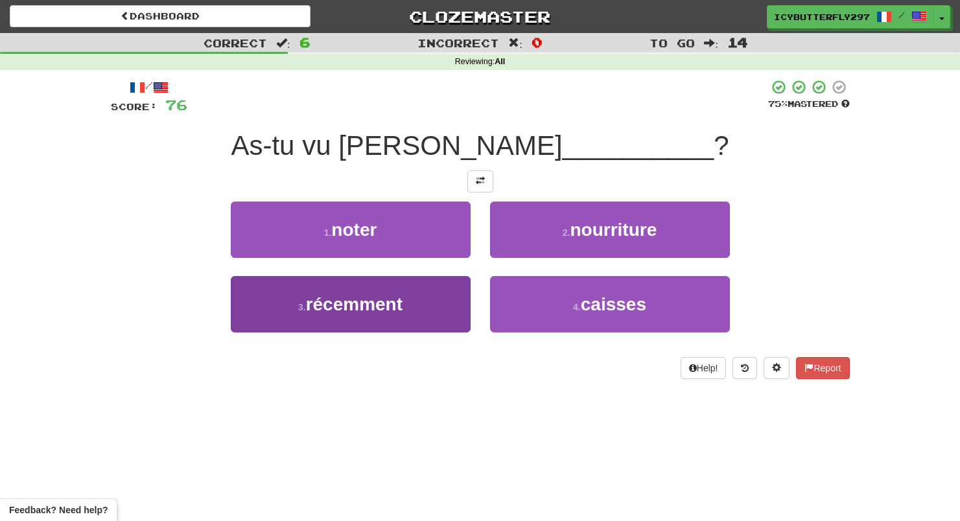
click at [443, 301] on button "3 . récemment" at bounding box center [351, 304] width 240 height 56
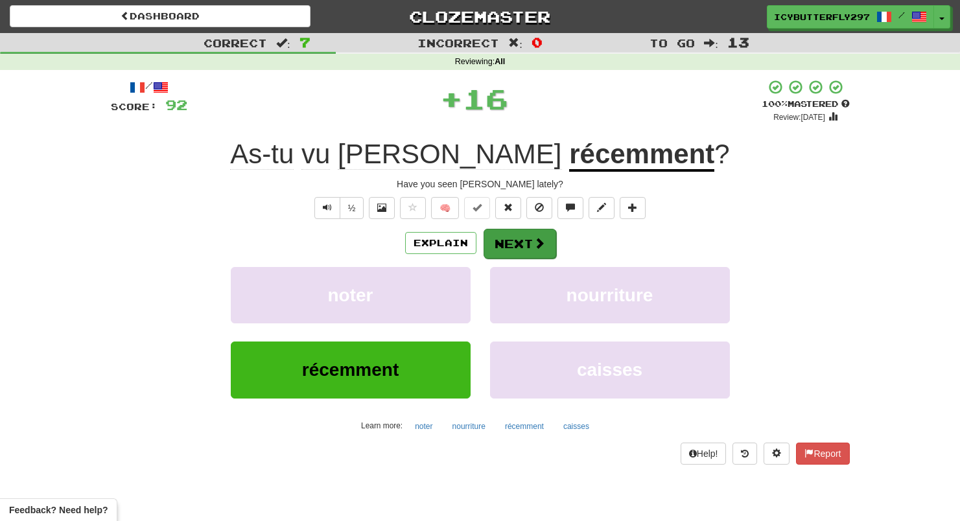
click at [497, 247] on button "Next" at bounding box center [519, 244] width 73 height 30
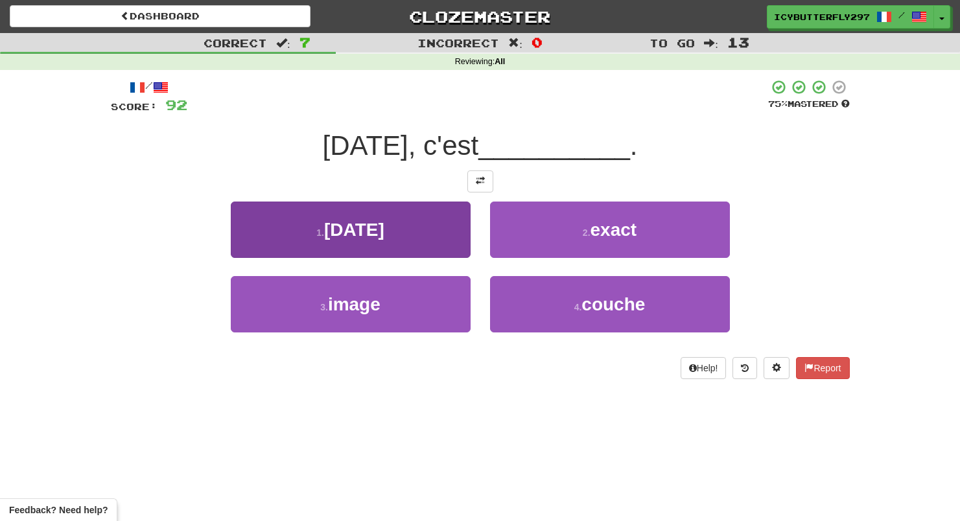
click at [439, 218] on button "1 . samedi" at bounding box center [351, 230] width 240 height 56
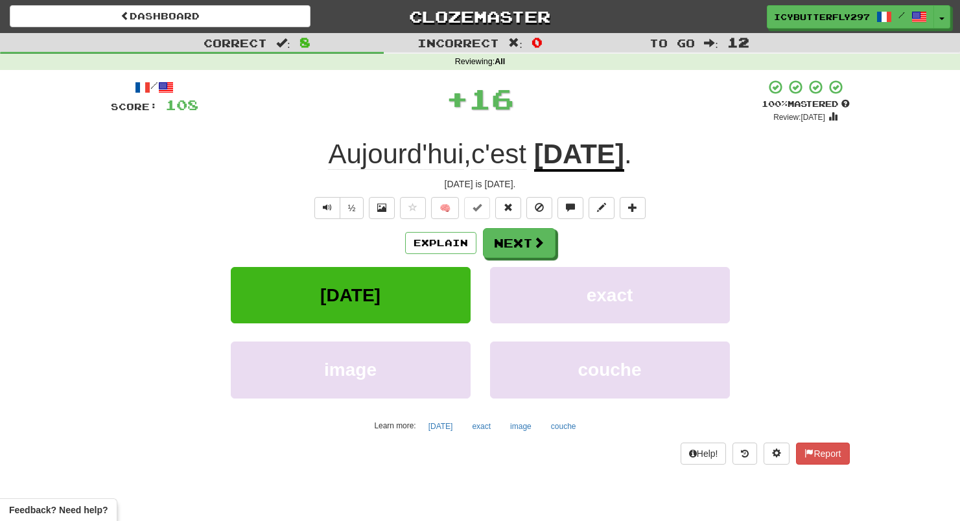
click at [522, 216] on div "½ 🧠" at bounding box center [480, 208] width 739 height 22
click at [522, 238] on button "Next" at bounding box center [519, 244] width 73 height 30
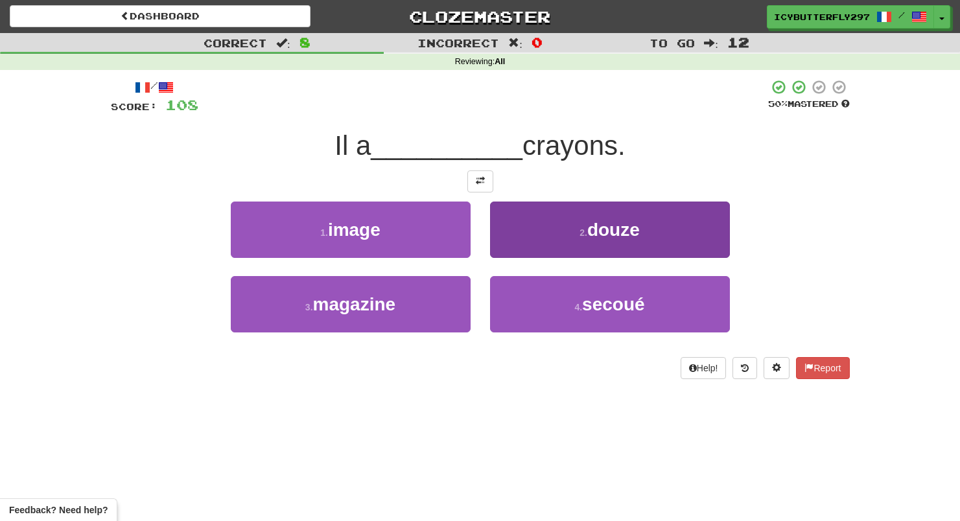
click at [535, 238] on button "2 . douze" at bounding box center [610, 230] width 240 height 56
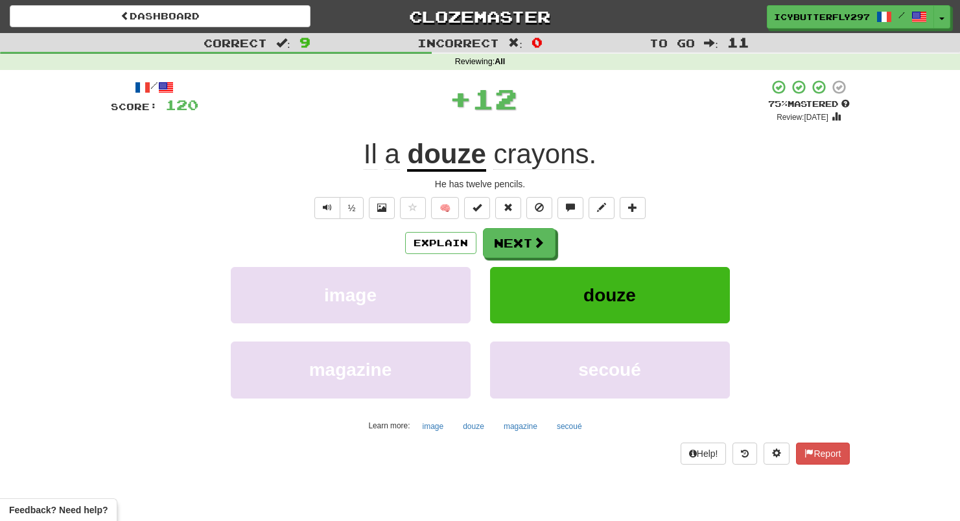
click at [537, 264] on div "Explain Next image douze magazine secoué Learn more: image douze magazine secoué" at bounding box center [480, 332] width 739 height 208
click at [523, 243] on button "Next" at bounding box center [519, 244] width 73 height 30
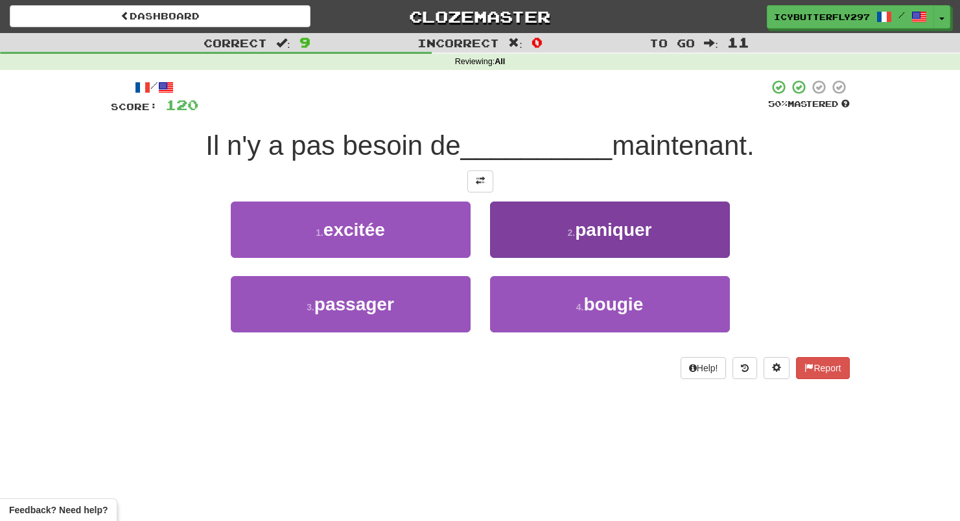
click at [543, 223] on button "2 . paniquer" at bounding box center [610, 230] width 240 height 56
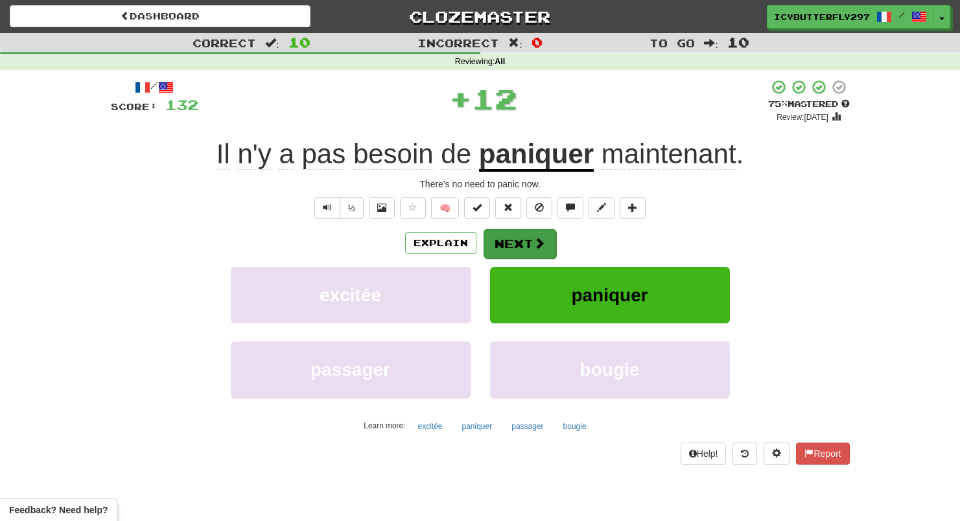
click at [526, 240] on button "Next" at bounding box center [519, 244] width 73 height 30
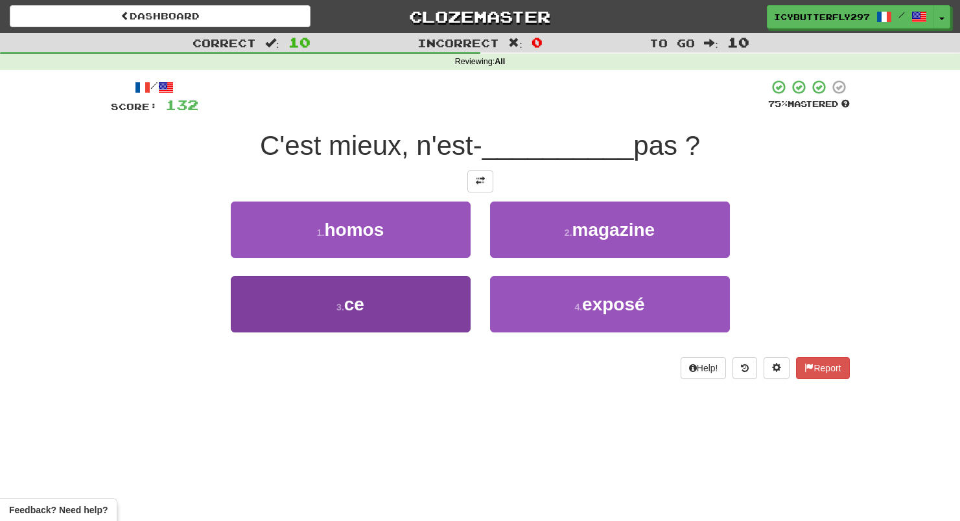
click at [468, 316] on button "3 . ce" at bounding box center [351, 304] width 240 height 56
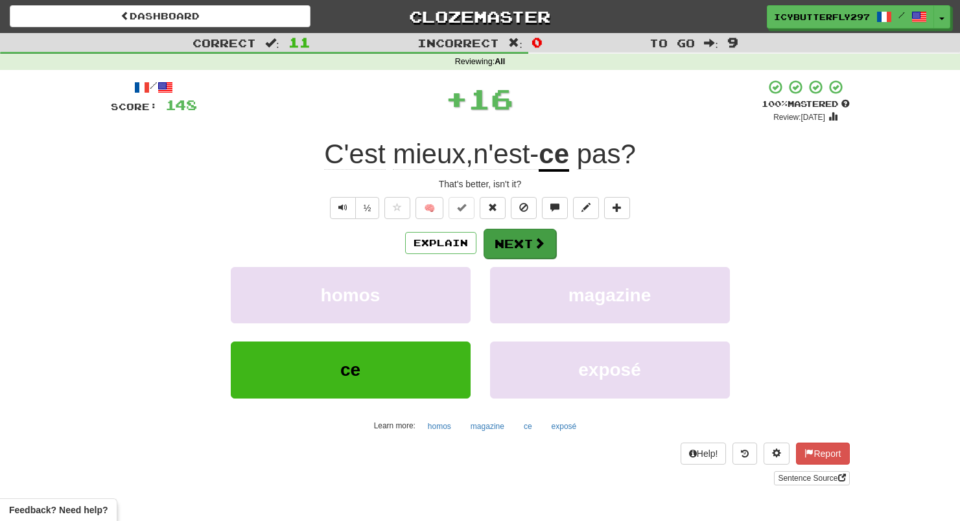
click at [518, 241] on button "Next" at bounding box center [519, 244] width 73 height 30
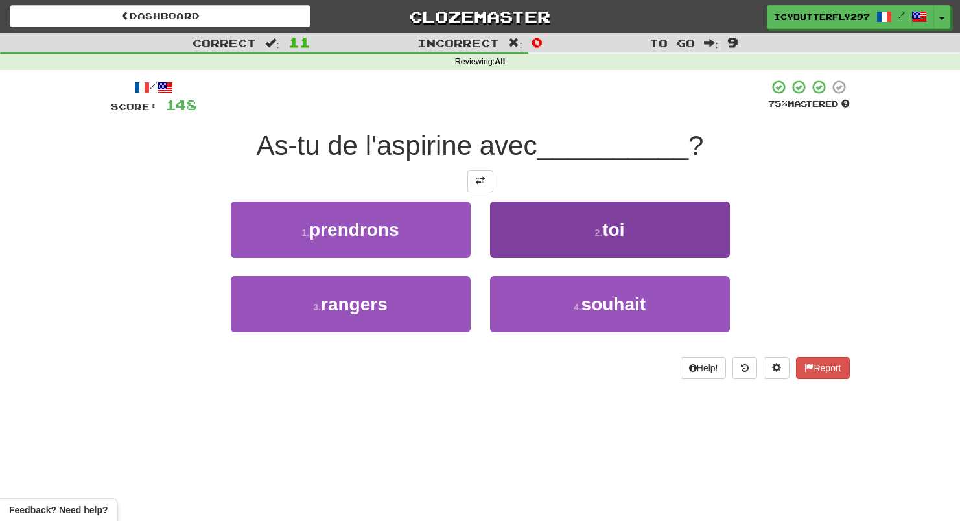
click at [509, 239] on button "2 . toi" at bounding box center [610, 230] width 240 height 56
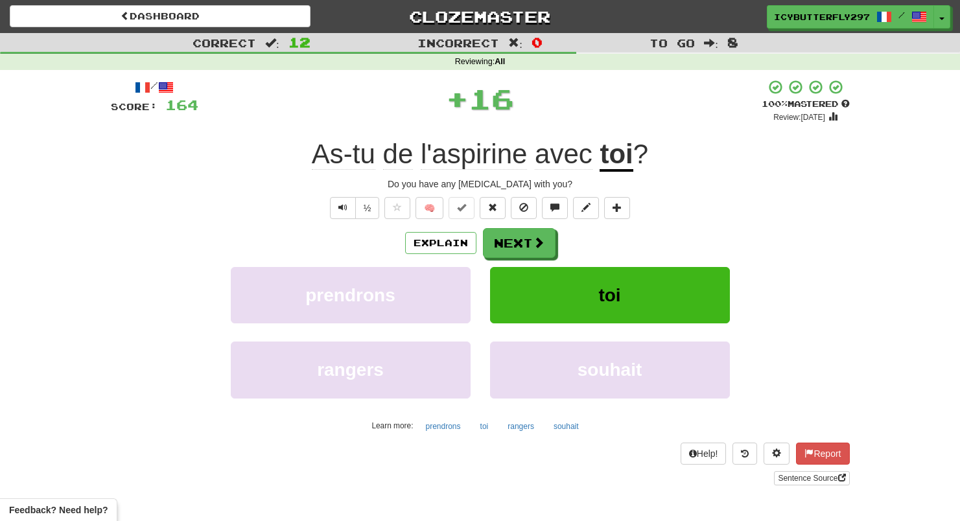
click at [509, 239] on button "Next" at bounding box center [519, 243] width 73 height 30
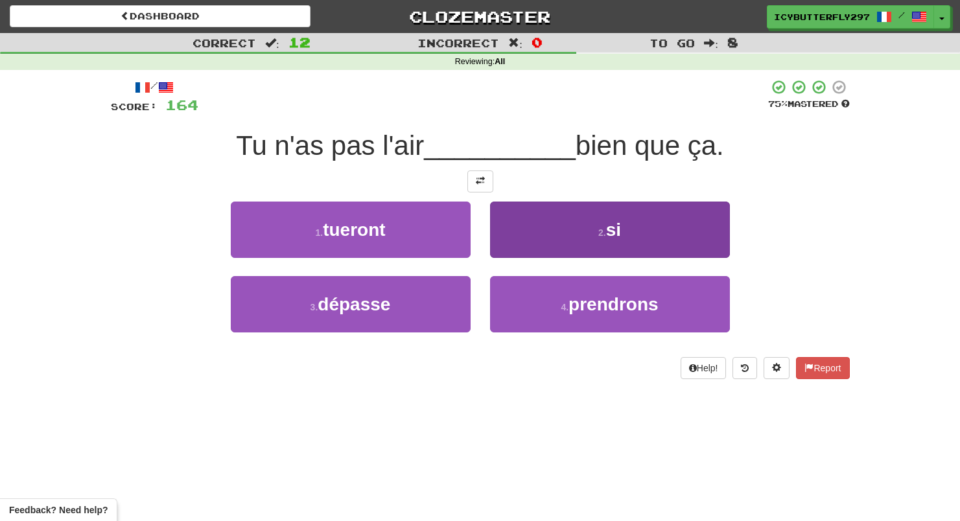
click at [535, 235] on button "2 . si" at bounding box center [610, 230] width 240 height 56
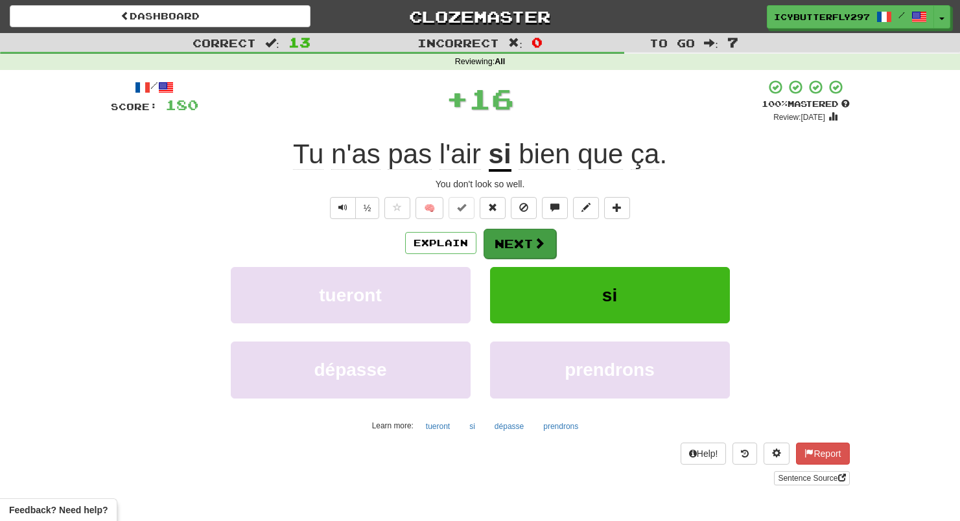
click at [537, 248] on span at bounding box center [539, 243] width 12 height 12
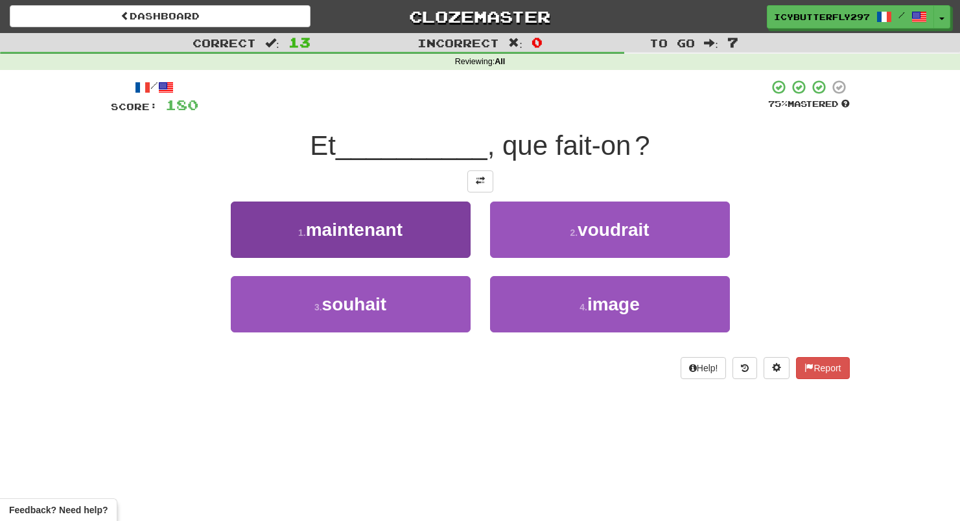
click at [447, 237] on button "1 . maintenant" at bounding box center [351, 230] width 240 height 56
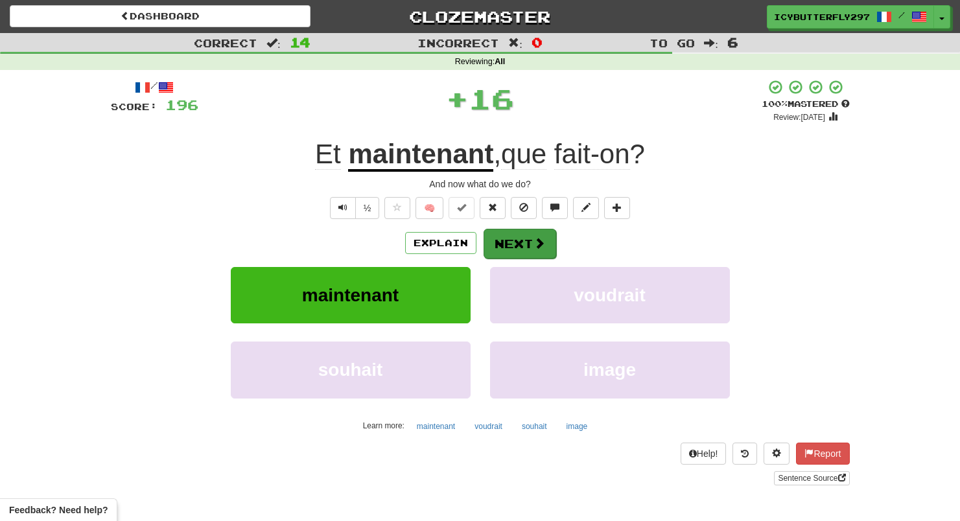
click at [511, 248] on button "Next" at bounding box center [519, 244] width 73 height 30
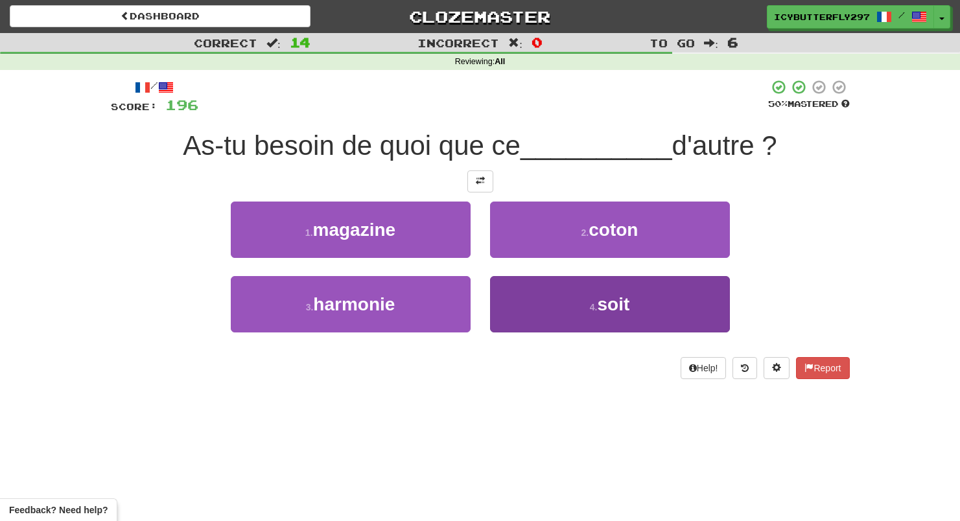
click at [543, 307] on button "4 . soit" at bounding box center [610, 304] width 240 height 56
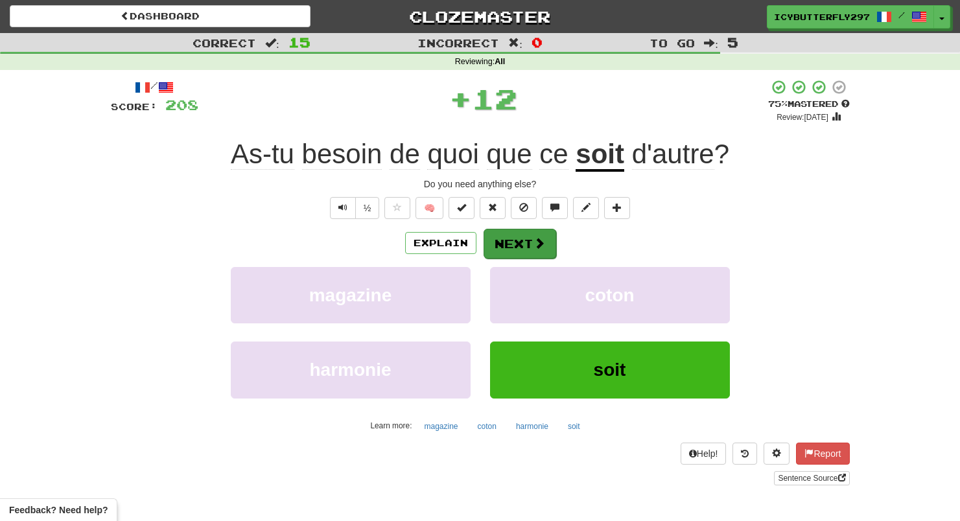
click at [516, 244] on button "Next" at bounding box center [519, 244] width 73 height 30
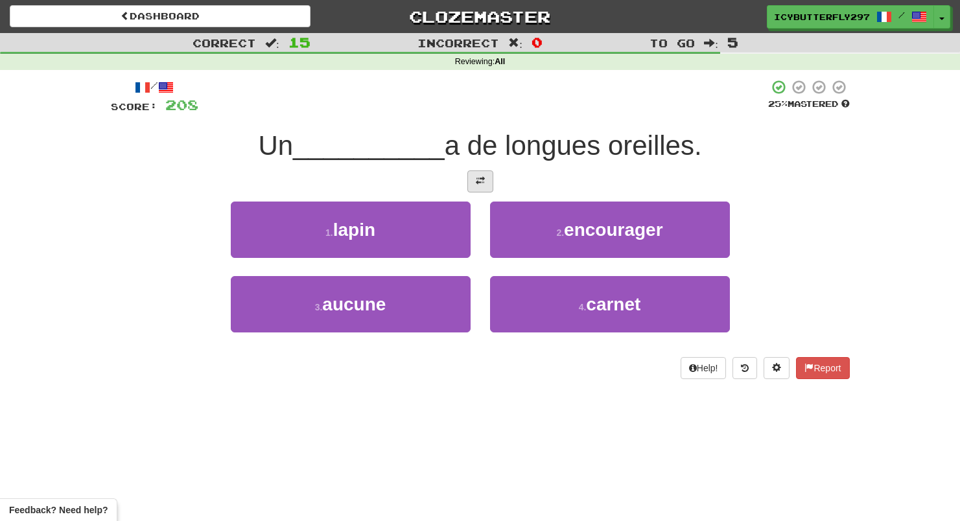
click at [480, 187] on button at bounding box center [480, 181] width 26 height 22
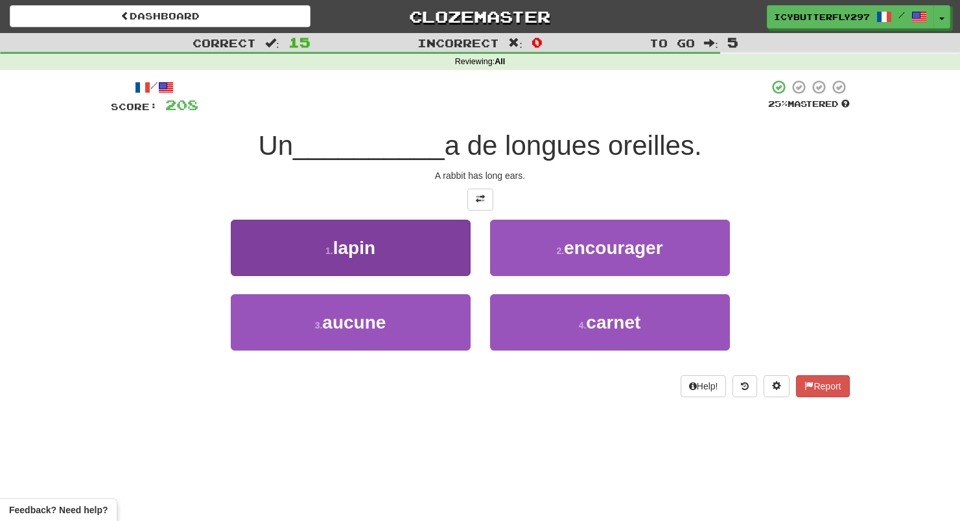
click at [418, 255] on button "1 . lapin" at bounding box center [351, 248] width 240 height 56
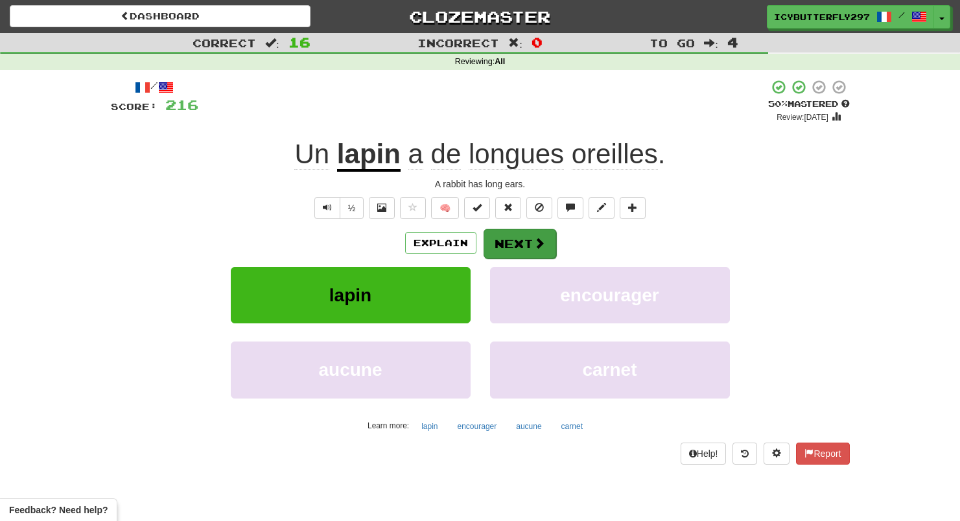
click at [504, 239] on button "Next" at bounding box center [519, 244] width 73 height 30
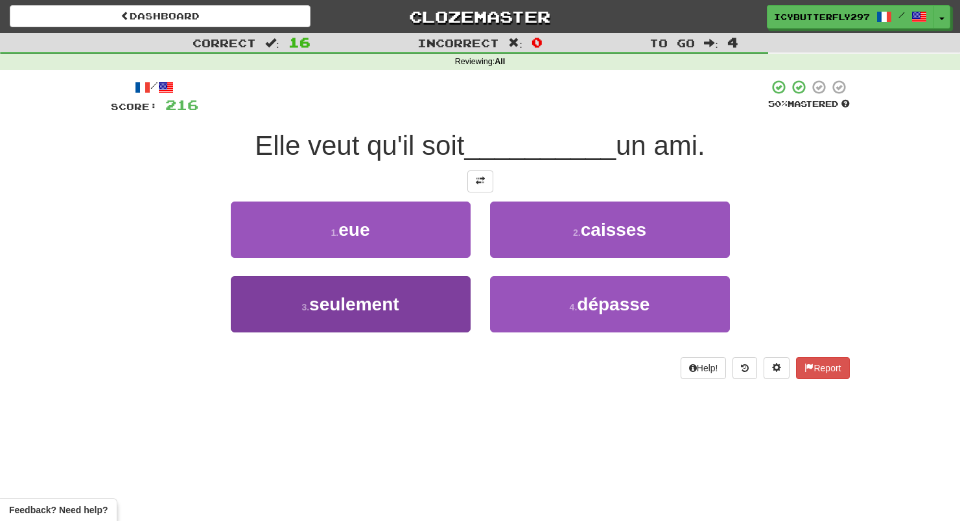
click at [441, 303] on button "3 . seulement" at bounding box center [351, 304] width 240 height 56
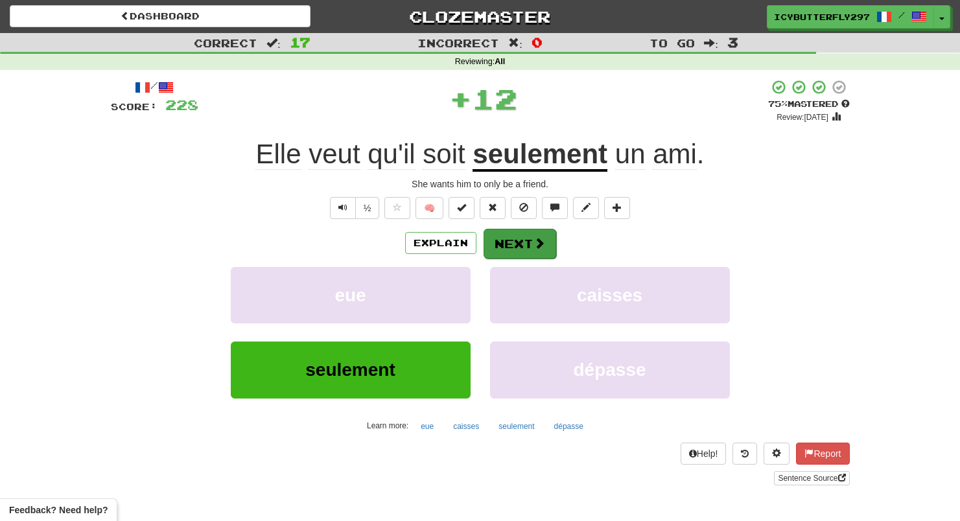
click at [495, 250] on button "Next" at bounding box center [519, 244] width 73 height 30
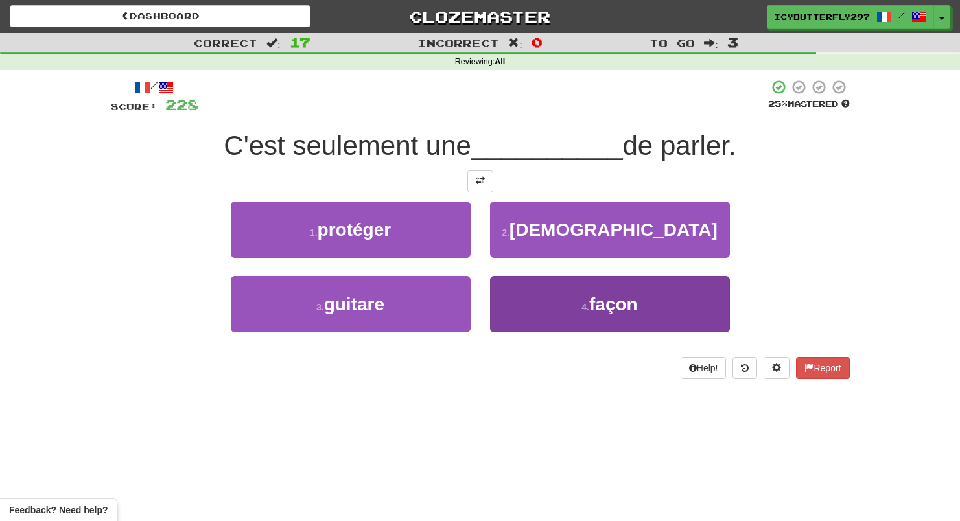
click at [527, 298] on button "4 . façon" at bounding box center [610, 304] width 240 height 56
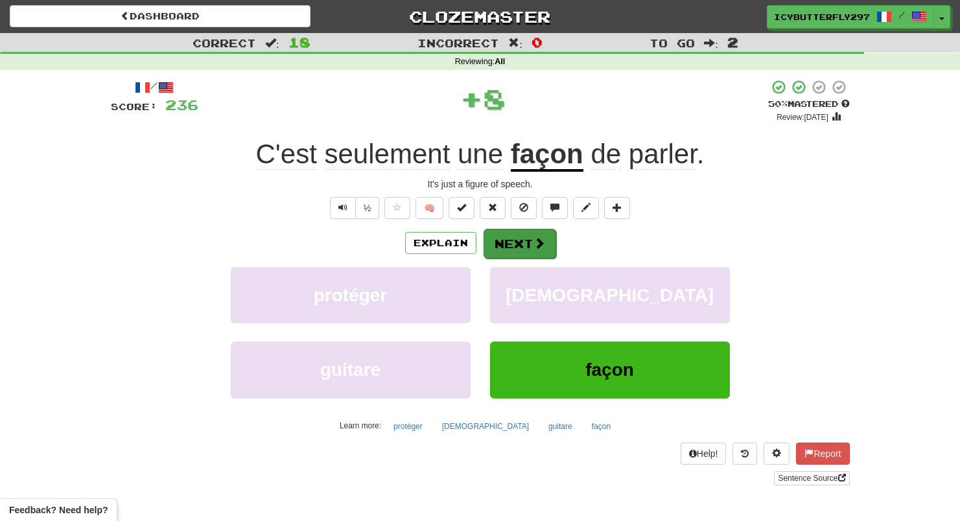
click at [513, 247] on button "Next" at bounding box center [519, 244] width 73 height 30
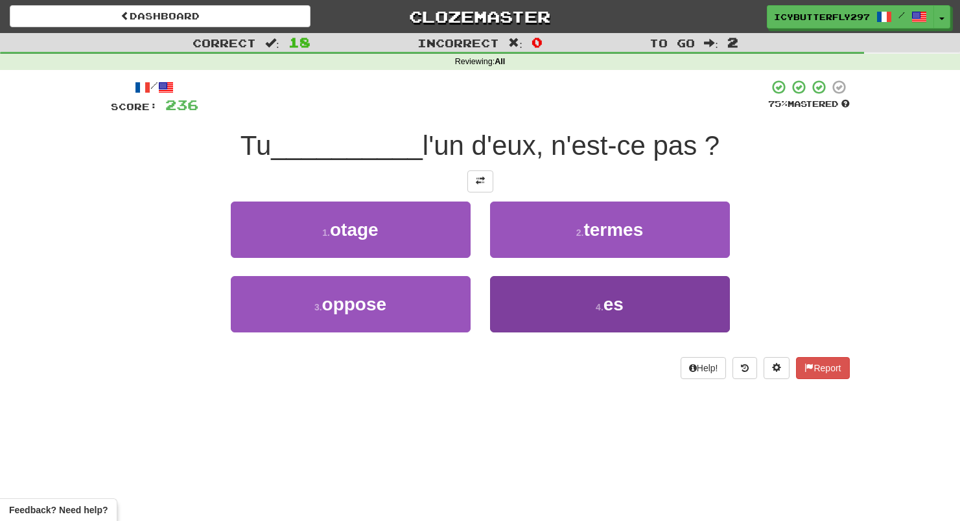
click at [550, 289] on button "4 . es" at bounding box center [610, 304] width 240 height 56
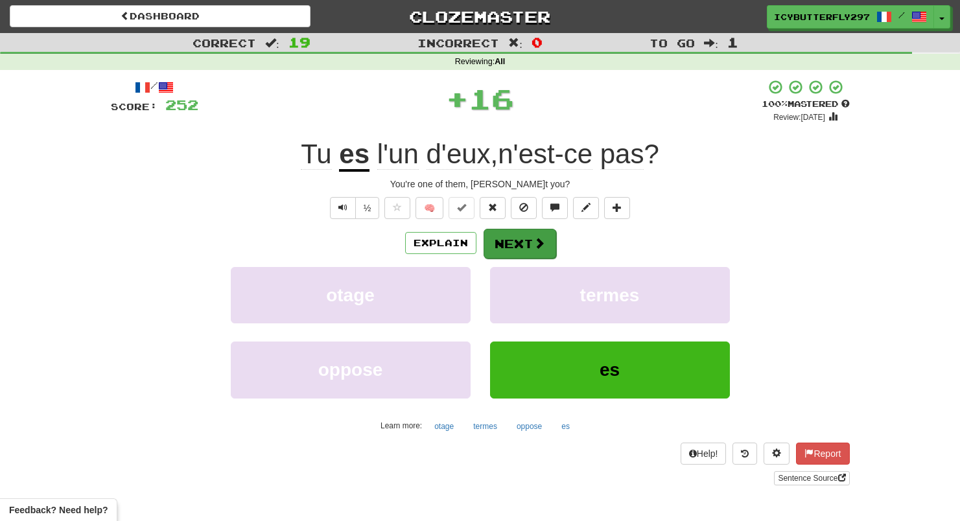
click at [530, 235] on button "Next" at bounding box center [519, 244] width 73 height 30
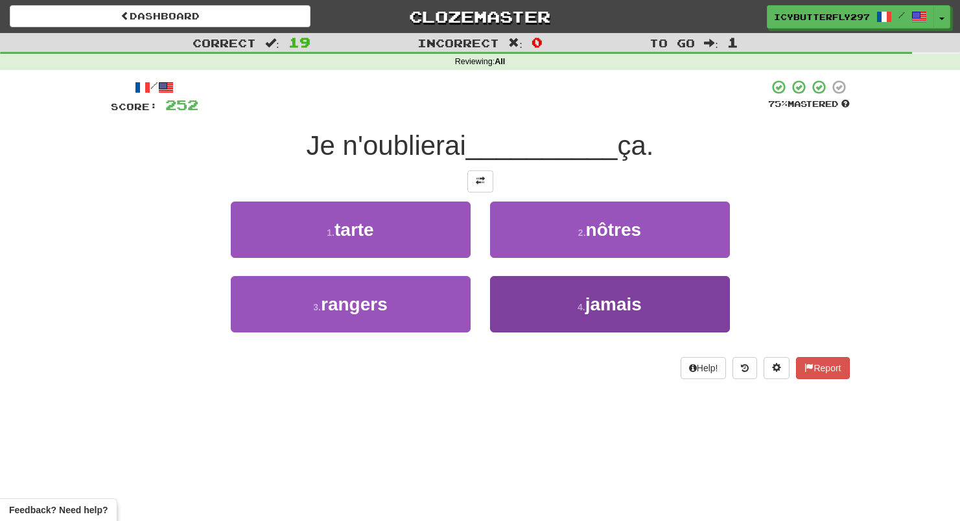
click at [555, 302] on button "4 . jamais" at bounding box center [610, 304] width 240 height 56
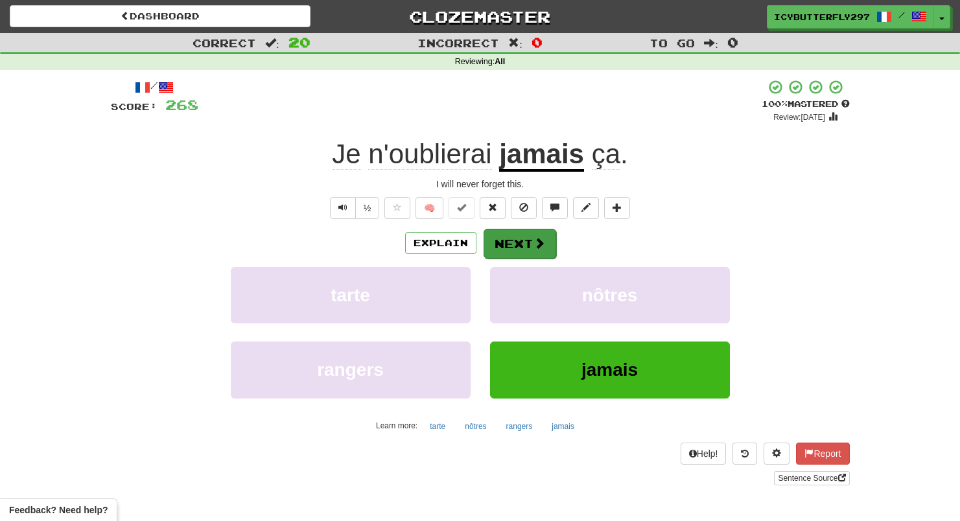
click at [533, 240] on span at bounding box center [539, 243] width 12 height 12
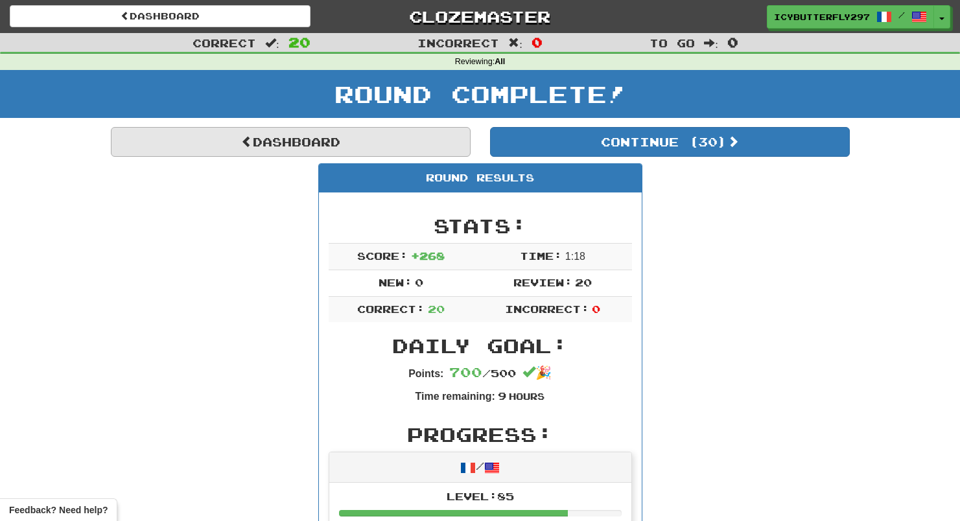
click at [378, 134] on link "Dashboard" at bounding box center [291, 142] width 360 height 30
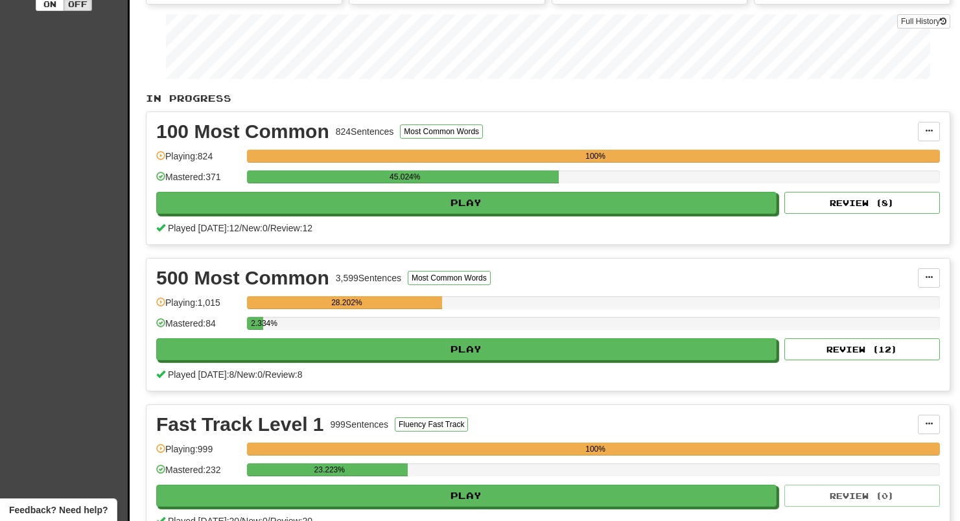
scroll to position [187, 0]
click at [924, 134] on button at bounding box center [929, 131] width 22 height 19
click at [892, 149] on link "Manage Sentences" at bounding box center [872, 154] width 134 height 17
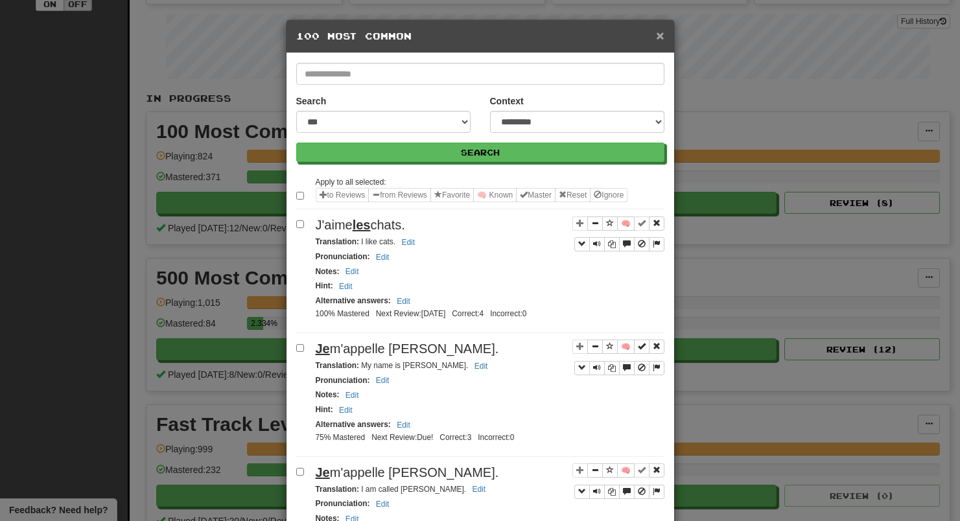
click at [657, 35] on span "×" at bounding box center [660, 35] width 8 height 15
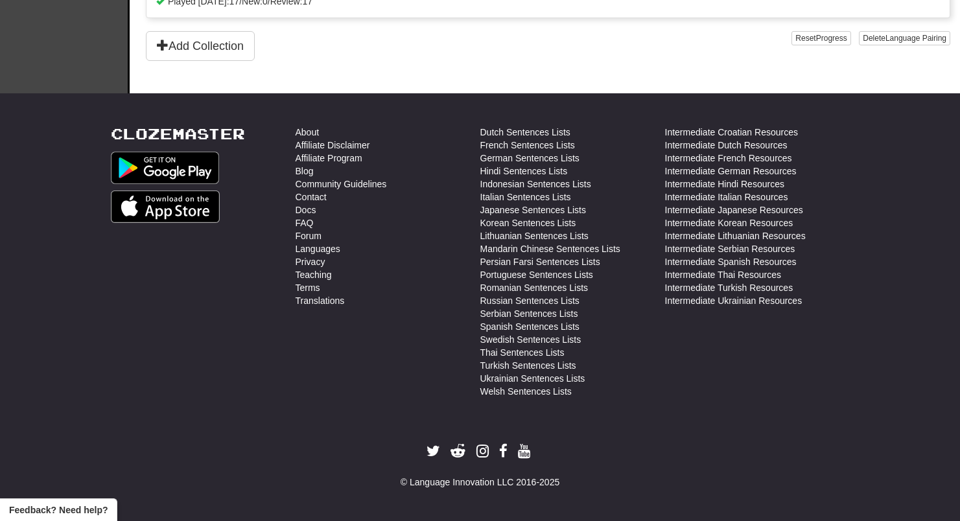
scroll to position [1000, 0]
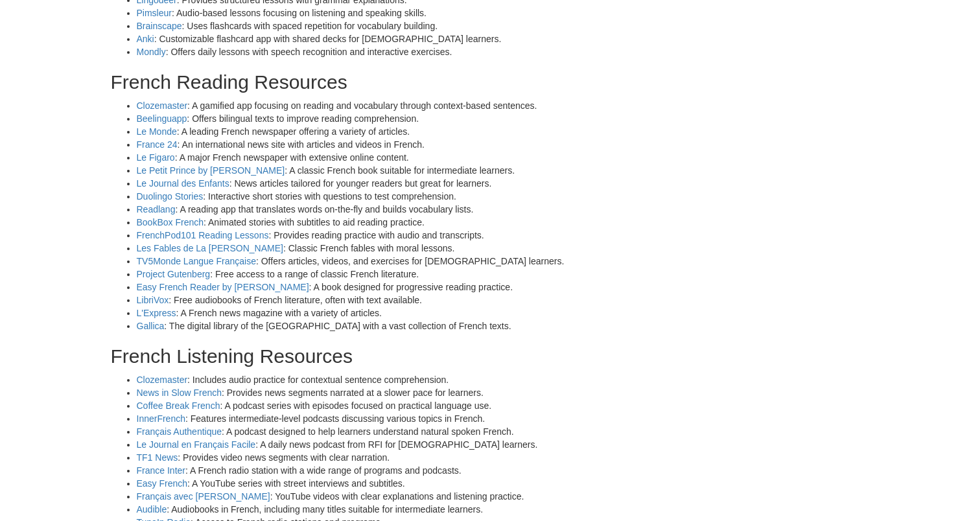
scroll to position [364, 0]
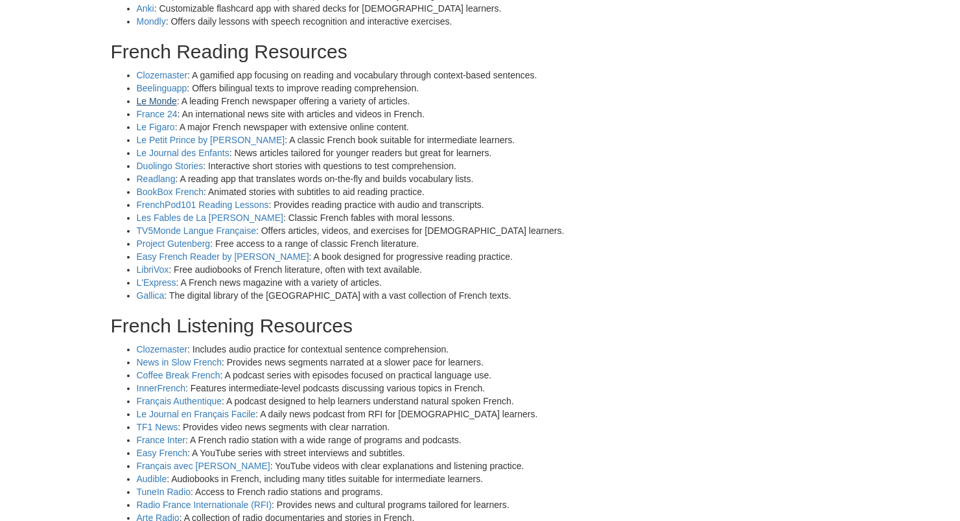
click at [155, 96] on link "Le Monde" at bounding box center [157, 101] width 40 height 10
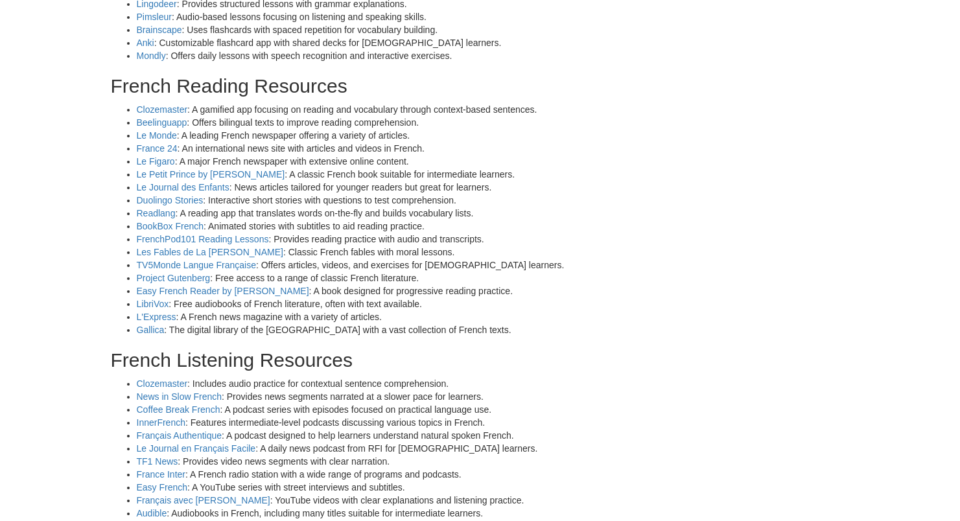
scroll to position [239, 0]
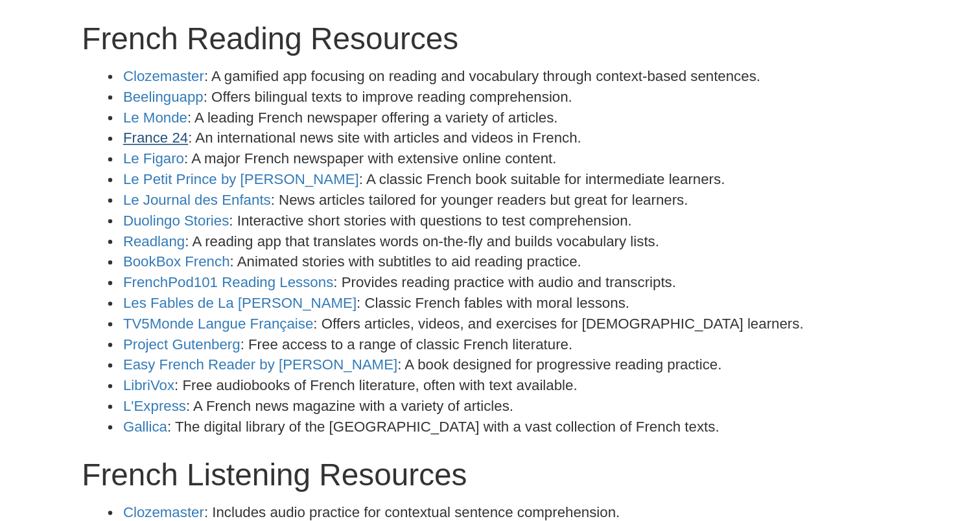
click at [137, 233] on link "France 24" at bounding box center [157, 238] width 41 height 10
